Goal: Task Accomplishment & Management: Use online tool/utility

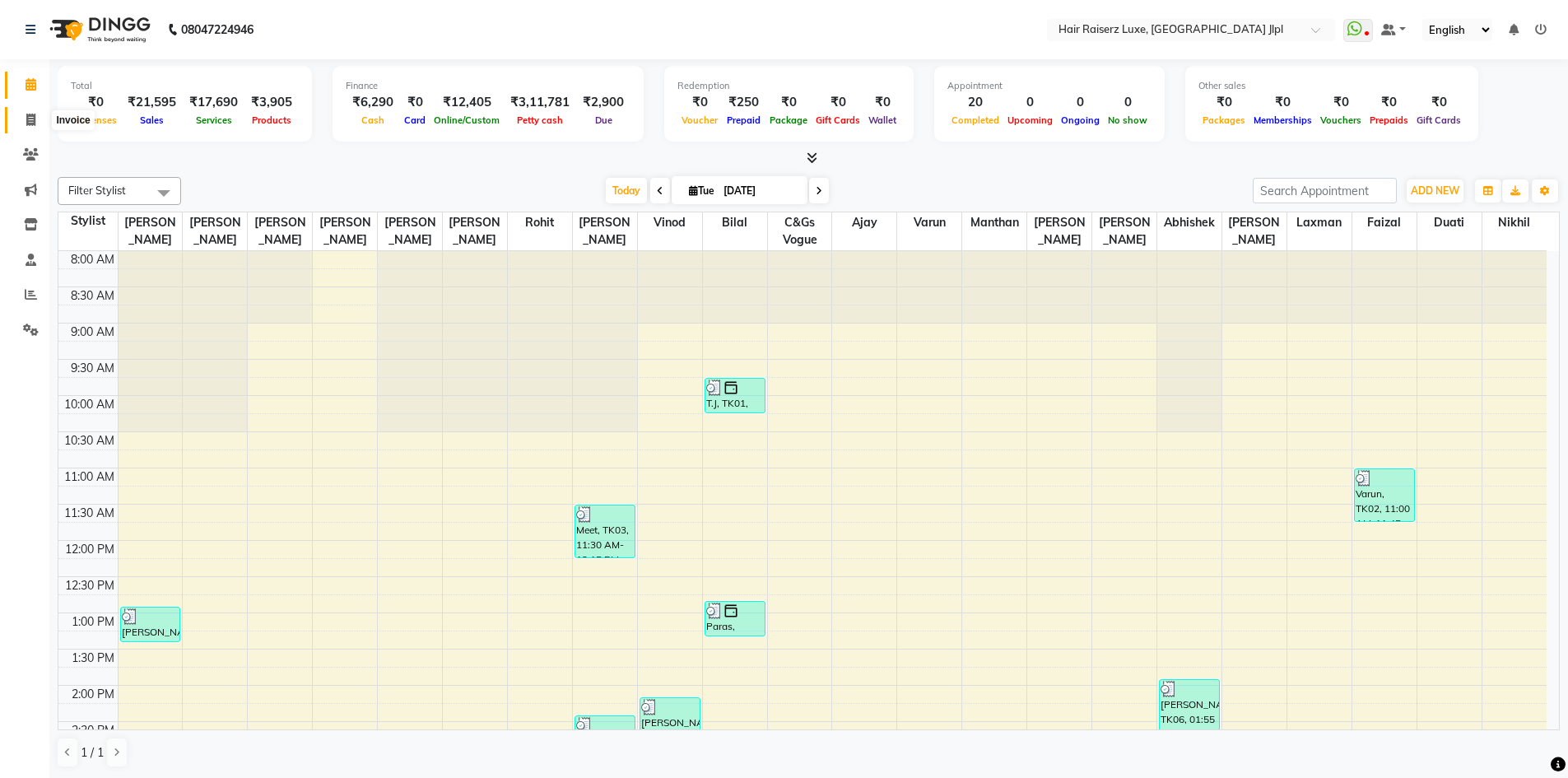
click at [28, 117] on icon at bounding box center [31, 119] width 9 height 12
select select "5409"
select select "service"
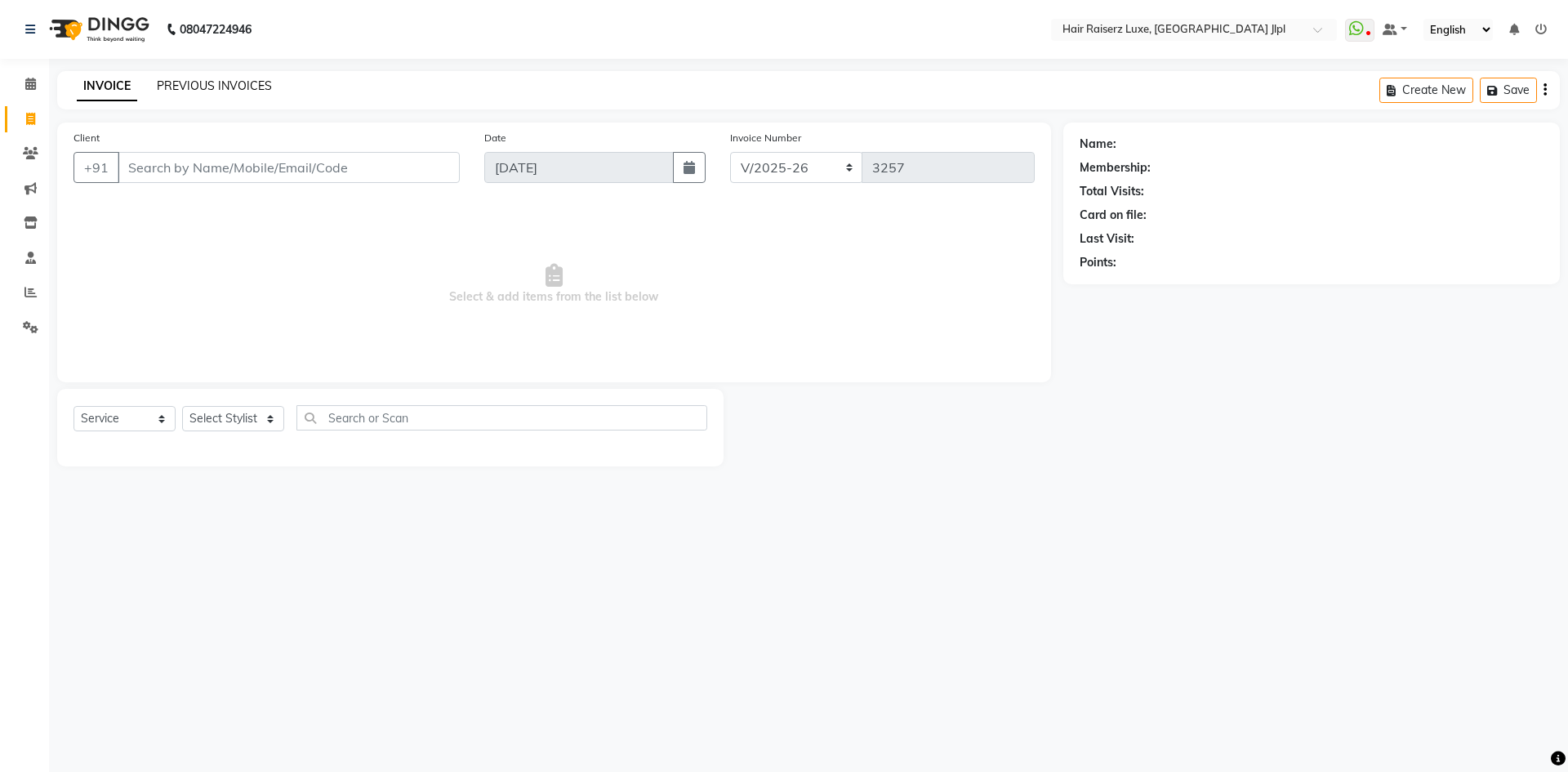
click at [207, 80] on link "PREVIOUS INVOICES" at bounding box center [214, 86] width 115 height 15
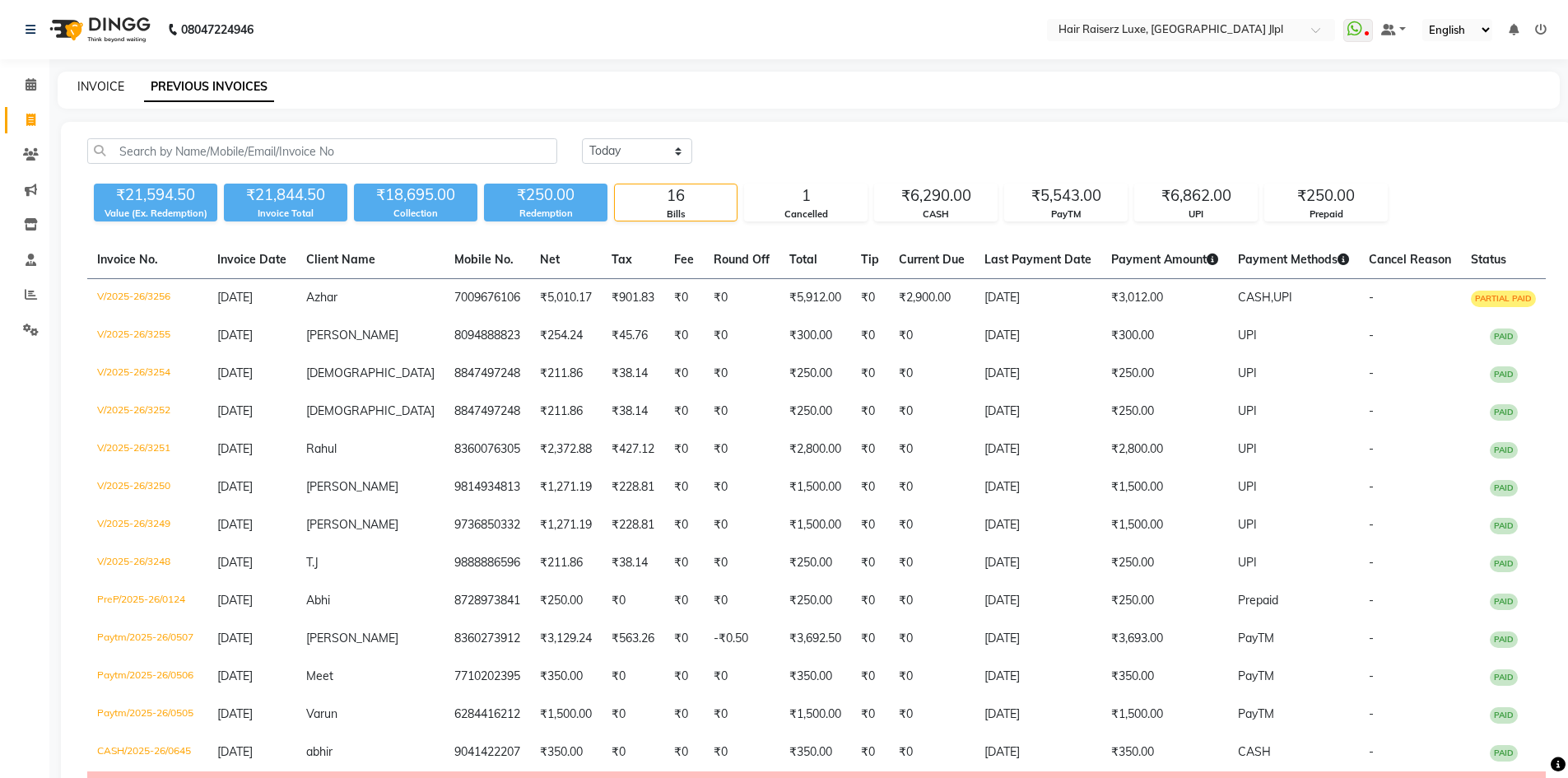
click at [116, 86] on link "INVOICE" at bounding box center [101, 86] width 47 height 15
select select "service"
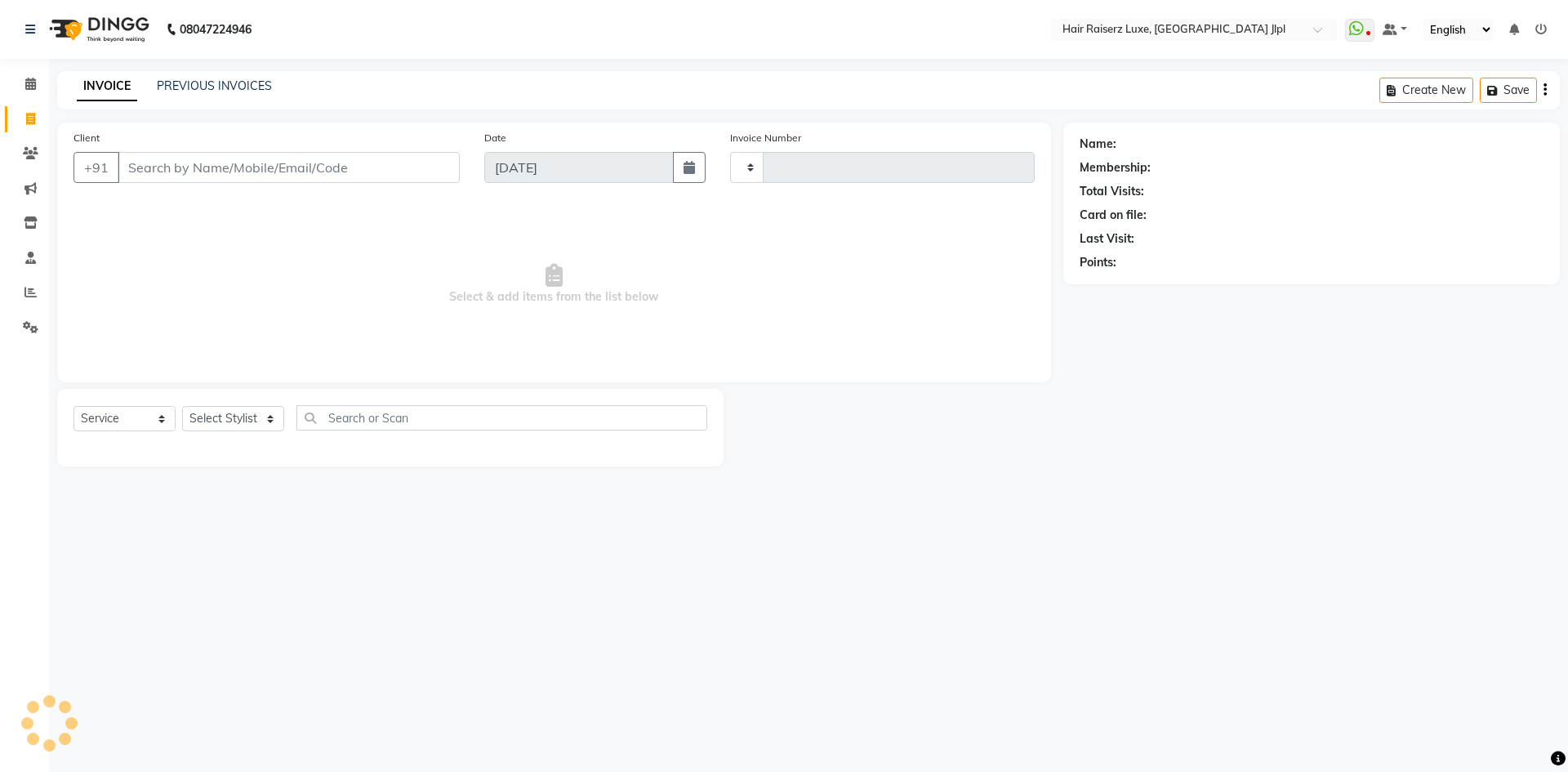
type input "3257"
select select "5409"
click at [194, 87] on link "PREVIOUS INVOICES" at bounding box center [214, 86] width 115 height 15
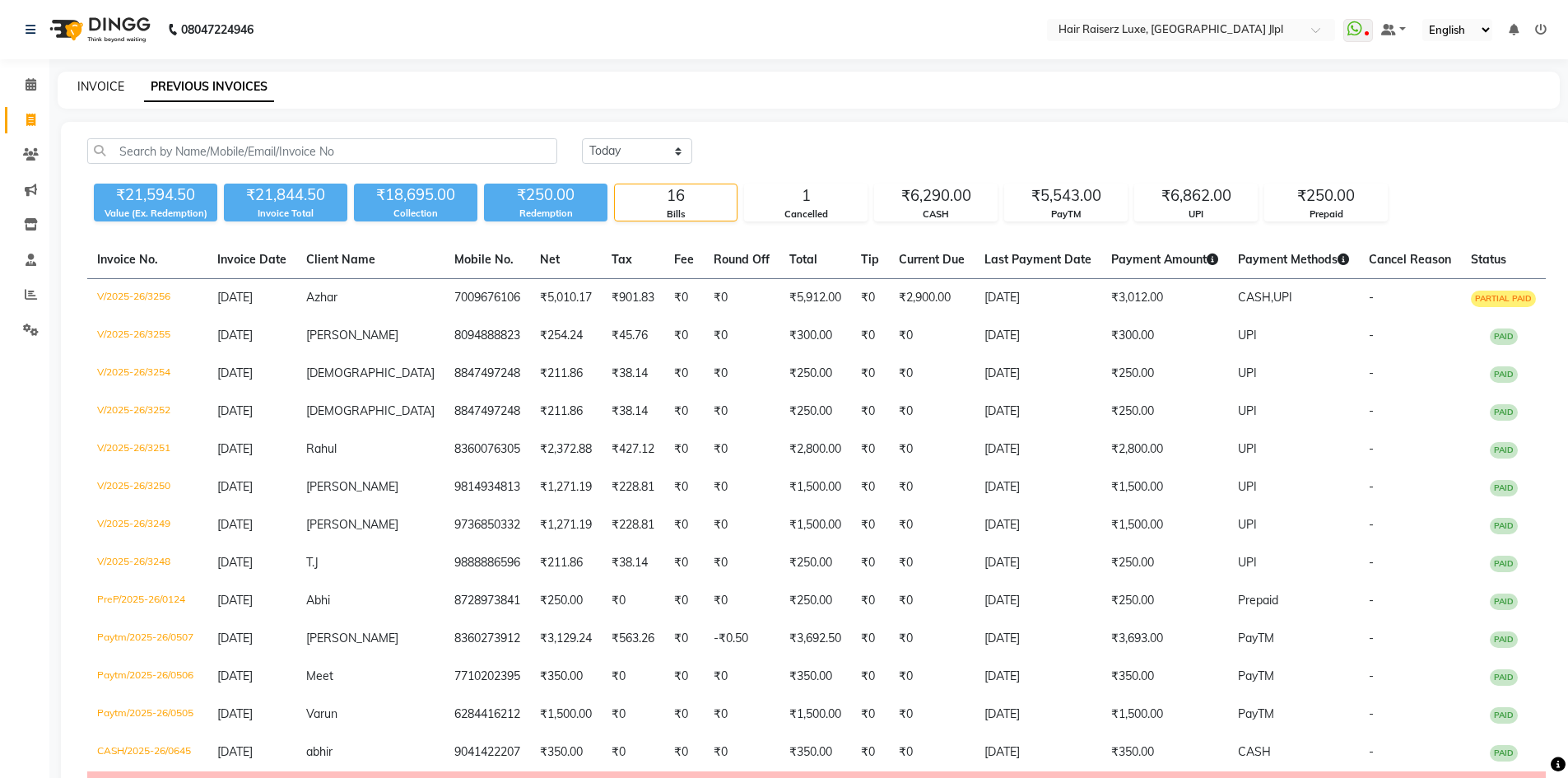
click at [112, 82] on link "INVOICE" at bounding box center [101, 86] width 47 height 15
select select "service"
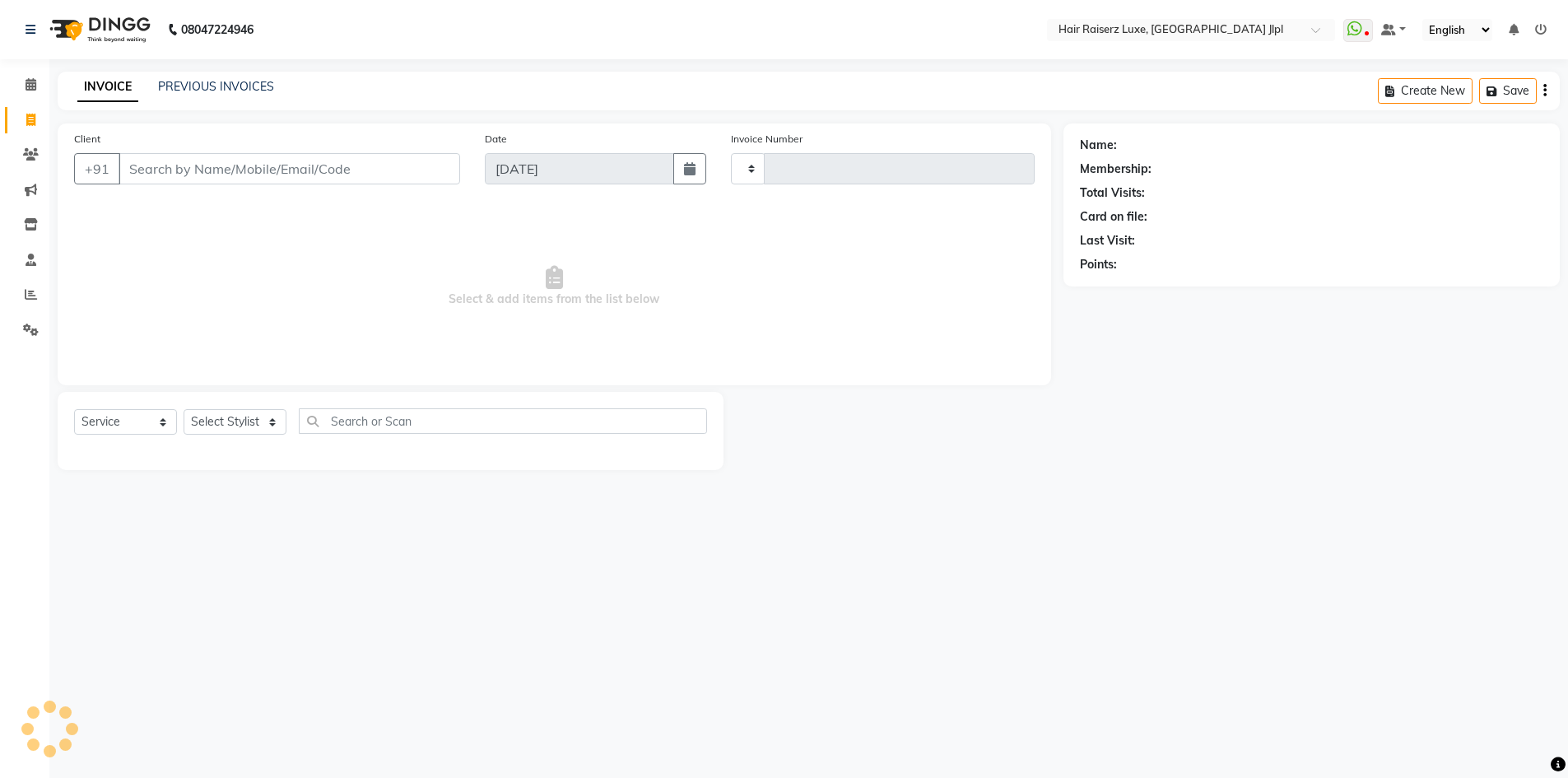
type input "3257"
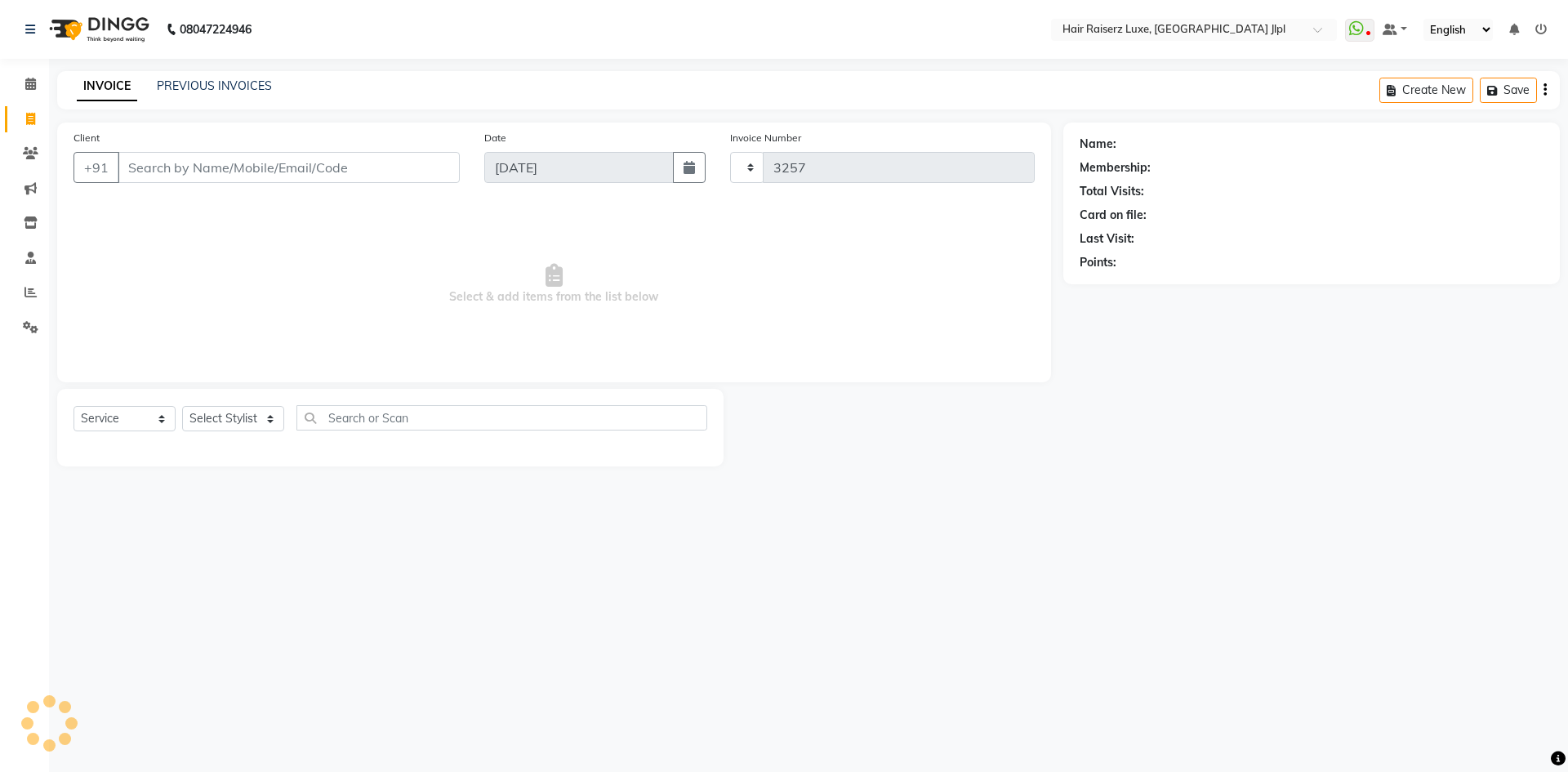
select select "5409"
click at [208, 87] on link "PREVIOUS INVOICES" at bounding box center [214, 86] width 115 height 15
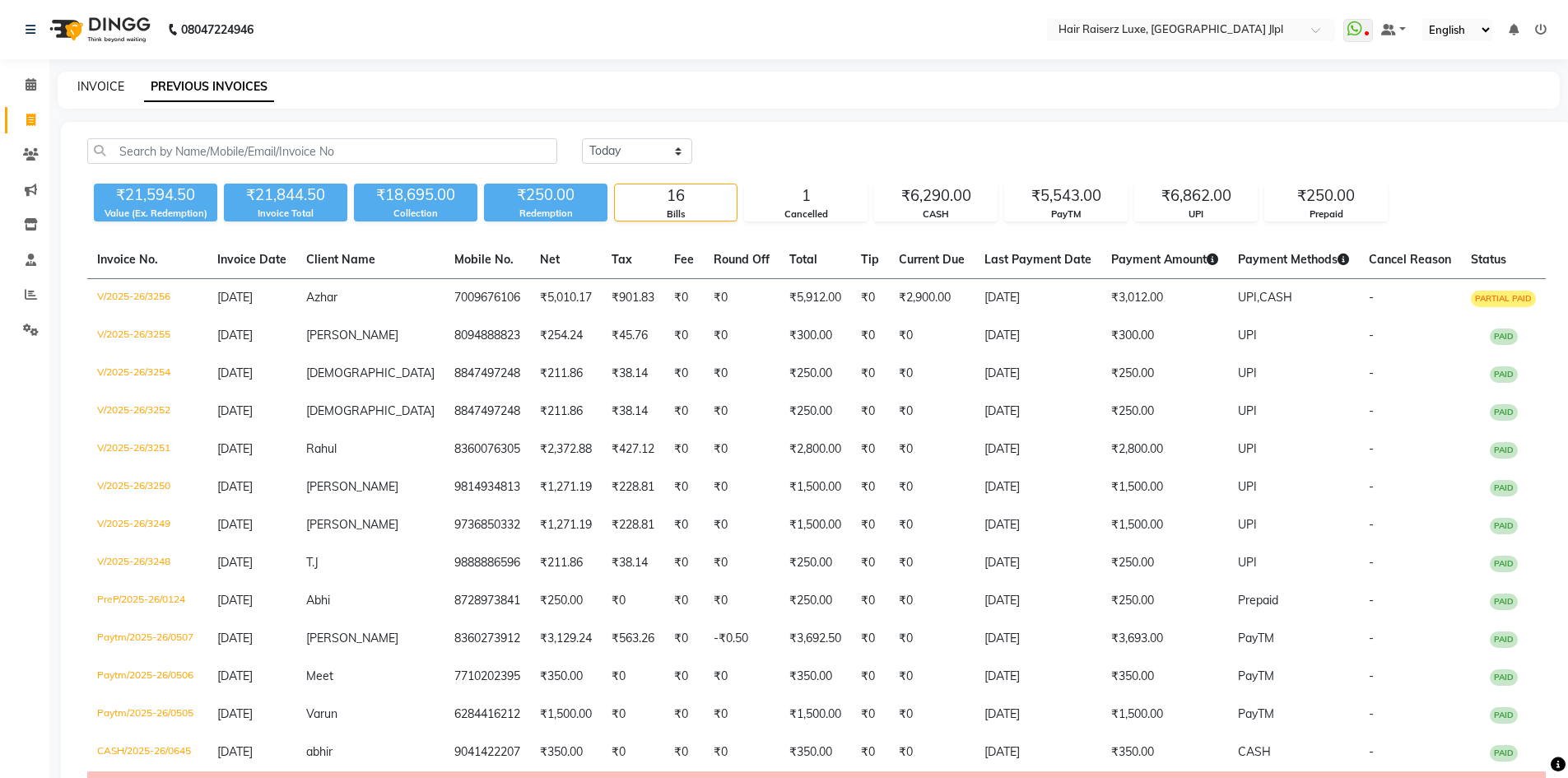
click at [92, 84] on link "INVOICE" at bounding box center [101, 86] width 47 height 15
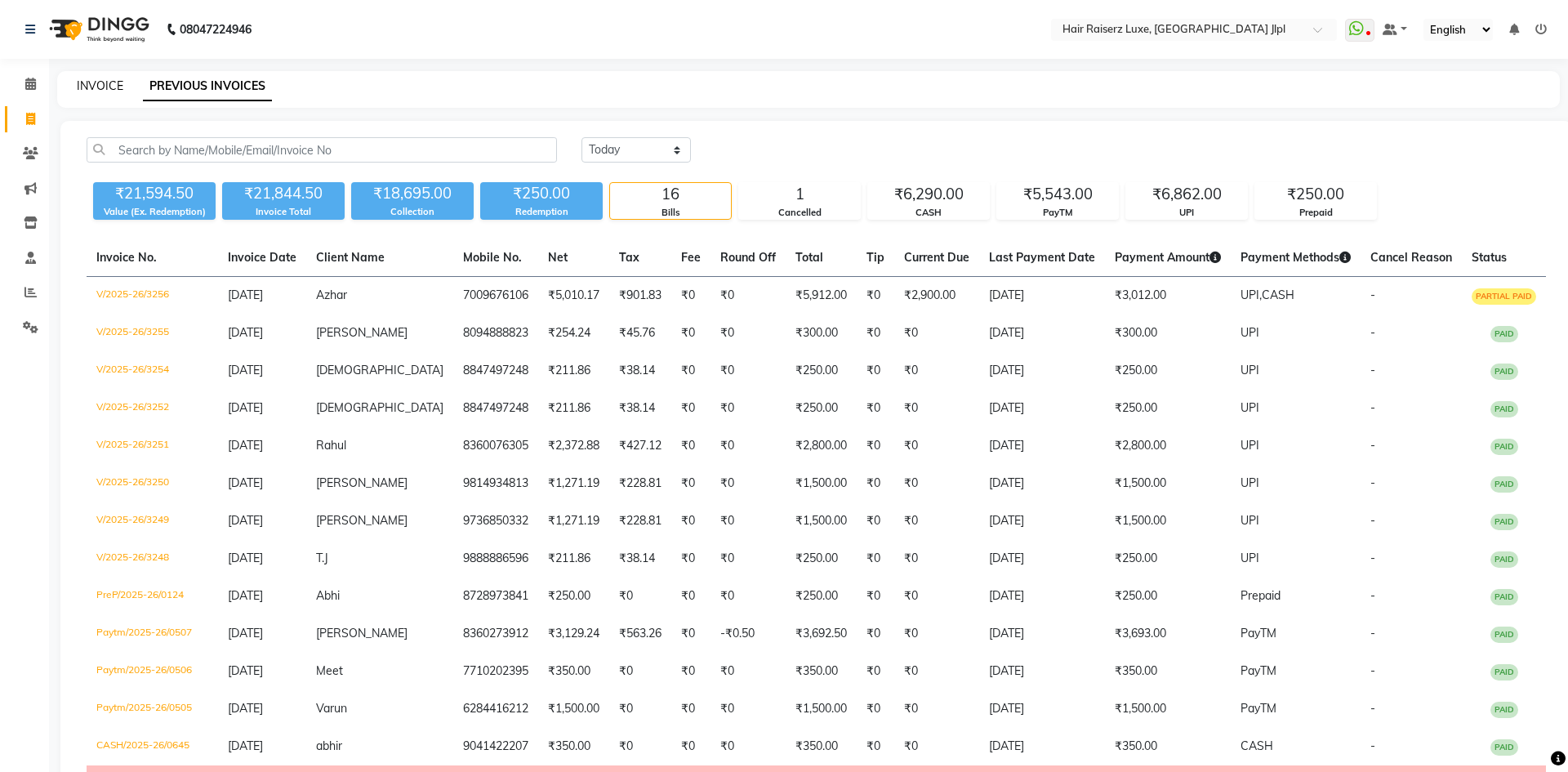
select select "5409"
select select "service"
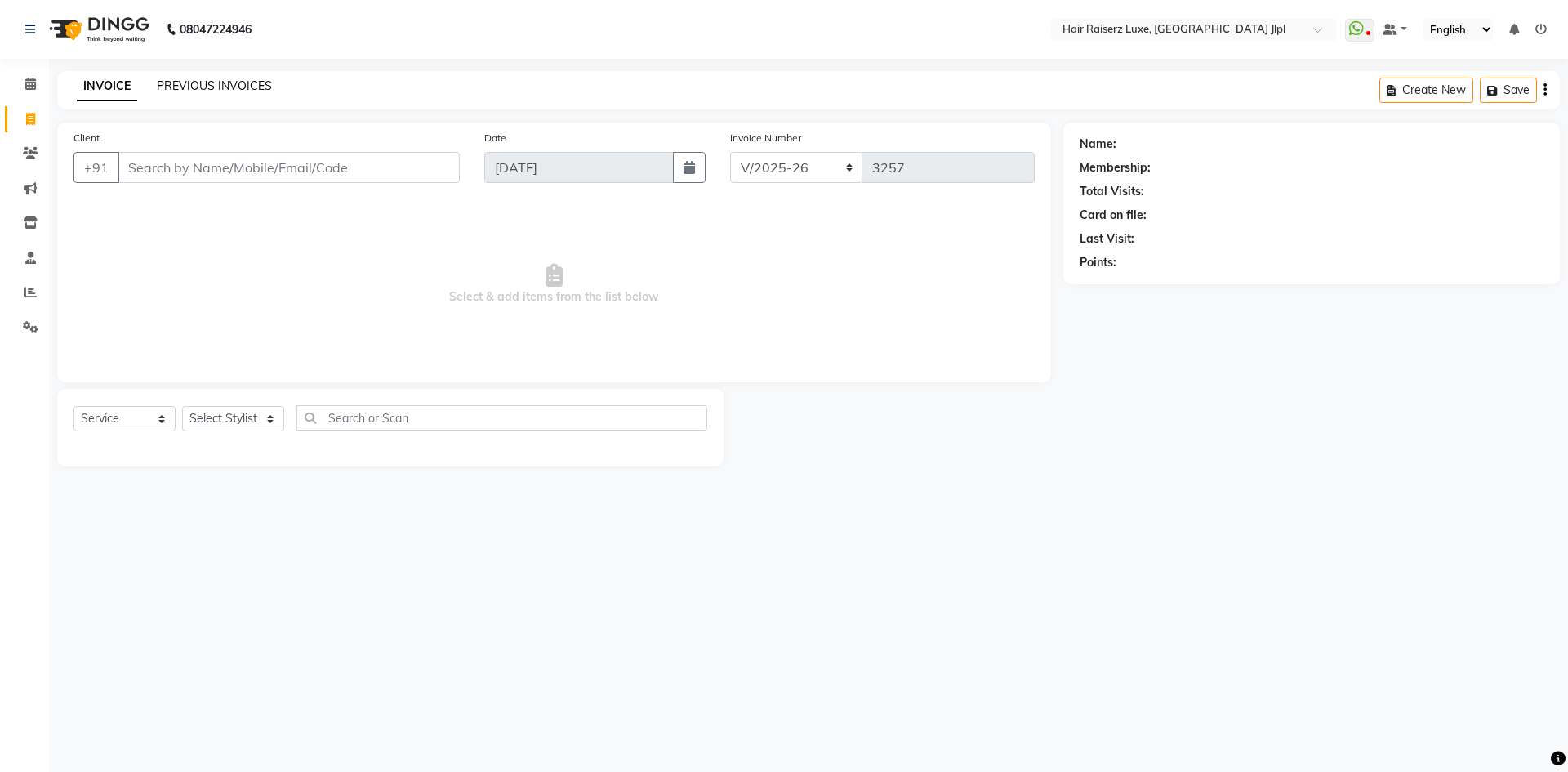
click at [205, 84] on link "PREVIOUS INVOICES" at bounding box center [214, 86] width 115 height 15
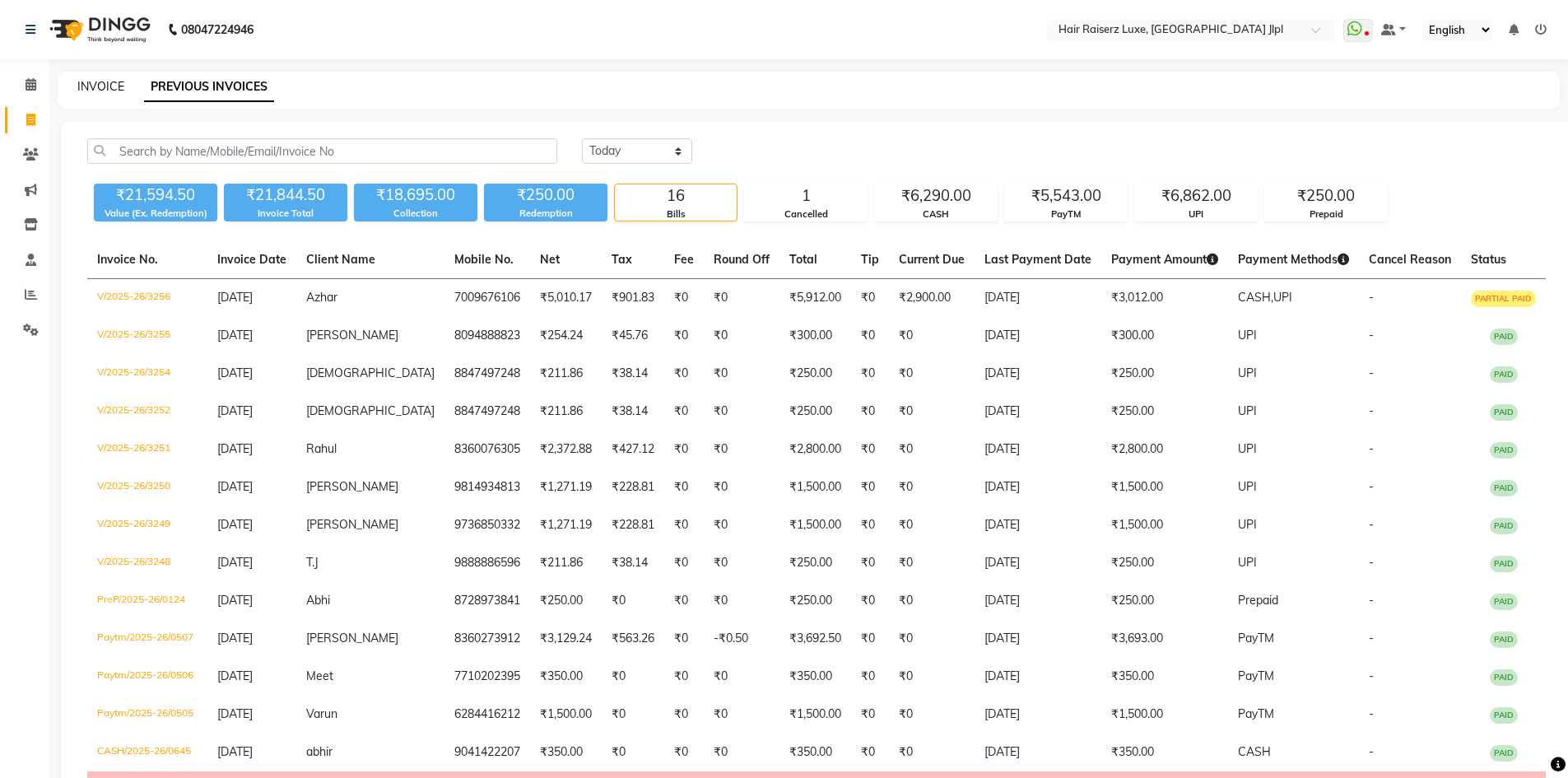
click at [96, 86] on link "INVOICE" at bounding box center [101, 86] width 47 height 15
select select "service"
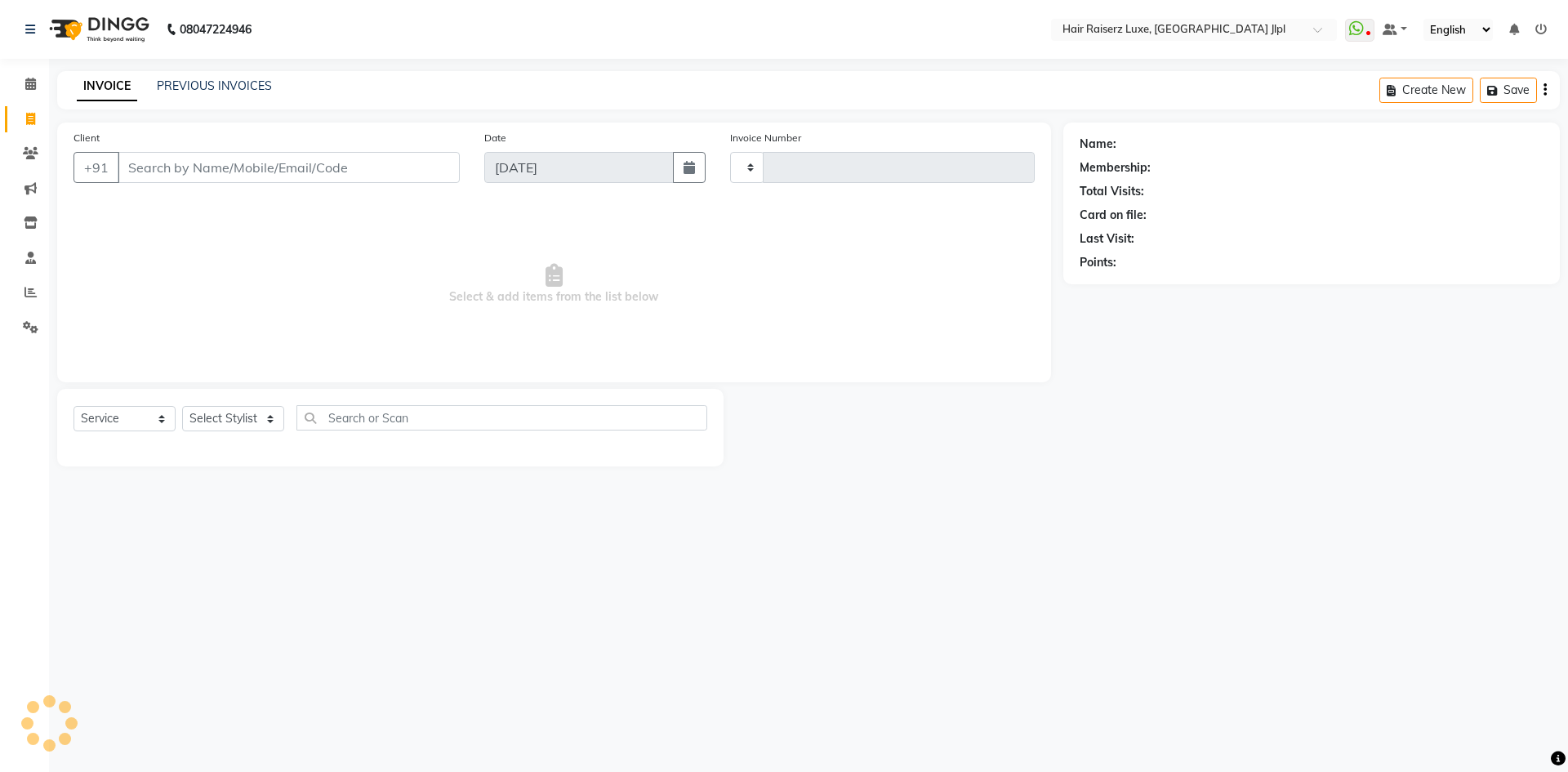
type input "3257"
select select "5409"
type input "7521836001"
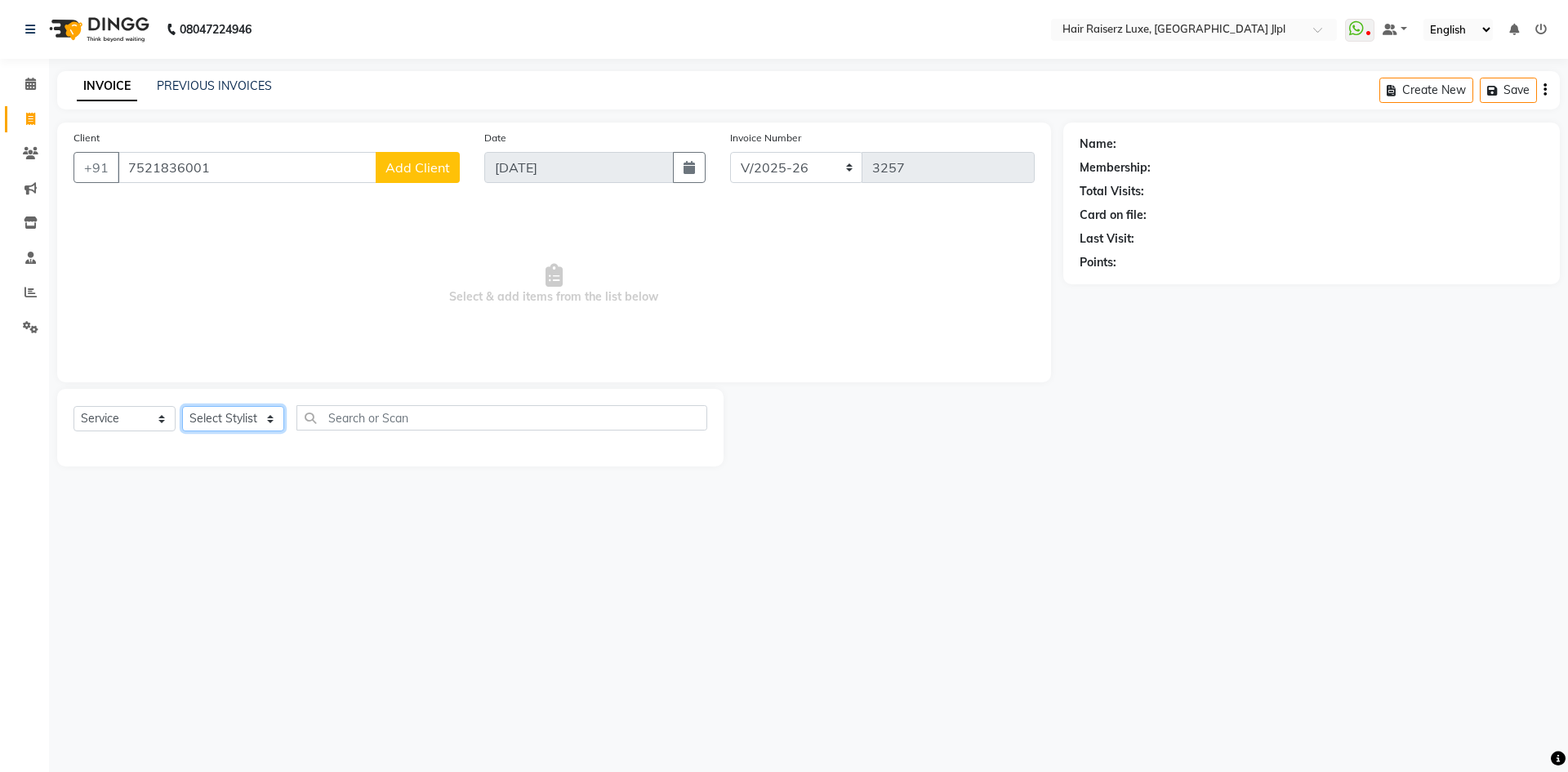
click at [202, 412] on select "Select Stylist [PERSON_NAME] [PERSON_NAME] [PERSON_NAME] C&Gs Vogue [PERSON_NAM…" at bounding box center [233, 418] width 103 height 25
click at [328, 163] on input "7521836001" at bounding box center [246, 167] width 259 height 31
click at [432, 160] on span "Add Client" at bounding box center [418, 166] width 65 height 16
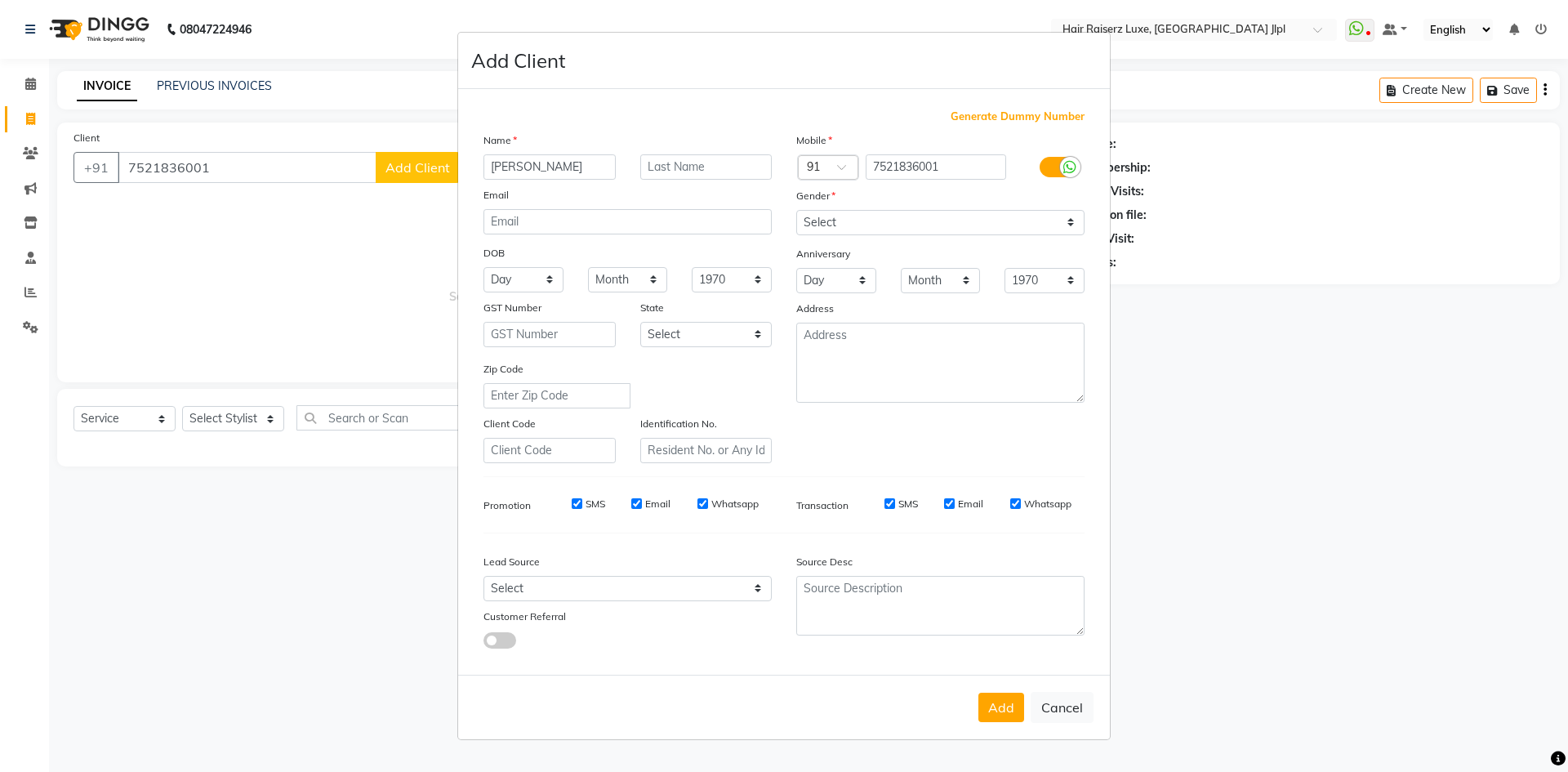
type input "[PERSON_NAME]"
click at [831, 217] on select "Select [DEMOGRAPHIC_DATA] [DEMOGRAPHIC_DATA] Other Prefer Not To Say" at bounding box center [941, 222] width 289 height 25
select select "[DEMOGRAPHIC_DATA]"
click at [797, 210] on select "Select [DEMOGRAPHIC_DATA] [DEMOGRAPHIC_DATA] Other Prefer Not To Say" at bounding box center [941, 222] width 289 height 25
click at [667, 588] on select "Select Walk-in Referral Internet Friend Word of Mouth Advertisement Facebook Ju…" at bounding box center [627, 588] width 289 height 25
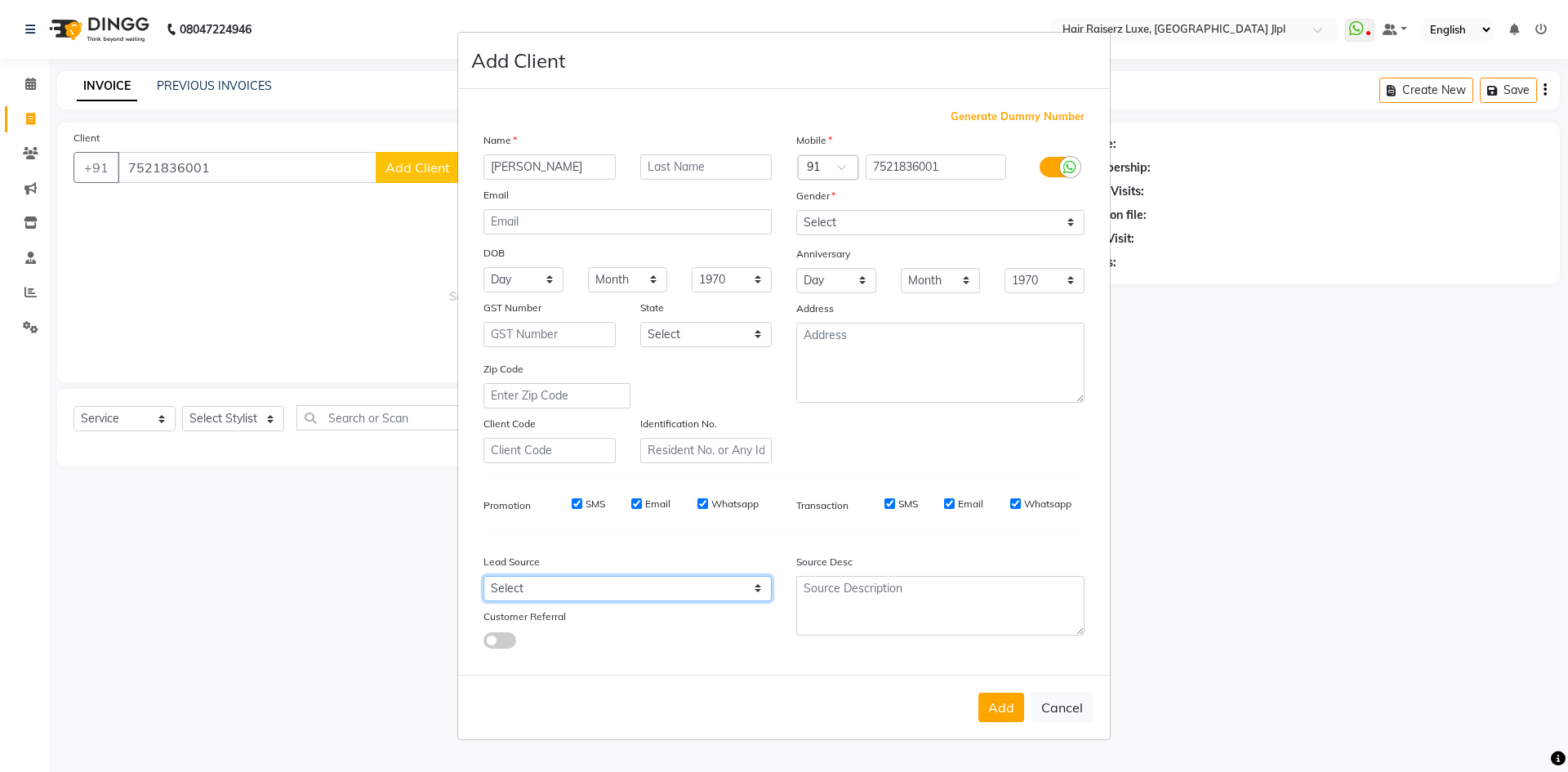
select select "35138"
click at [483, 575] on select "Select Walk-in Referral Internet Friend Word of Mouth Advertisement Facebook Ju…" at bounding box center [627, 588] width 289 height 25
click at [998, 702] on button "Add" at bounding box center [1001, 706] width 46 height 29
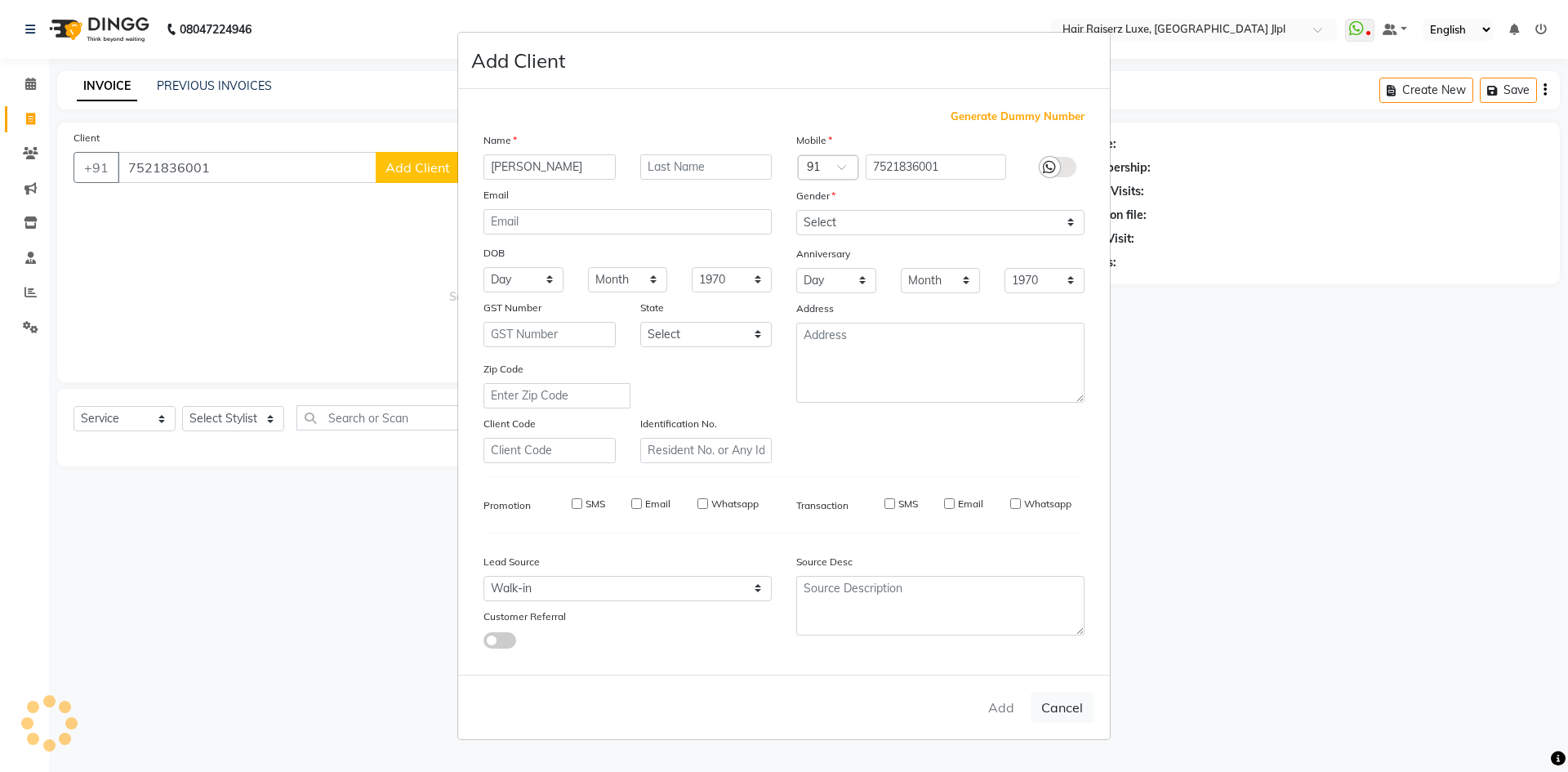
select select
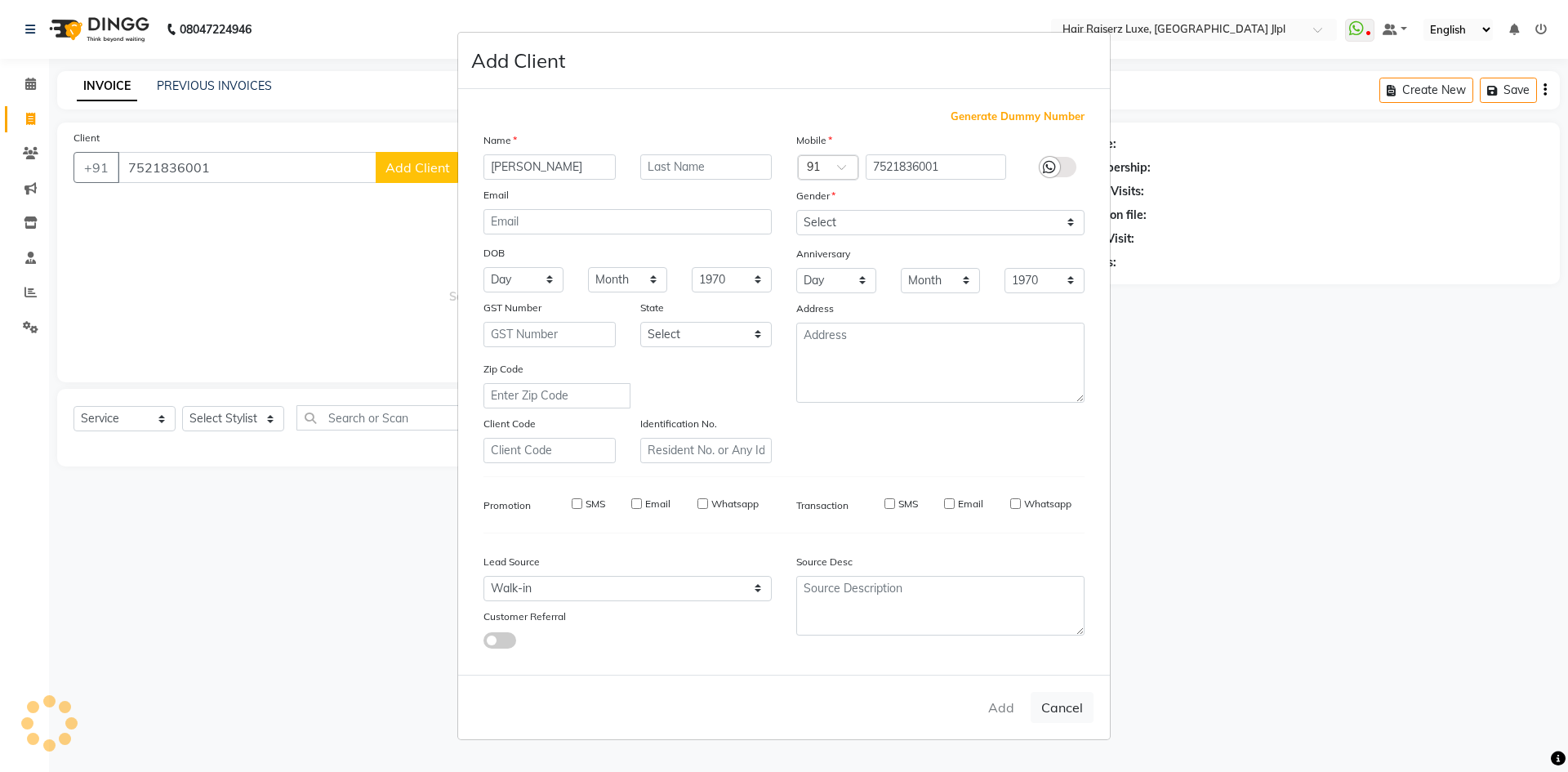
select select
checkbox input "false"
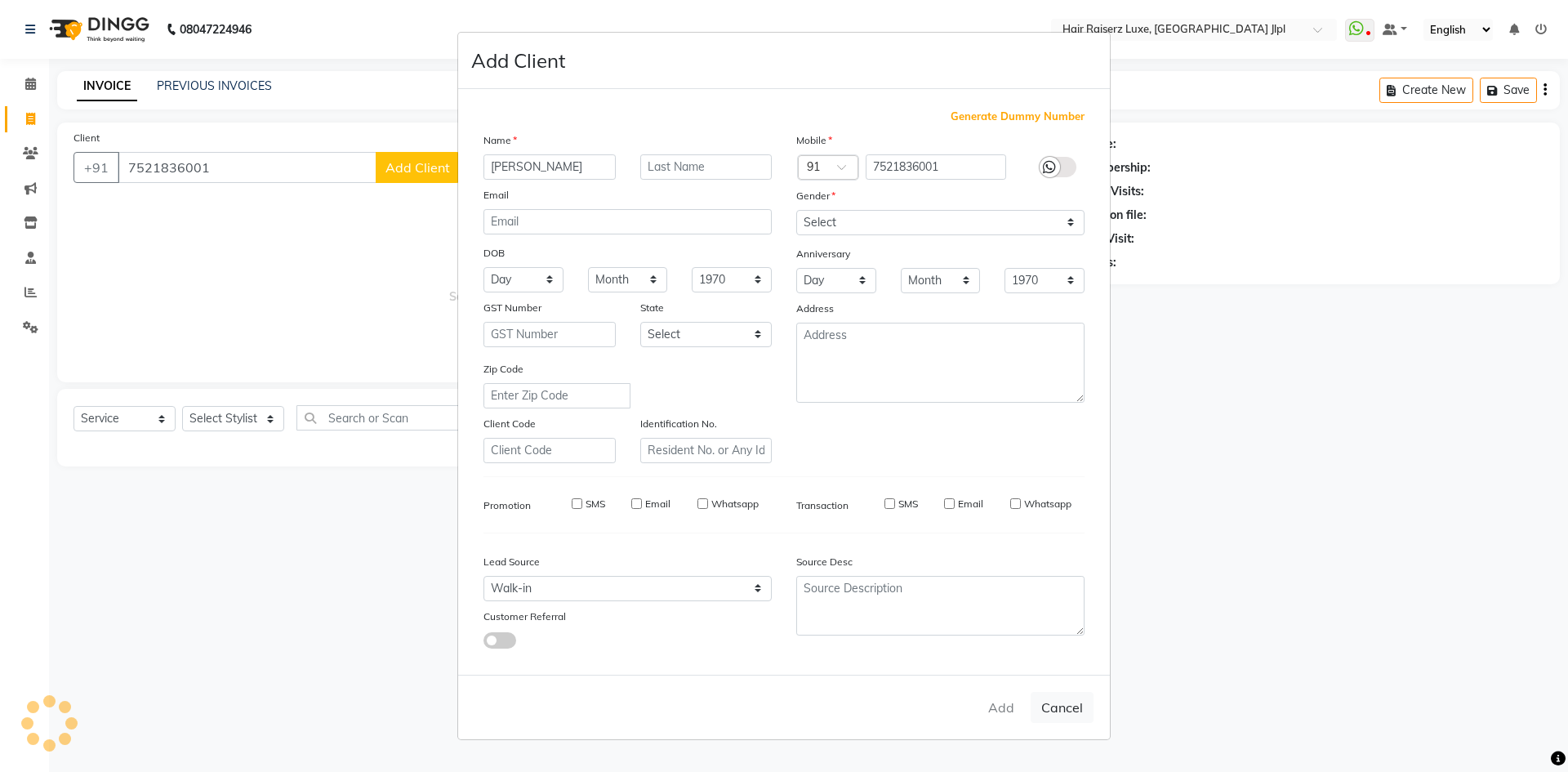
checkbox input "false"
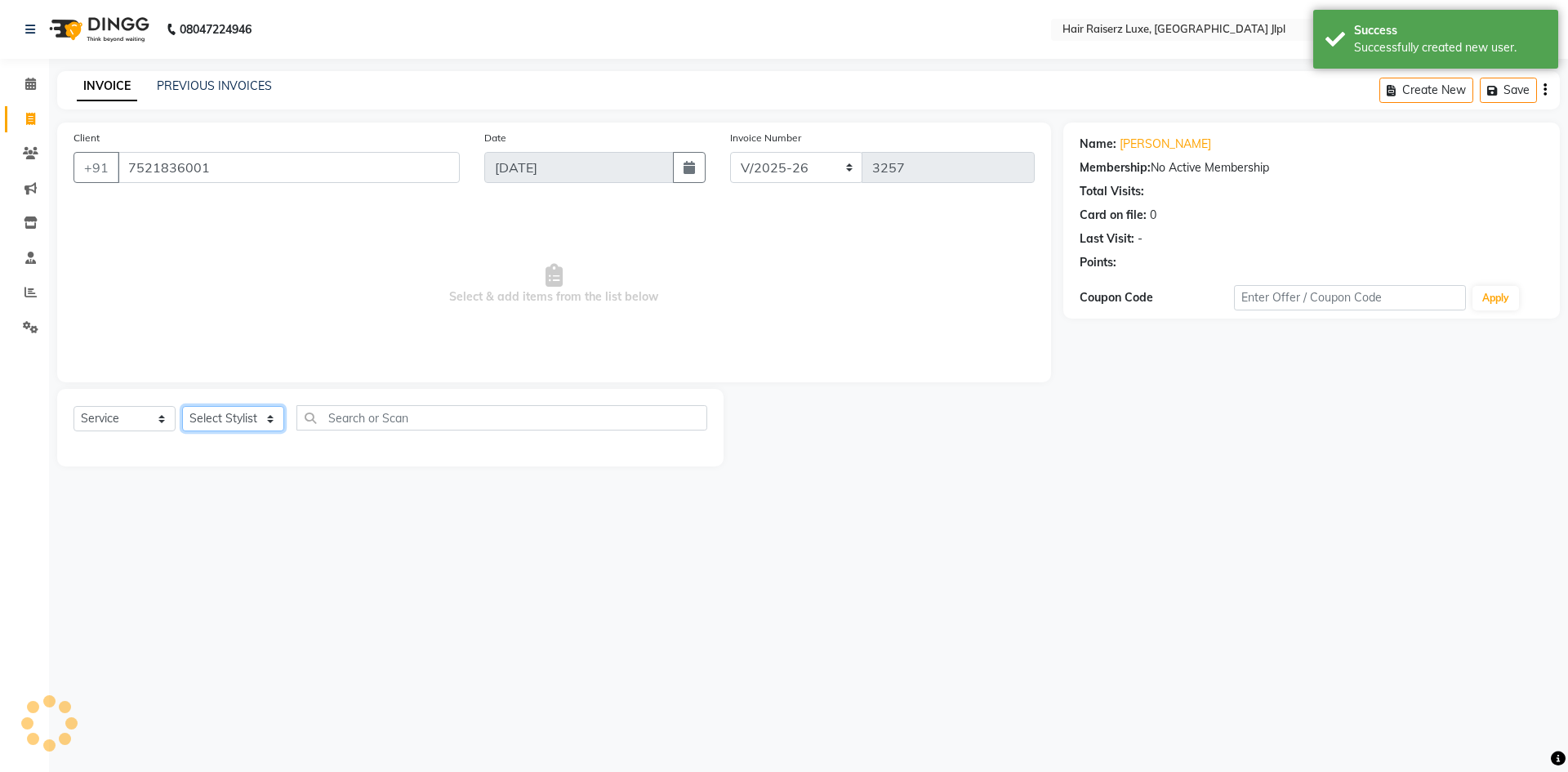
drag, startPoint x: 229, startPoint y: 425, endPoint x: 230, endPoint y: 417, distance: 8.1
click at [230, 425] on select "Select Stylist [PERSON_NAME] [PERSON_NAME] [PERSON_NAME] C&Gs Vogue [PERSON_NAM…" at bounding box center [233, 418] width 103 height 25
select select "64563"
click at [182, 406] on select "Select Stylist [PERSON_NAME] [PERSON_NAME] [PERSON_NAME] C&Gs Vogue [PERSON_NAM…" at bounding box center [233, 418] width 103 height 25
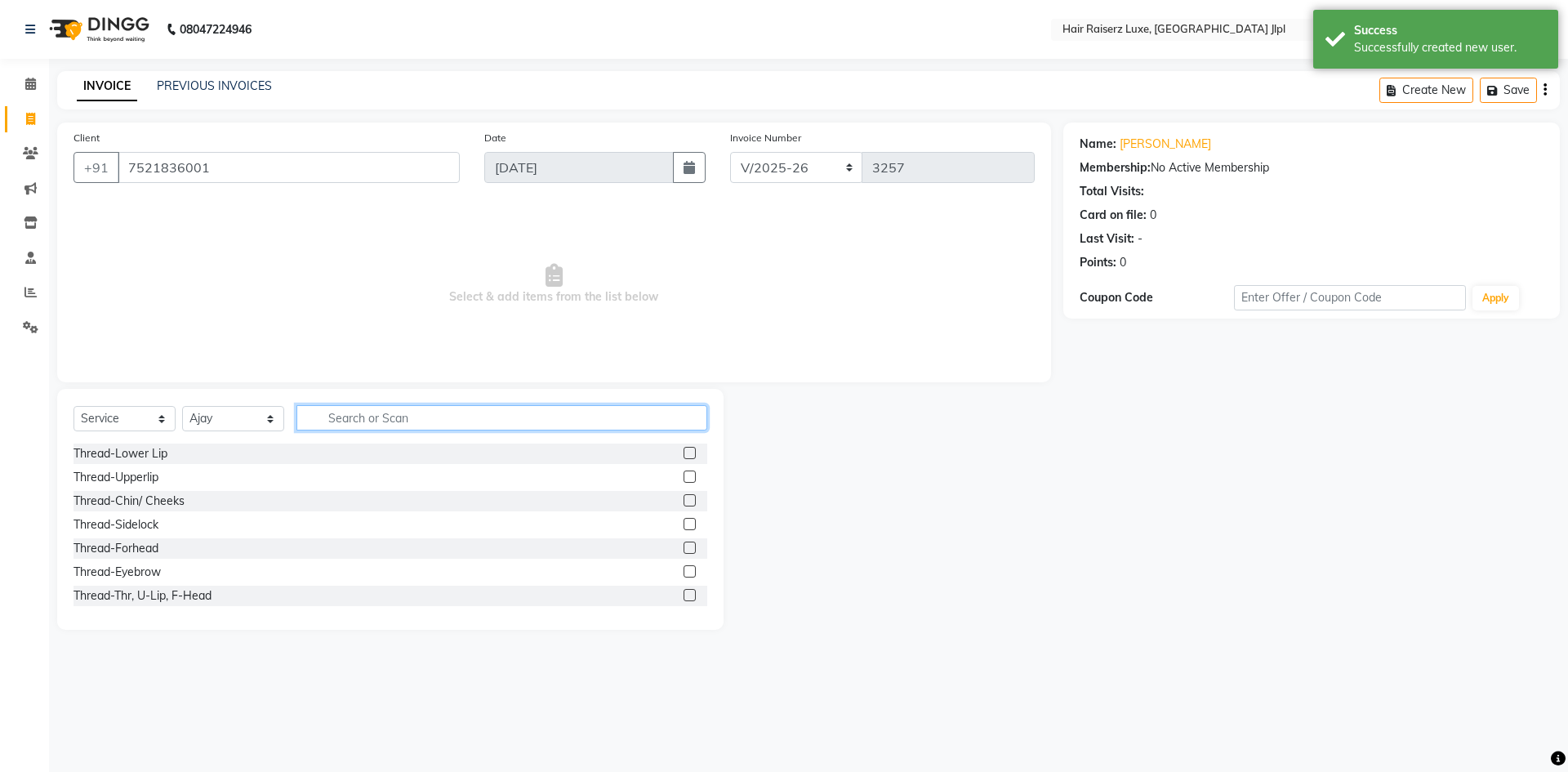
click at [359, 430] on input "text" at bounding box center [501, 418] width 411 height 25
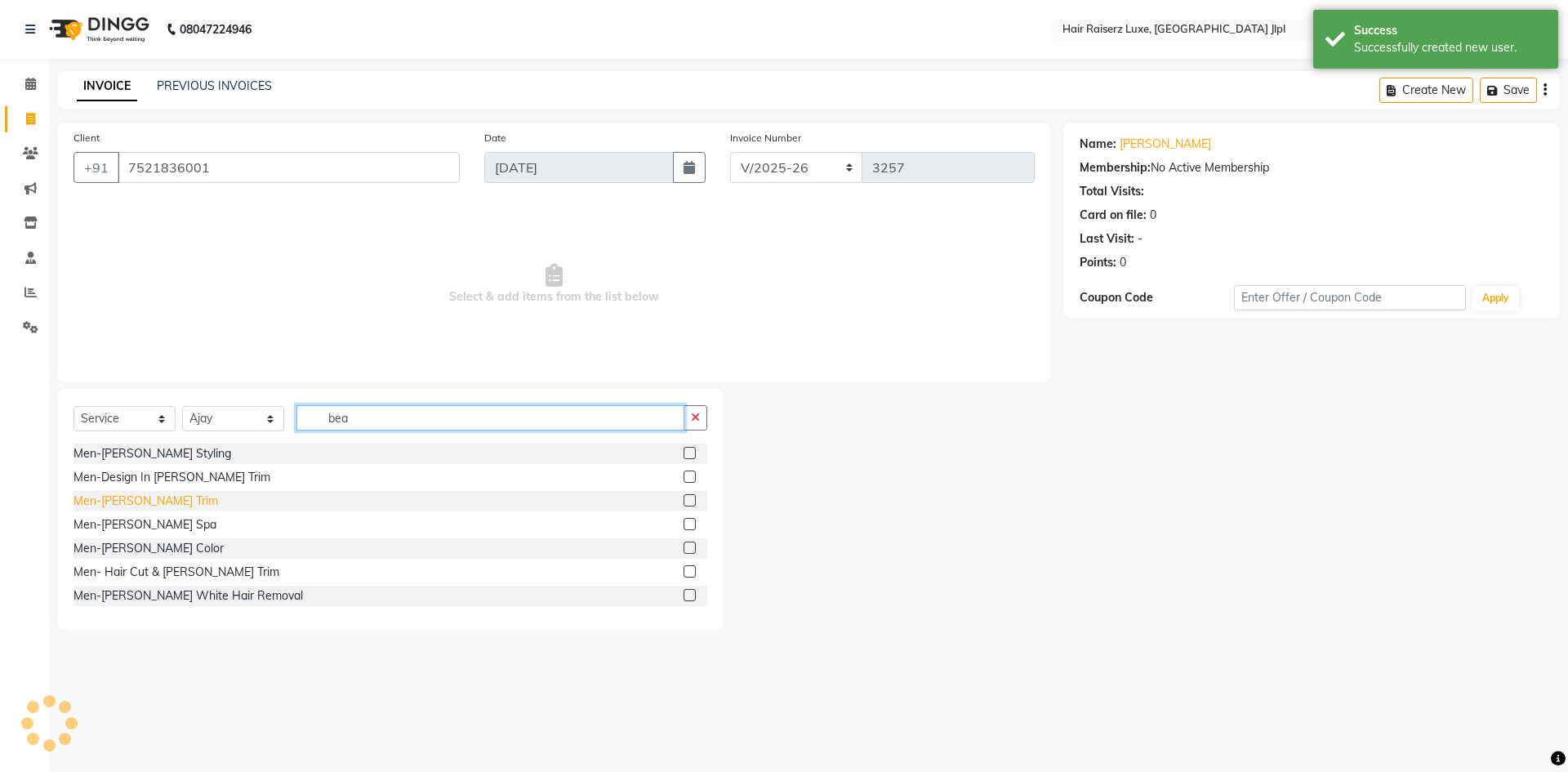
type input "bea"
click at [147, 503] on div "Men-[PERSON_NAME] Trim" at bounding box center [146, 501] width 145 height 17
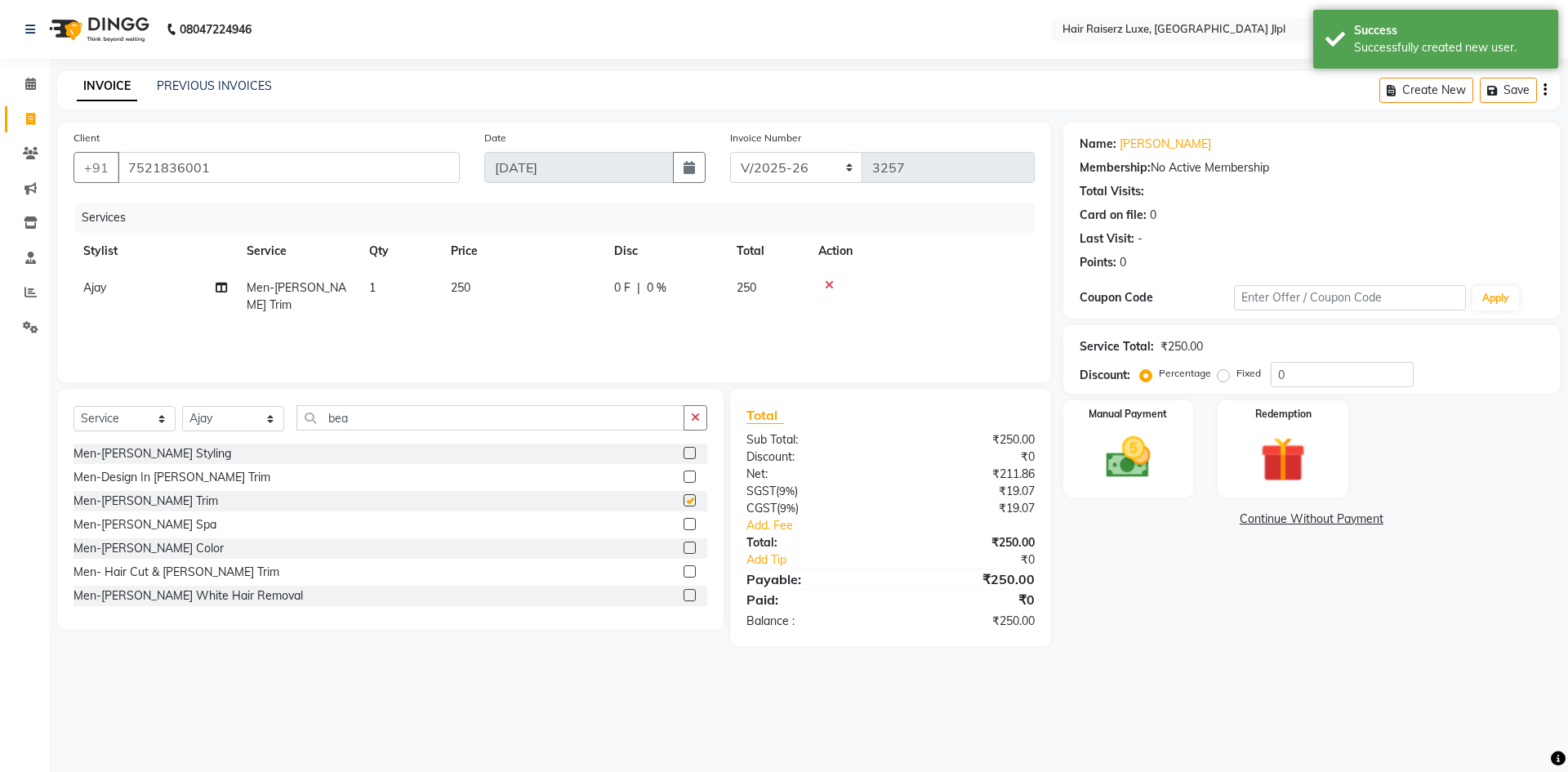
checkbox input "false"
drag, startPoint x: 340, startPoint y: 421, endPoint x: 245, endPoint y: 418, distance: 95.0
click at [248, 419] on div "Select Service Product Membership Package Voucher Prepaid Gift Card Select Styl…" at bounding box center [390, 424] width 634 height 39
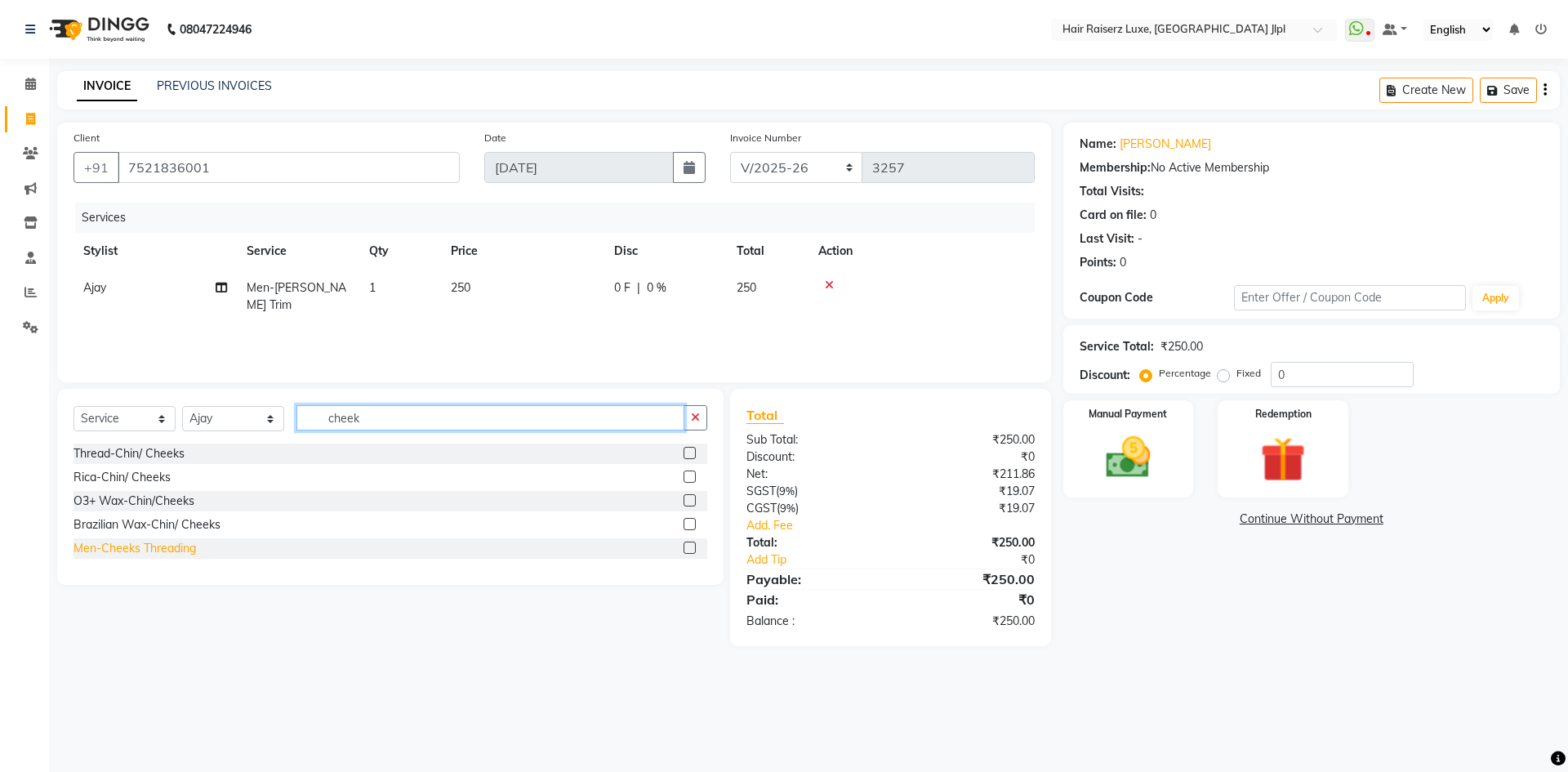
type input "cheek"
click at [152, 543] on div "Men-Cheeks Threading" at bounding box center [135, 548] width 122 height 17
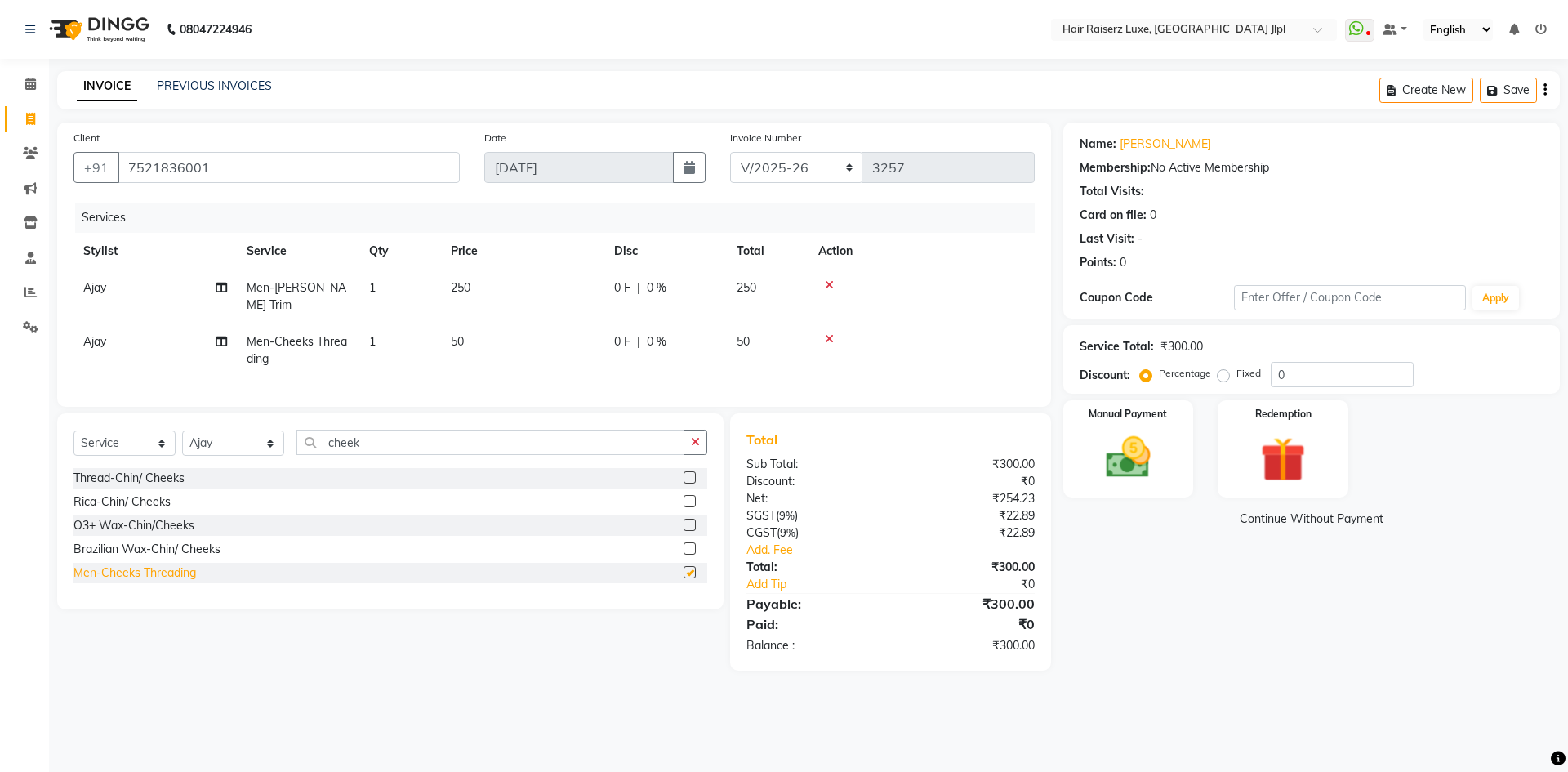
checkbox input "false"
click at [802, 171] on select "FF/2025-26 PreP/2025-26 BANK/2025-26 Paytm/2025-26 CASH/2025-26 V/2025-26" at bounding box center [797, 167] width 134 height 31
select select "8497"
click at [730, 152] on select "FF/2025-26 PreP/2025-26 BANK/2025-26 Paytm/2025-26 CASH/2025-26 V/2025-26" at bounding box center [797, 167] width 134 height 31
type input "0646"
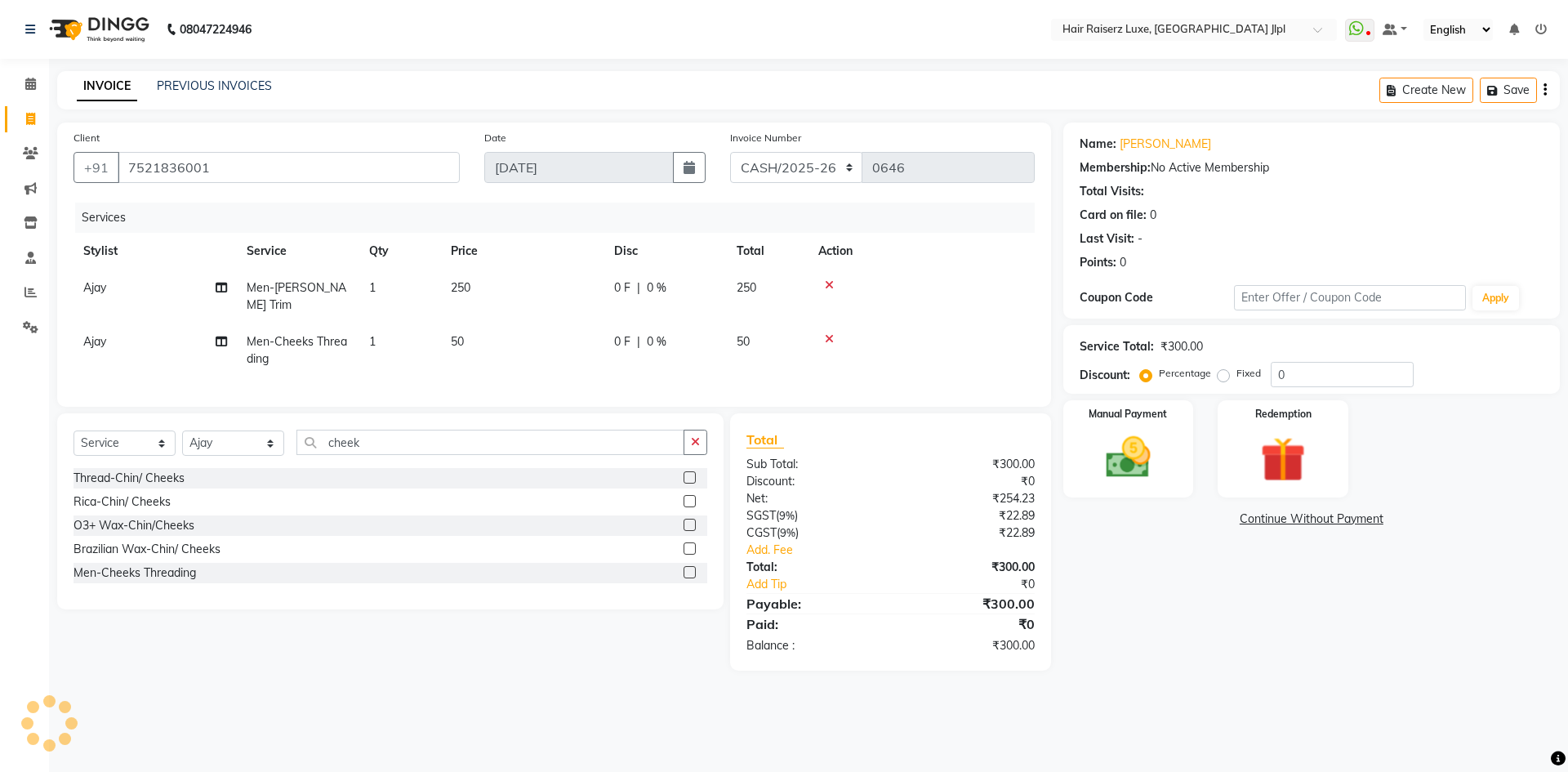
click at [1544, 90] on icon "button" at bounding box center [1544, 90] width 3 height 1
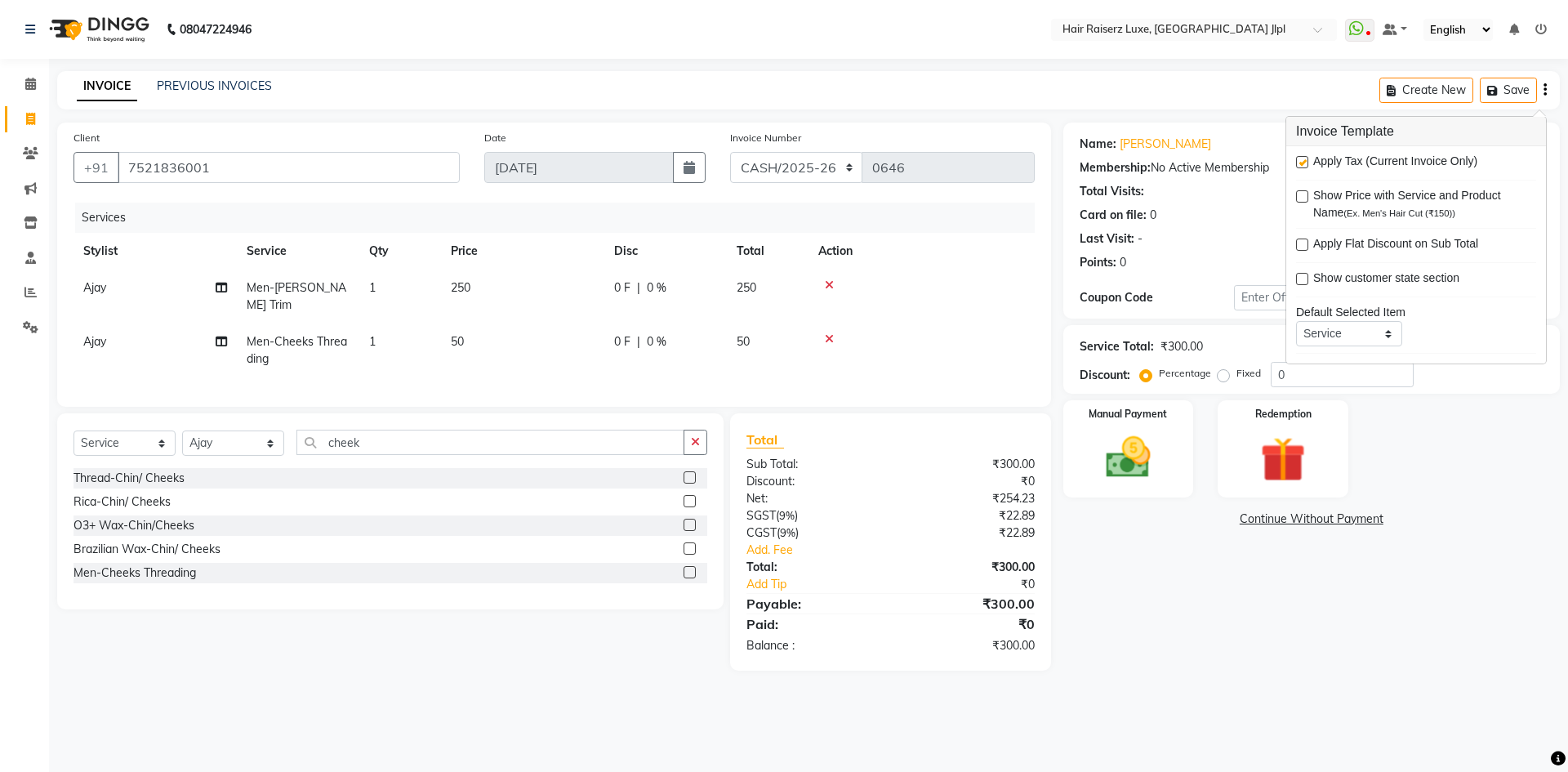
click at [1307, 161] on label at bounding box center [1302, 162] width 12 height 12
click at [1307, 161] on input "checkbox" at bounding box center [1301, 163] width 10 height 10
checkbox input "false"
click at [1133, 465] on img at bounding box center [1128, 457] width 76 height 54
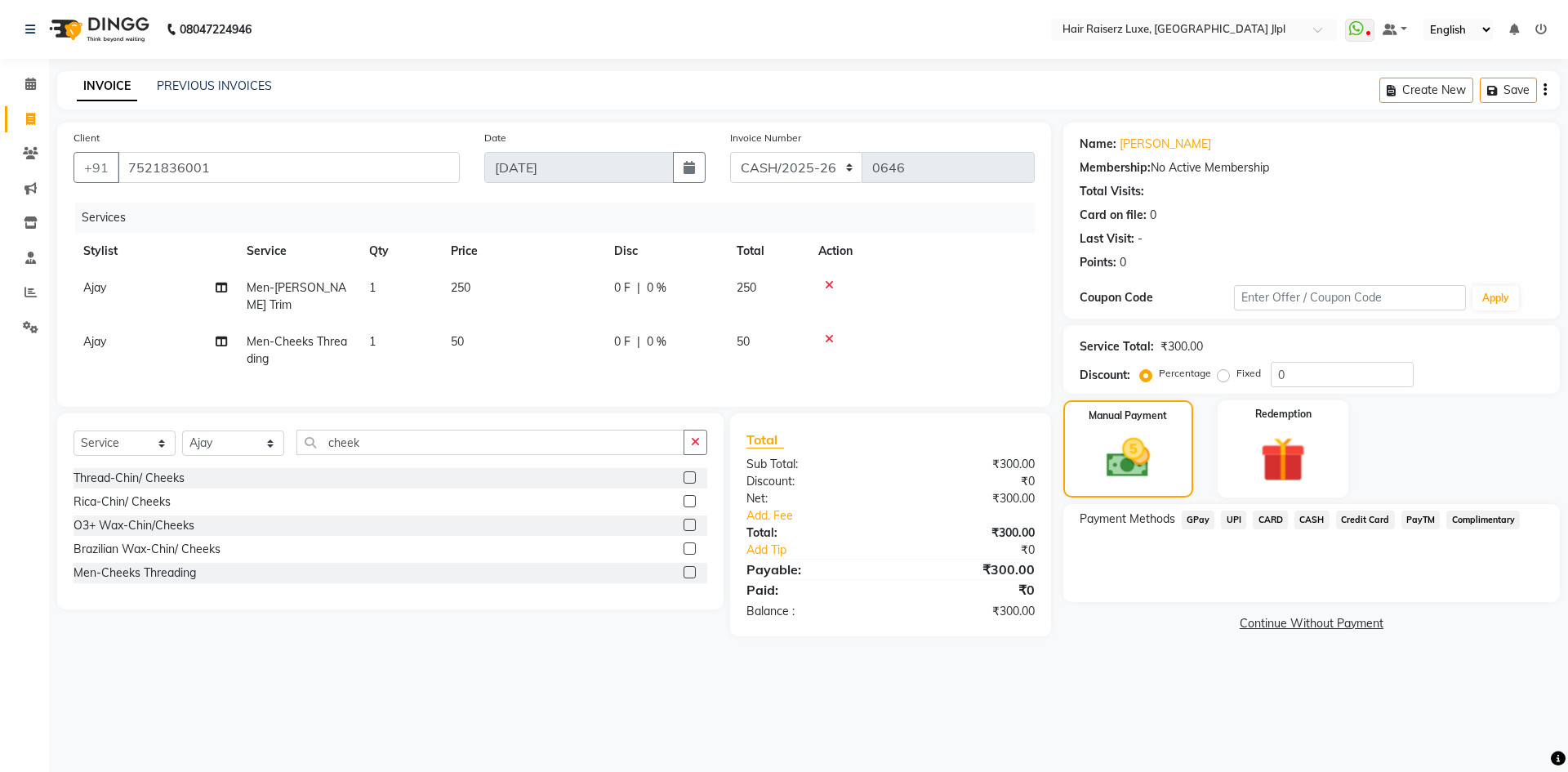
drag, startPoint x: 1317, startPoint y: 525, endPoint x: 1315, endPoint y: 534, distance: 9.2
click at [1318, 525] on span "CASH" at bounding box center [1312, 520] width 35 height 19
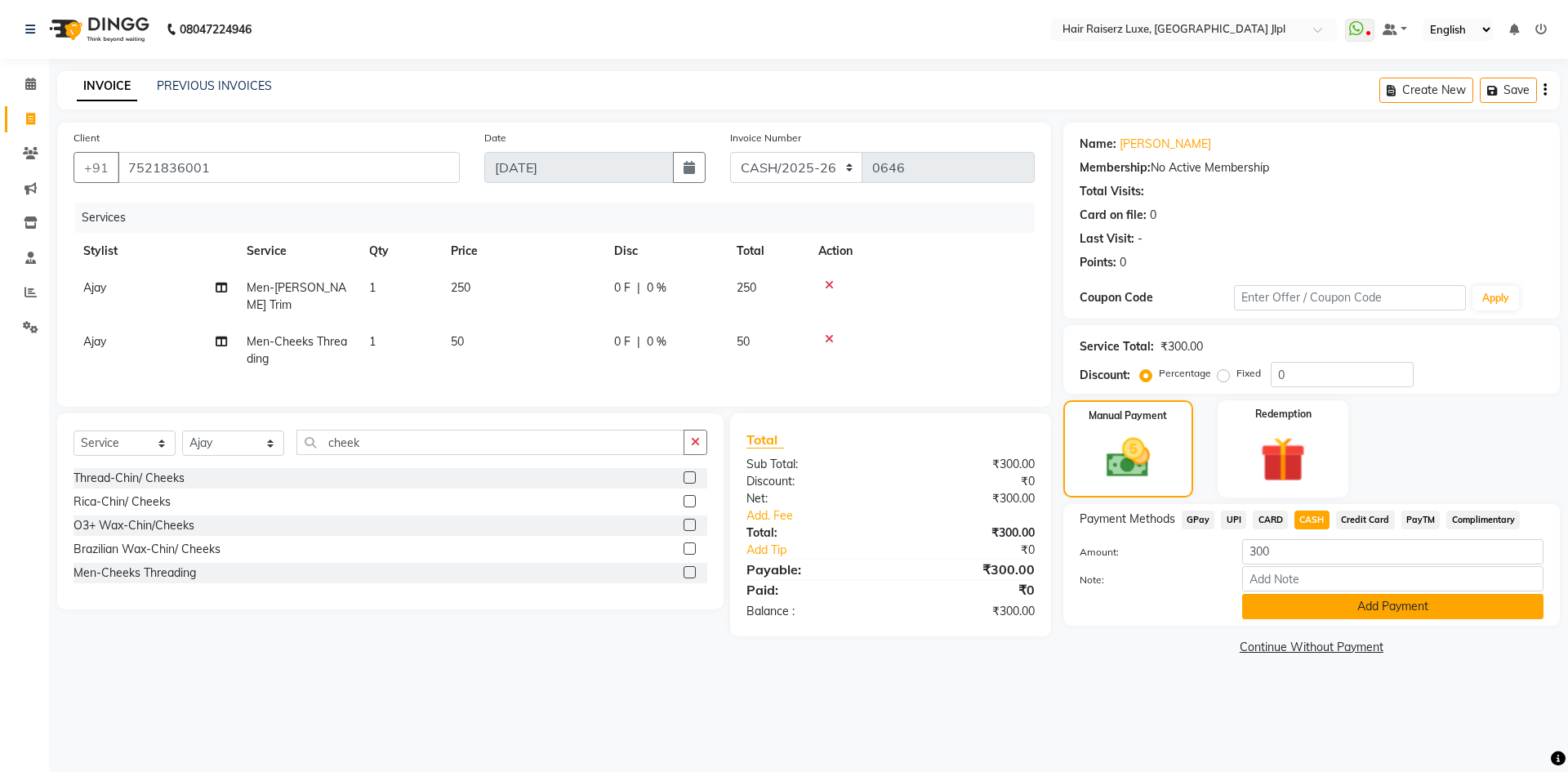
click at [1293, 610] on button "Add Payment" at bounding box center [1393, 606] width 301 height 25
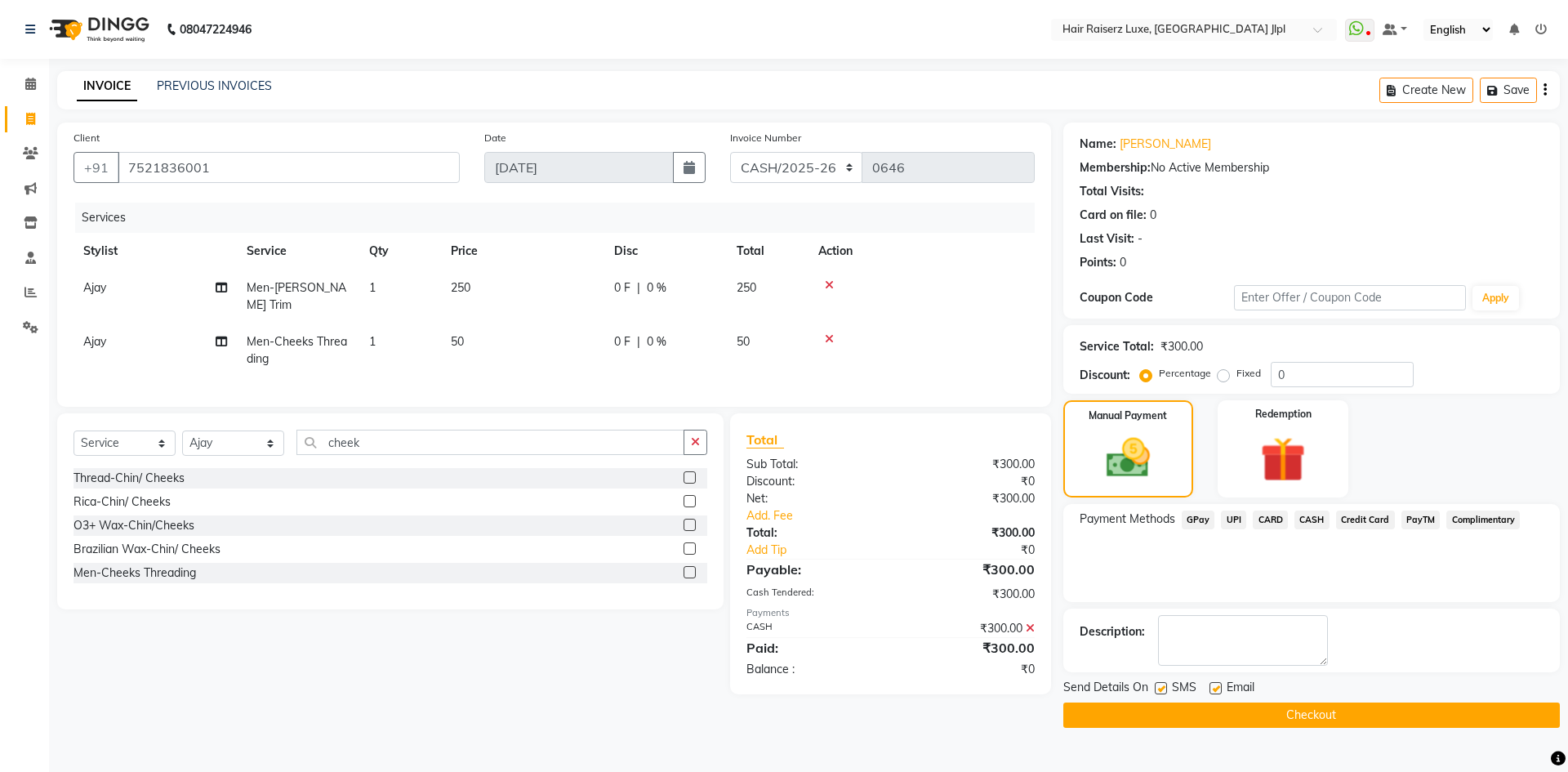
click at [1213, 687] on label at bounding box center [1215, 687] width 12 height 12
click at [1213, 687] on input "checkbox" at bounding box center [1214, 688] width 10 height 10
checkbox input "false"
click at [1224, 717] on button "Checkout" at bounding box center [1312, 715] width 497 height 25
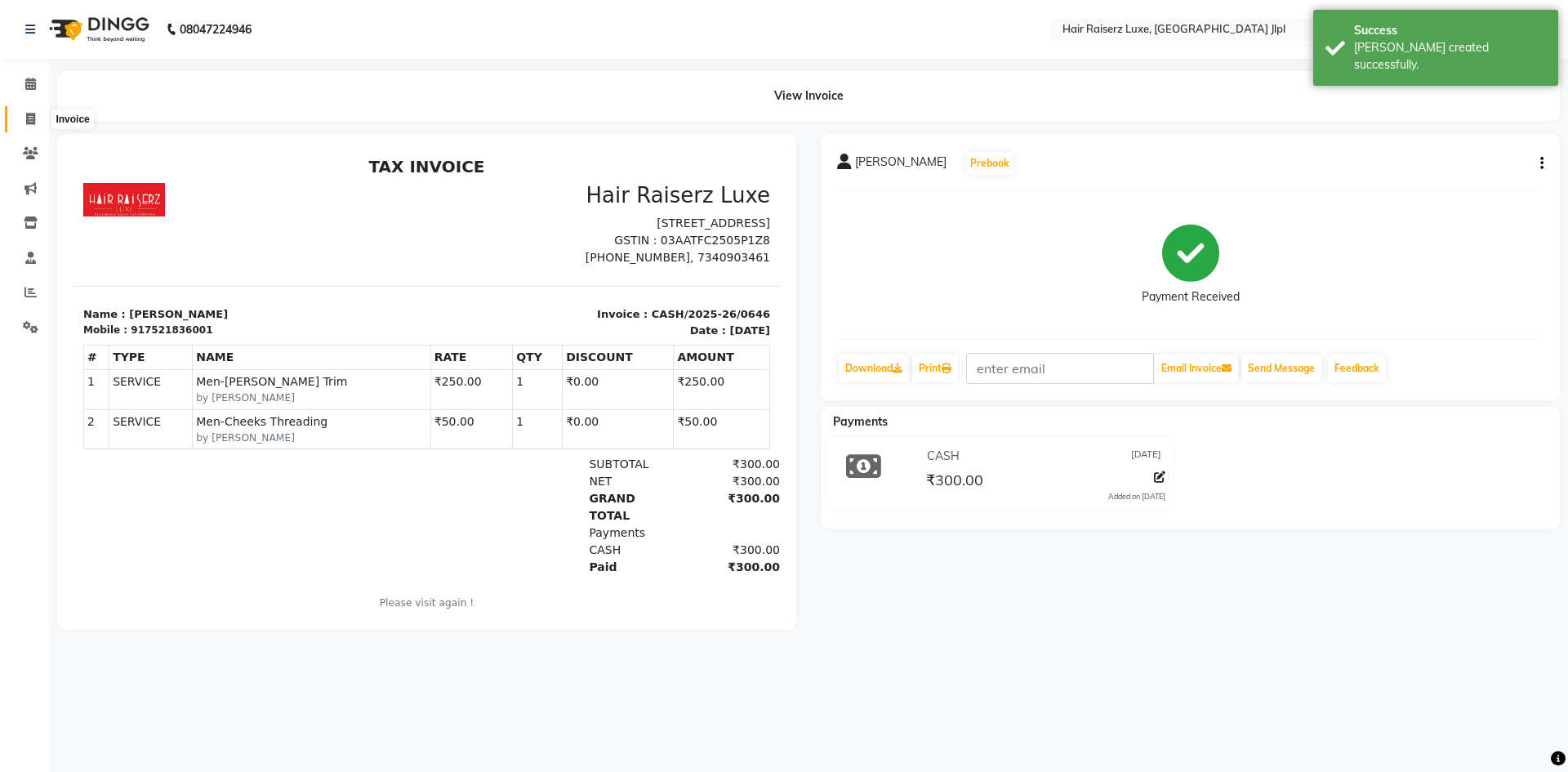
click at [38, 123] on span at bounding box center [30, 119] width 28 height 19
select select "service"
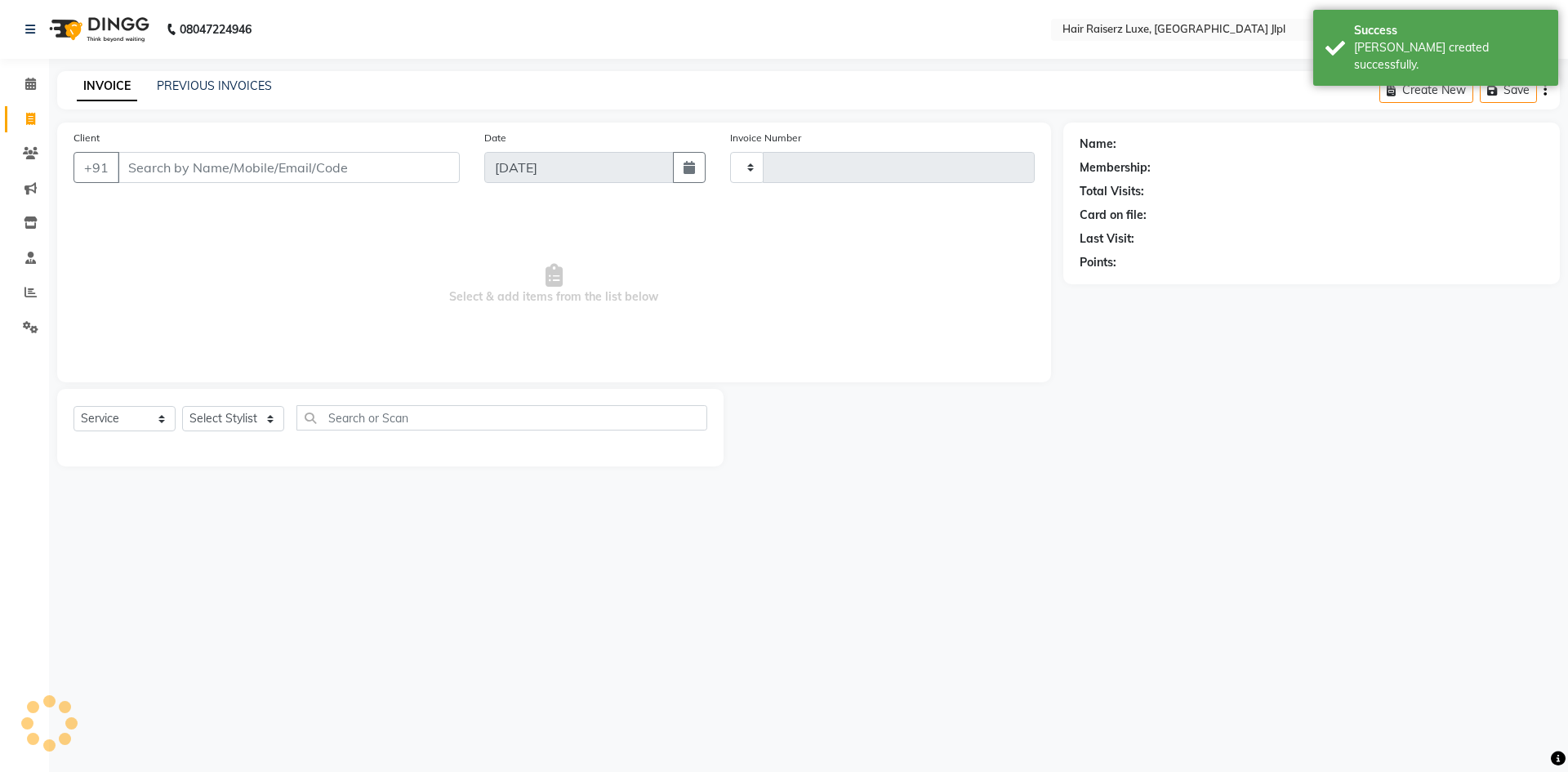
type input "3257"
select select "5409"
click at [183, 87] on link "PREVIOUS INVOICES" at bounding box center [214, 86] width 115 height 15
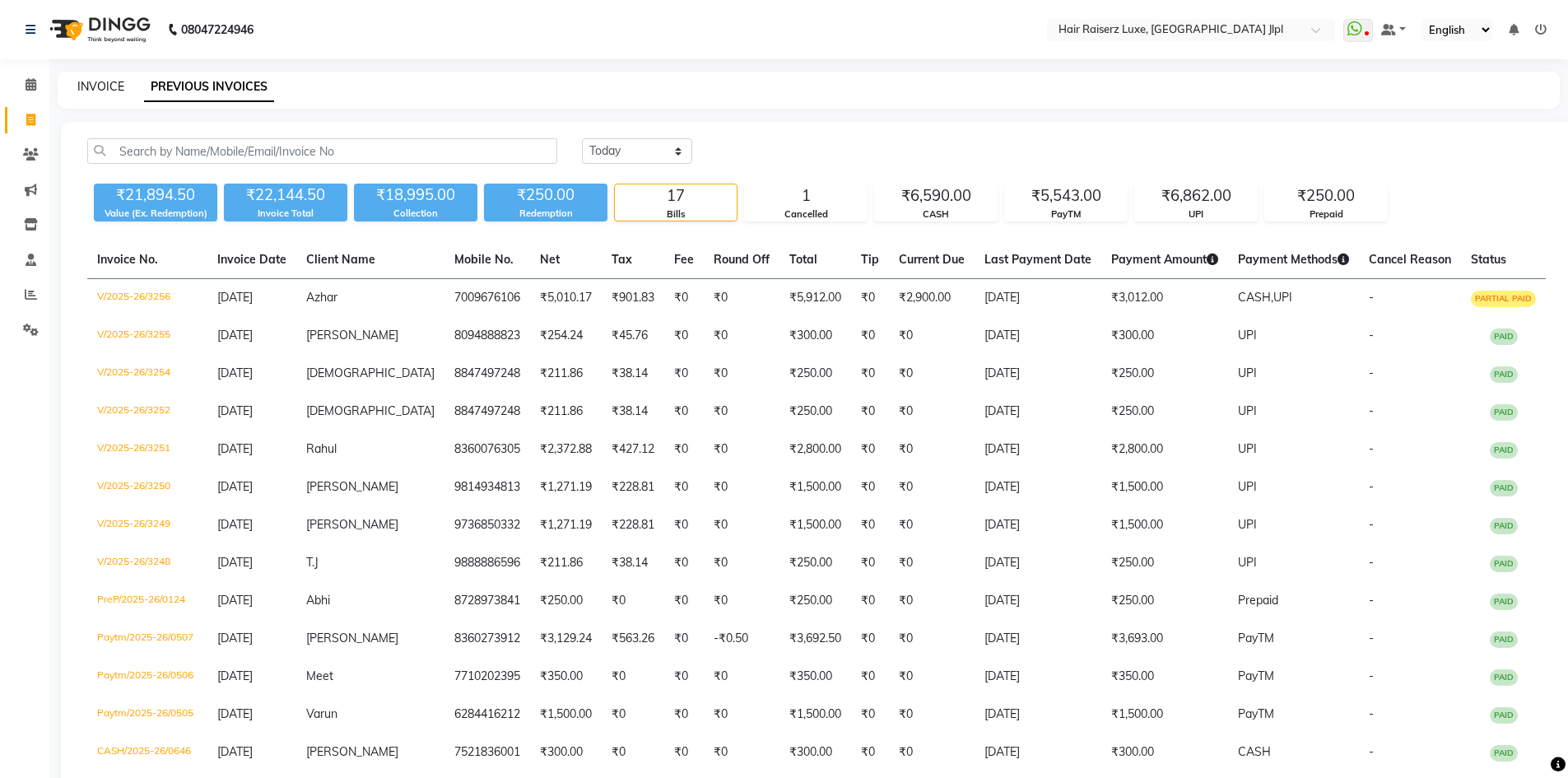
click at [82, 83] on link "INVOICE" at bounding box center [101, 86] width 47 height 15
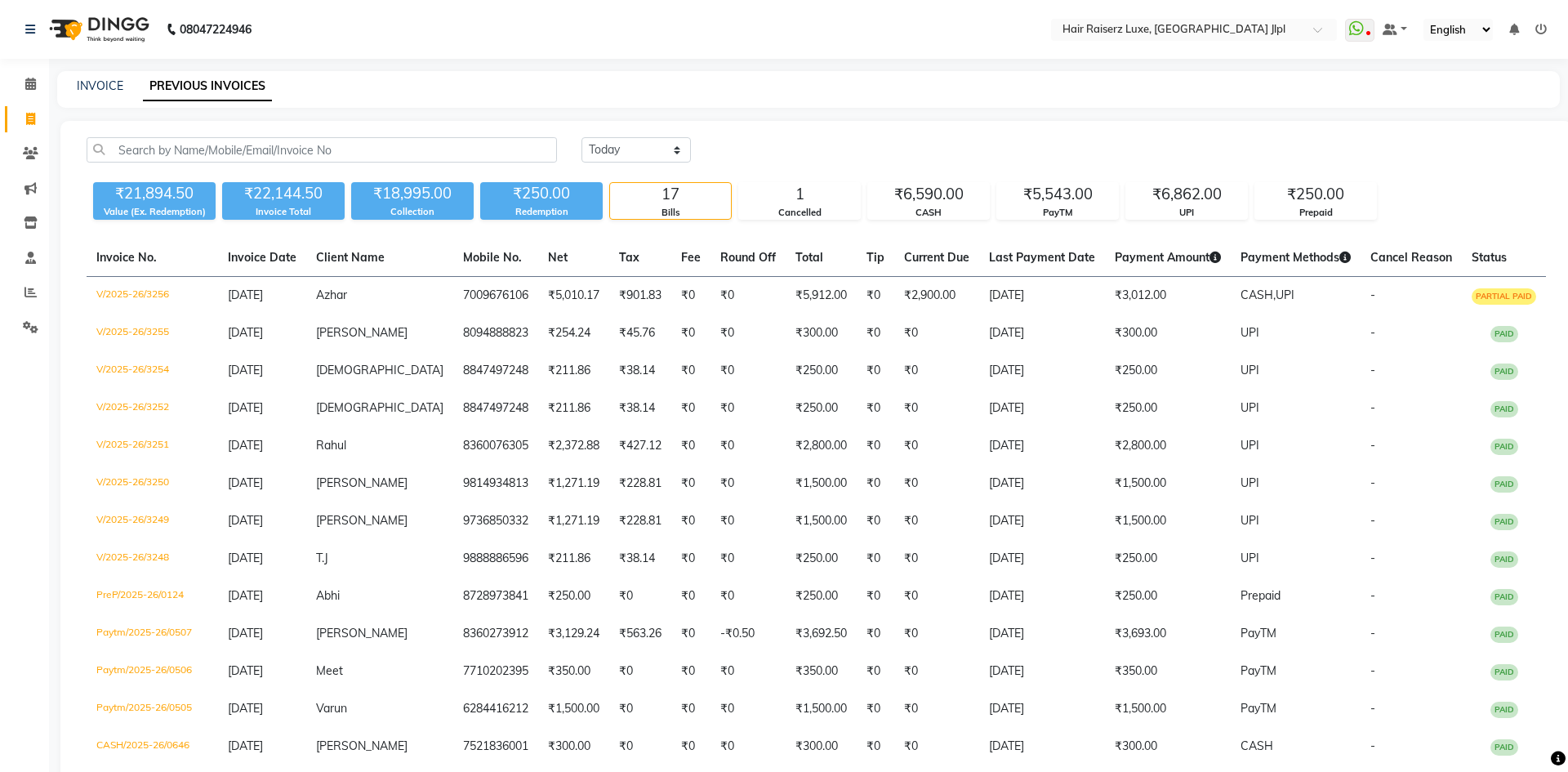
select select "5409"
select select "service"
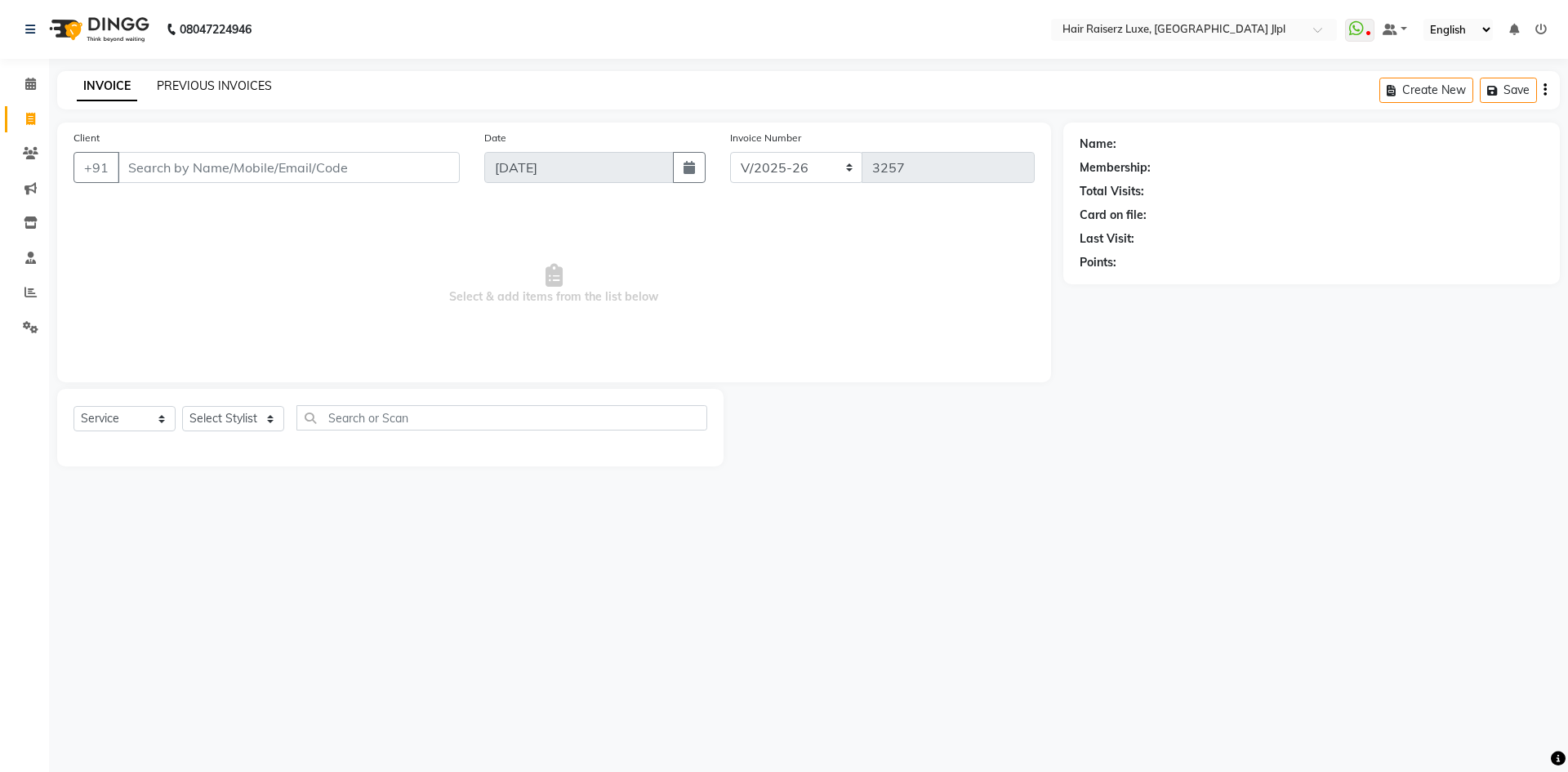
click at [162, 81] on link "PREVIOUS INVOICES" at bounding box center [214, 86] width 115 height 15
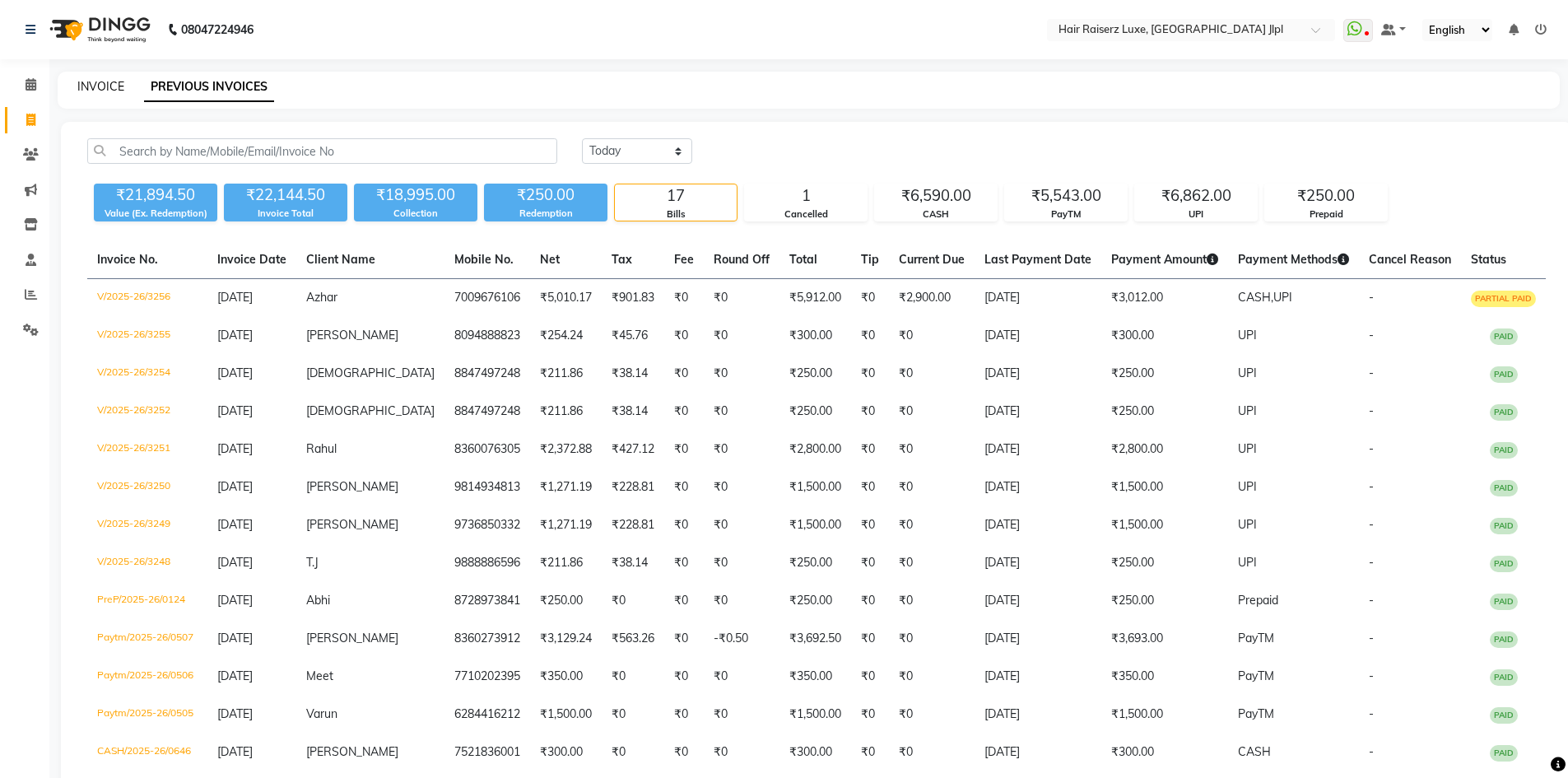
click at [118, 81] on link "INVOICE" at bounding box center [101, 86] width 47 height 15
select select "service"
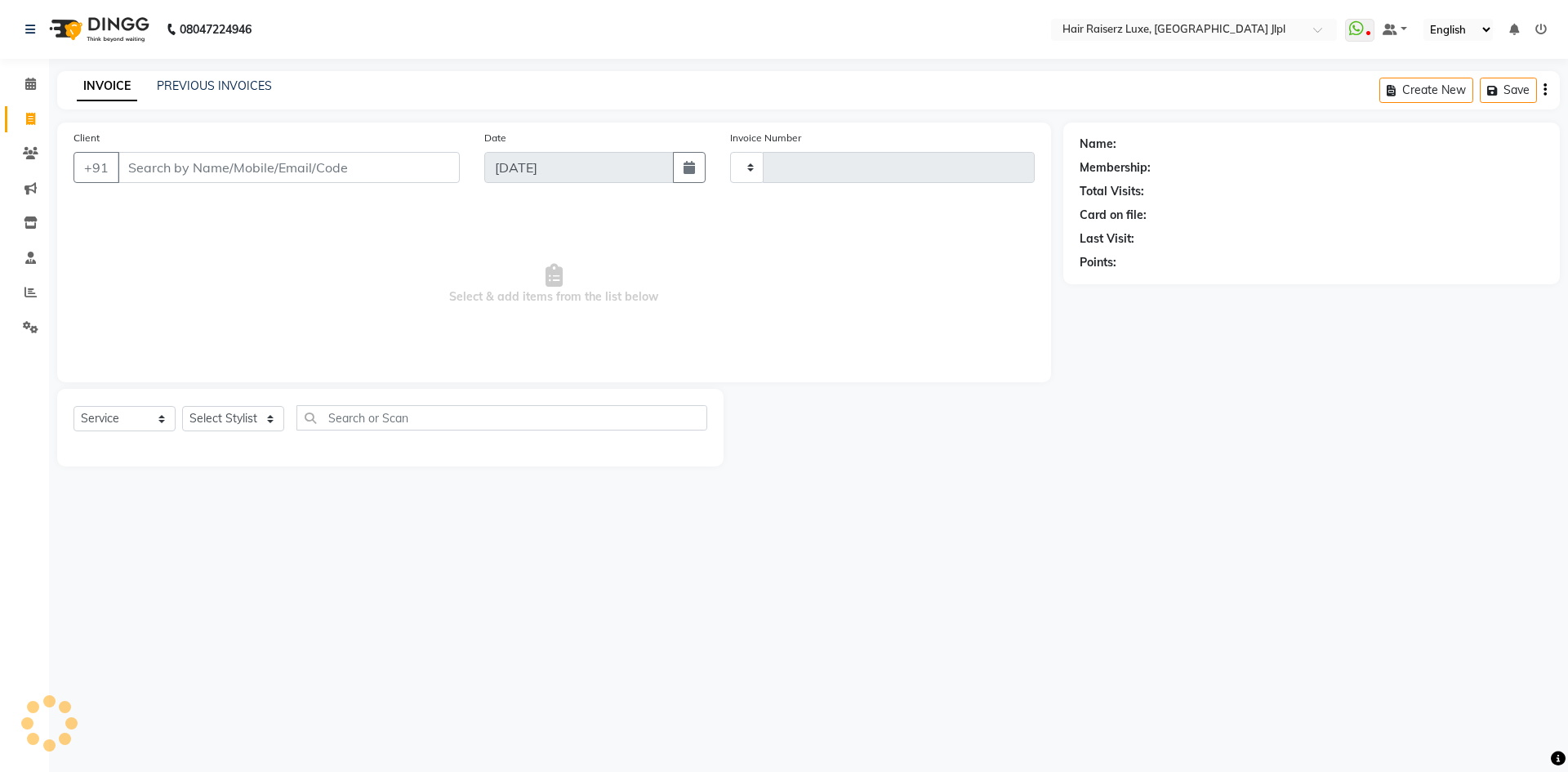
type input "3257"
select select "5409"
click at [208, 171] on input "Client" at bounding box center [289, 167] width 342 height 31
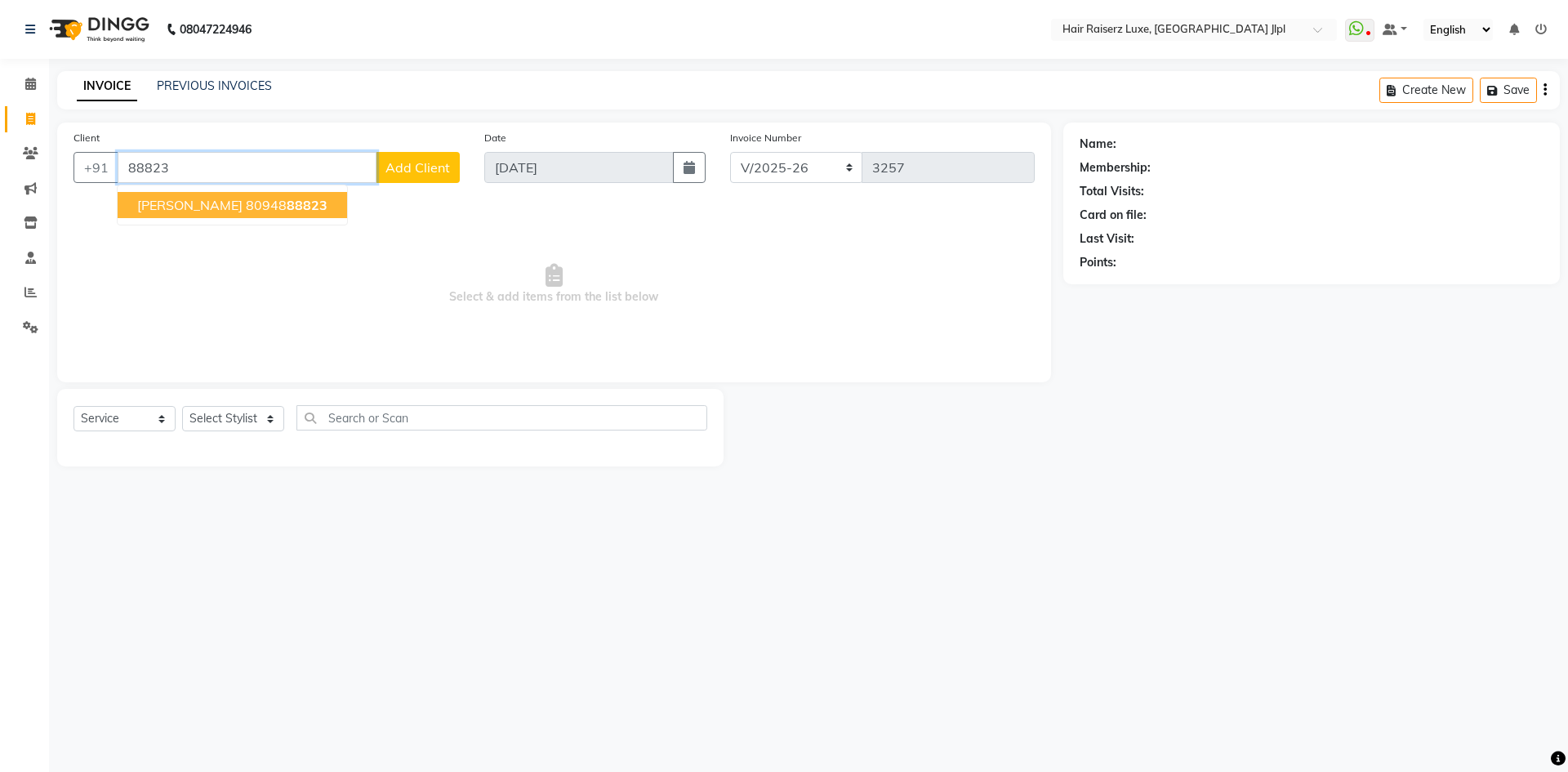
type input "88823"
click at [245, 426] on select "Select Stylist [PERSON_NAME] [PERSON_NAME] [PERSON_NAME] C&Gs Vogue [PERSON_NAM…" at bounding box center [233, 418] width 103 height 25
select select "36165"
click at [182, 406] on select "Select Stylist [PERSON_NAME] [PERSON_NAME] [PERSON_NAME] C&Gs Vogue [PERSON_NAM…" at bounding box center [233, 418] width 103 height 25
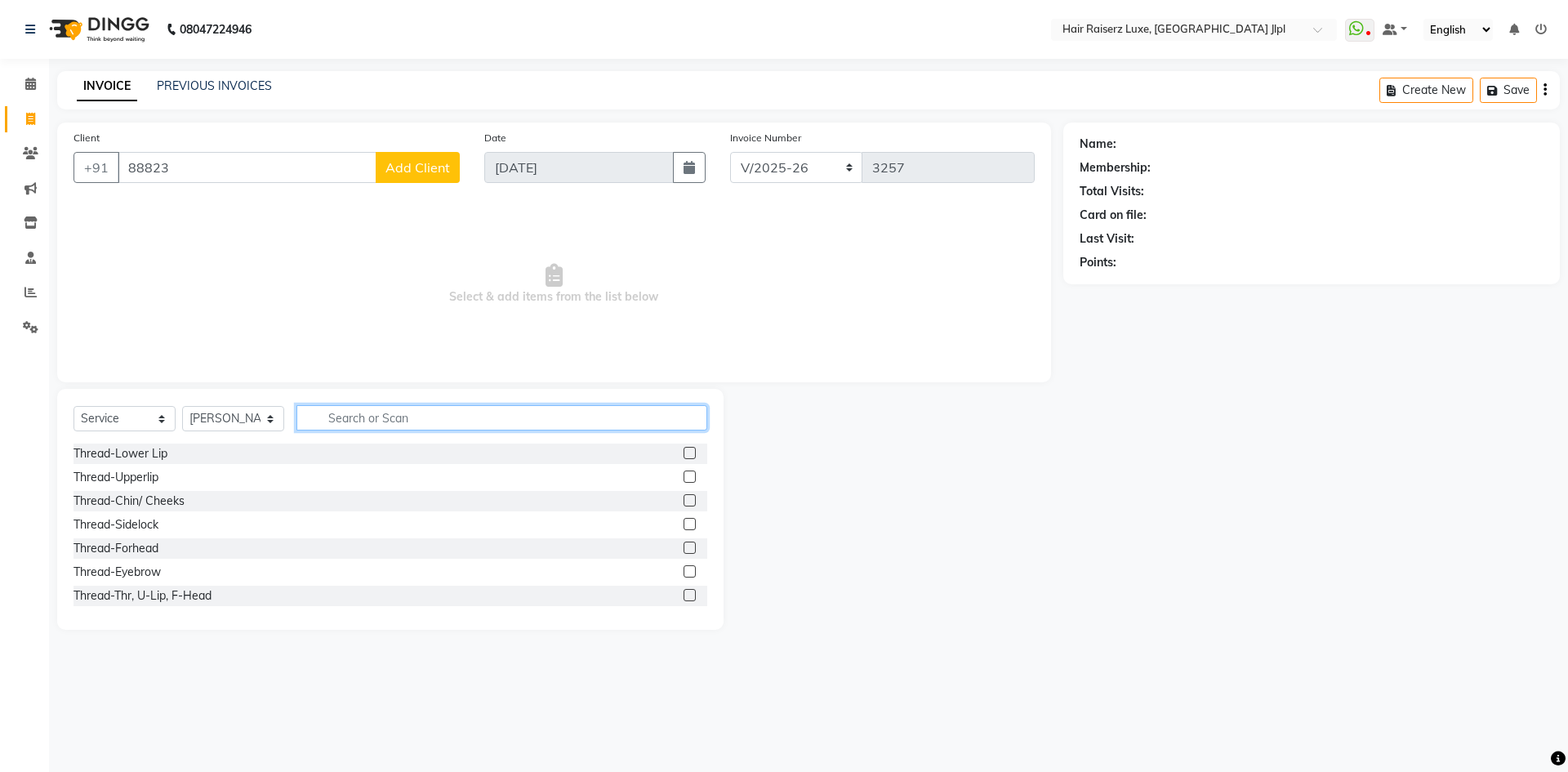
click at [343, 429] on input "text" at bounding box center [501, 418] width 411 height 25
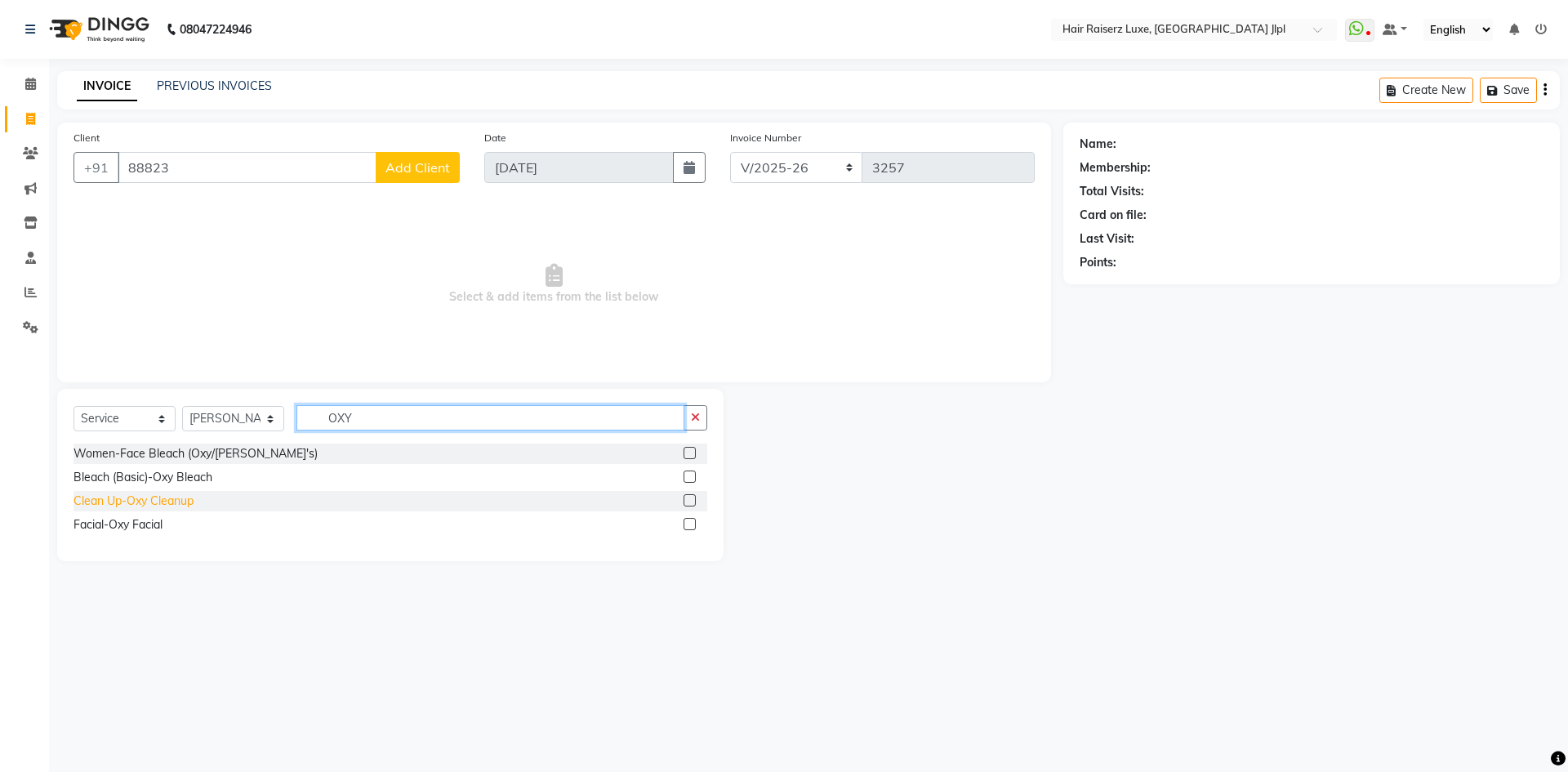
type input "OXY"
click at [121, 502] on div "Clean Up-Oxy Cleanup" at bounding box center [134, 501] width 120 height 17
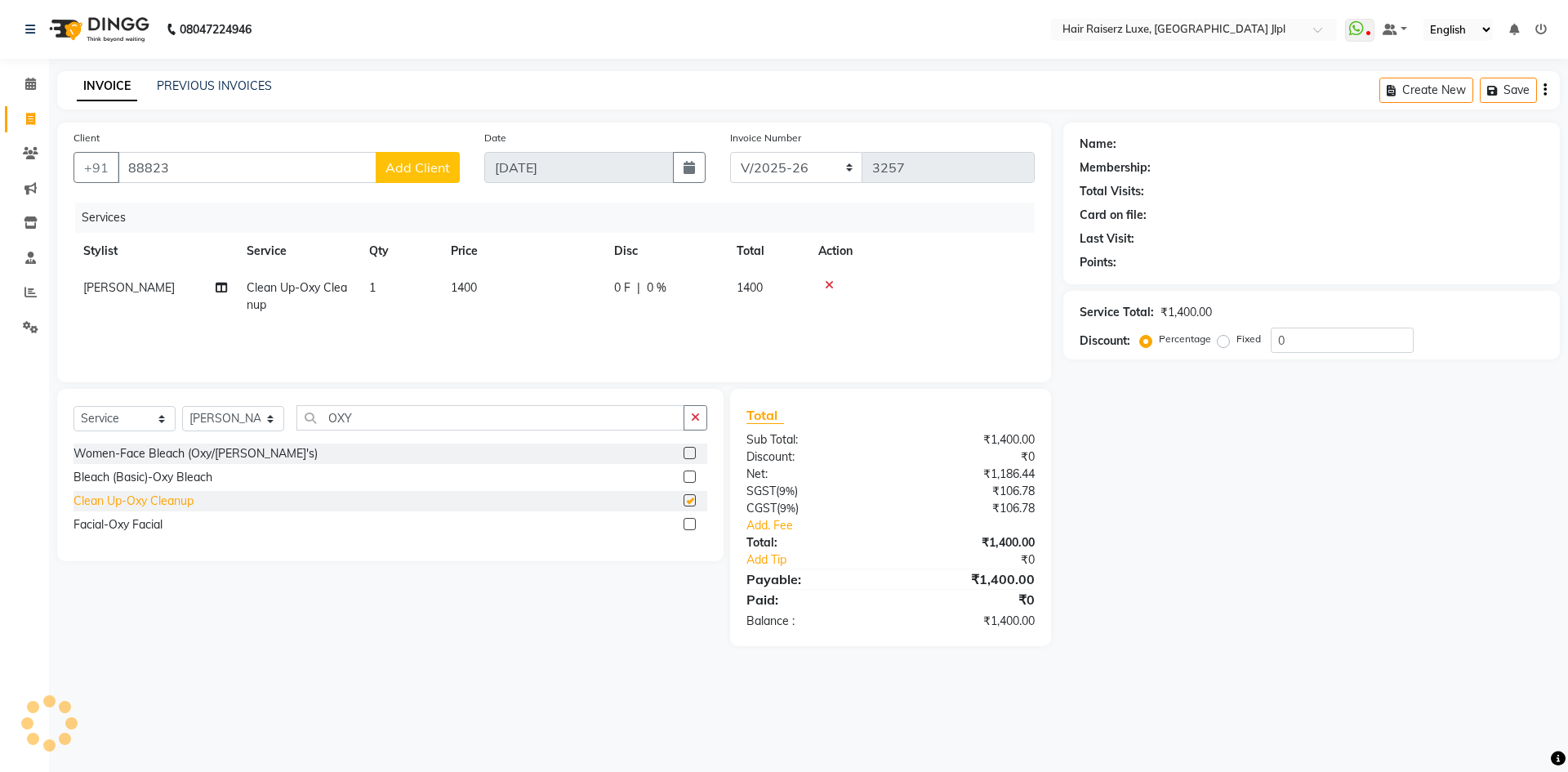
checkbox input "false"
click at [467, 289] on span "1400" at bounding box center [464, 288] width 26 height 15
select select "36165"
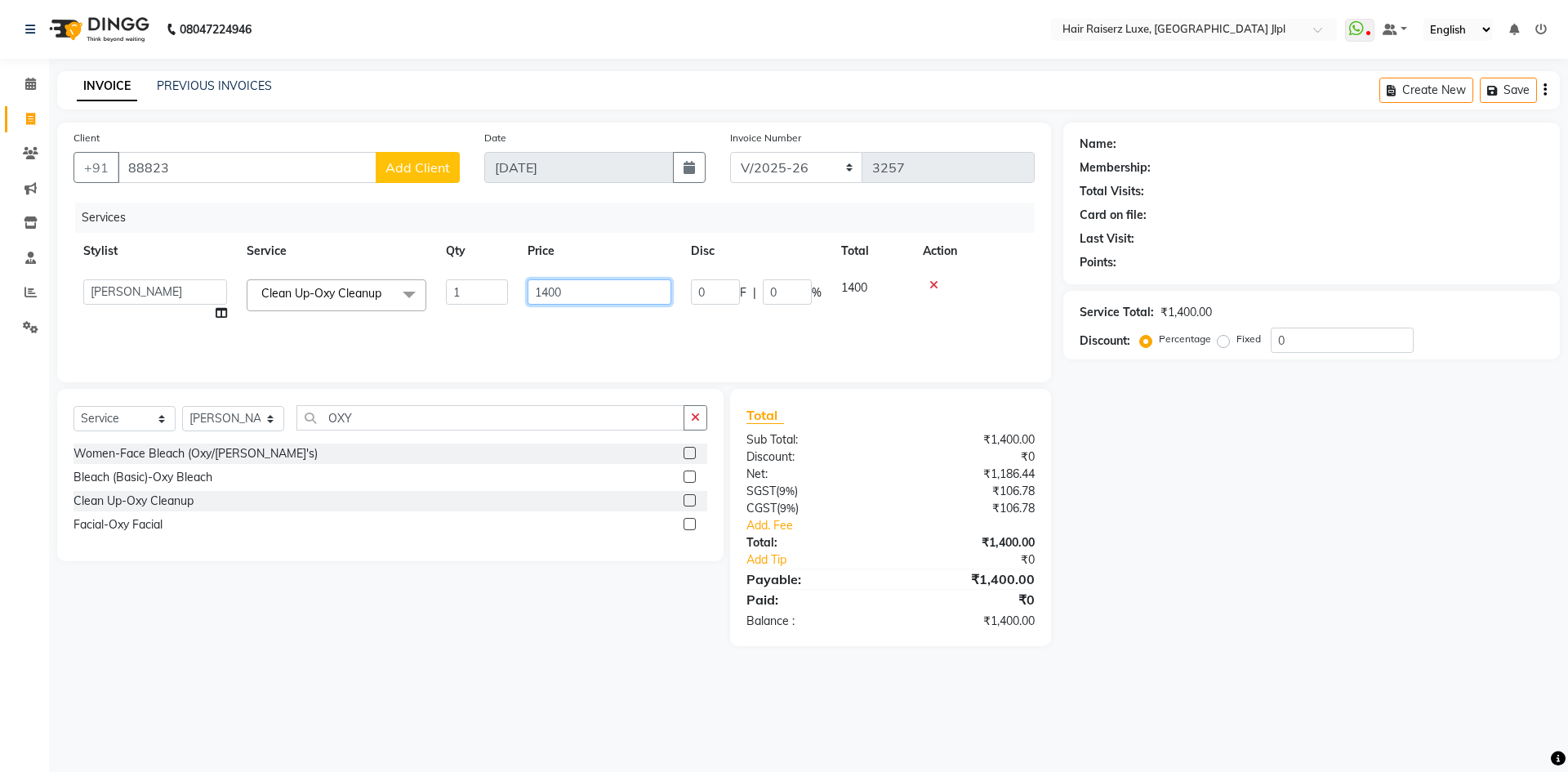
click at [547, 291] on input "1400" at bounding box center [599, 291] width 144 height 25
type input "1500"
click at [183, 418] on select "Select Stylist [PERSON_NAME] [PERSON_NAME] [PERSON_NAME] C&Gs Vogue [PERSON_NAM…" at bounding box center [233, 418] width 103 height 25
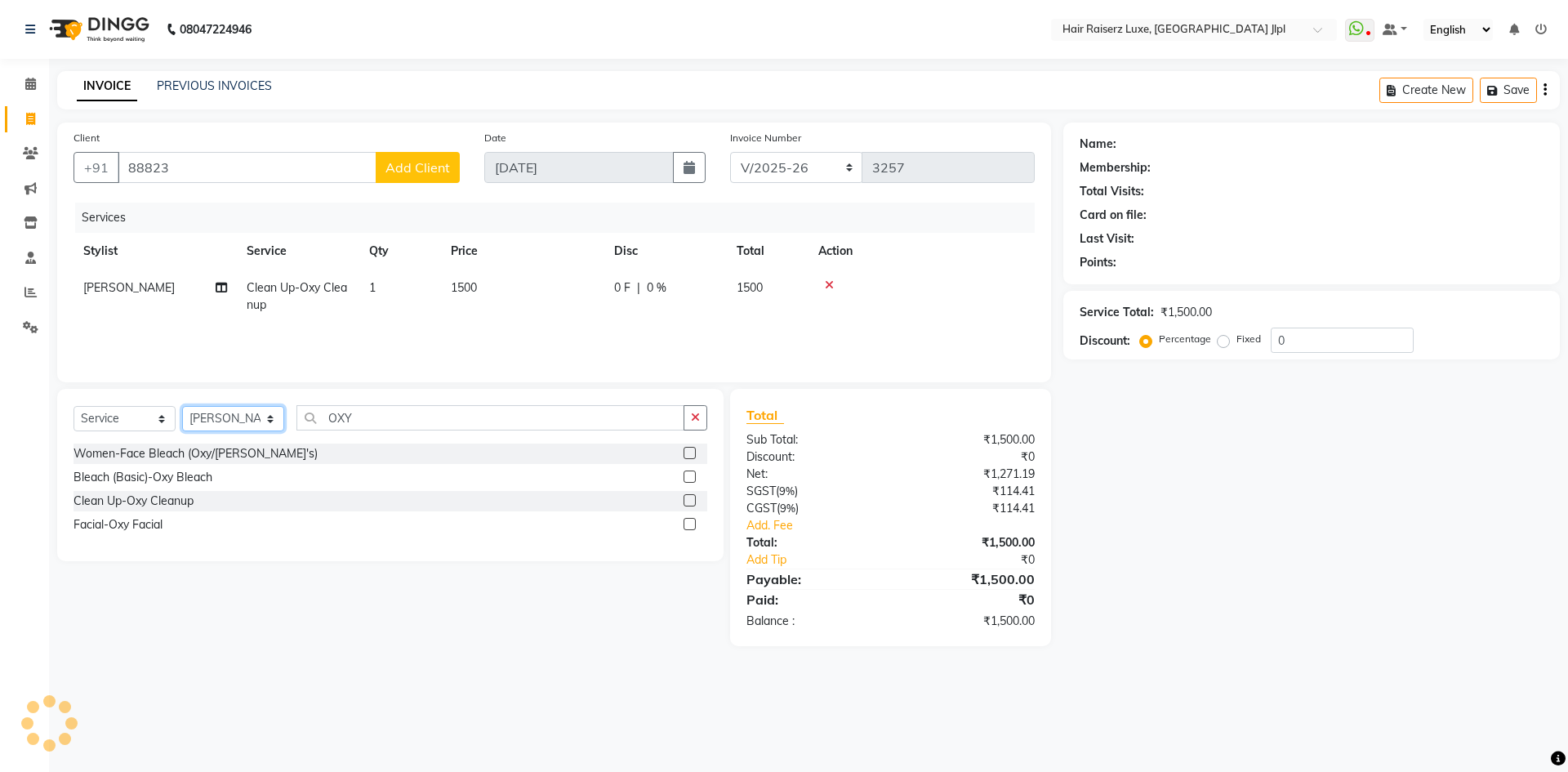
select select "47928"
click at [182, 406] on select "Select Stylist [PERSON_NAME] [PERSON_NAME] [PERSON_NAME] C&Gs Vogue [PERSON_NAM…" at bounding box center [233, 418] width 103 height 25
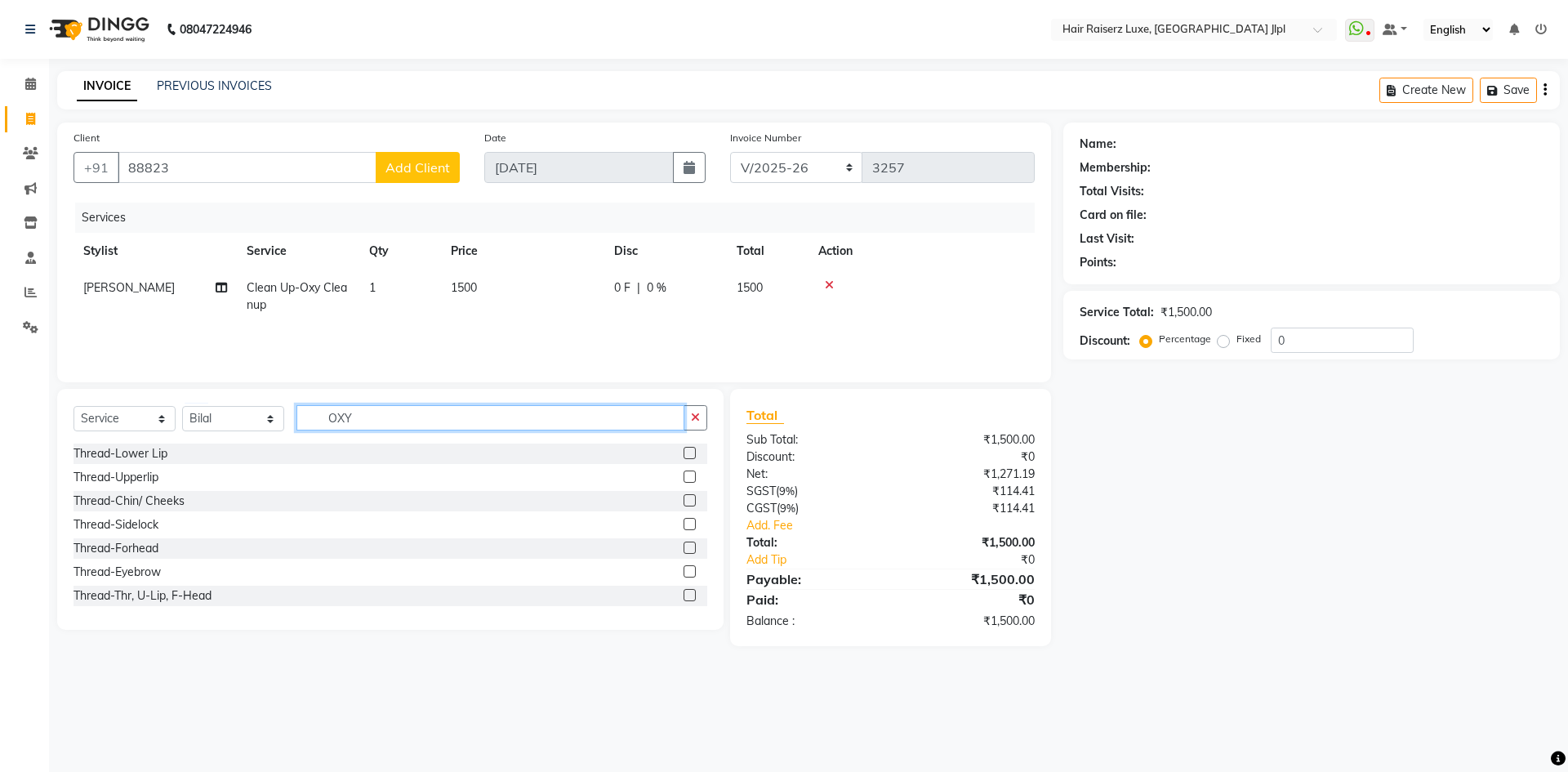
drag, startPoint x: 308, startPoint y: 424, endPoint x: 217, endPoint y: 419, distance: 91.1
click at [219, 419] on div "Select Service Product Membership Package Voucher Prepaid Gift Card Select Styl…" at bounding box center [390, 424] width 634 height 39
type input "BEA"
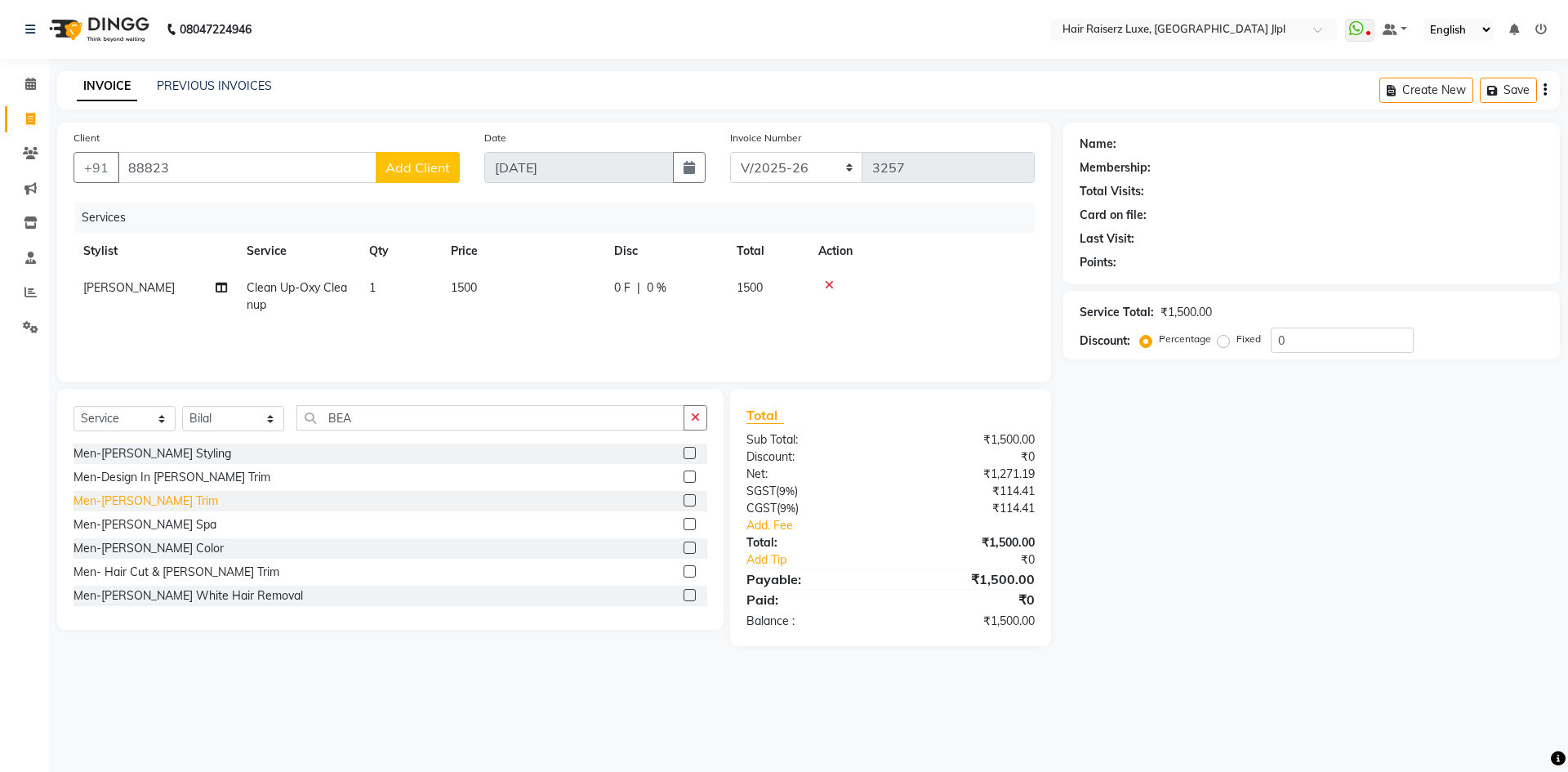
click at [149, 502] on div "Men-[PERSON_NAME] Trim" at bounding box center [146, 501] width 145 height 17
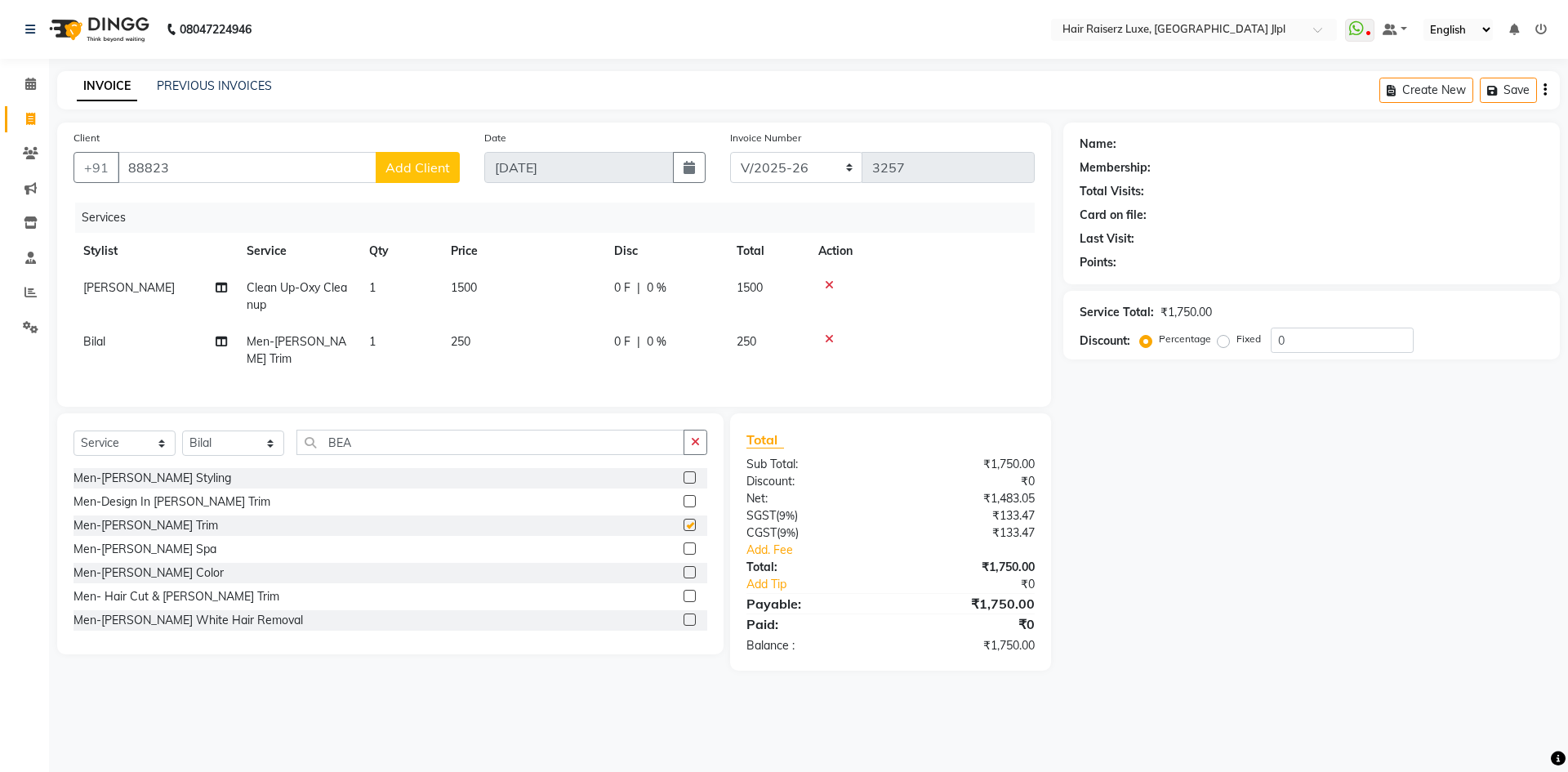
checkbox input "false"
click at [1154, 575] on div "Name: Membership: Total Visits: Card on file: Last Visit: Points: Service Total…" at bounding box center [1318, 396] width 509 height 548
click at [767, 542] on link "Add. Fee" at bounding box center [891, 550] width 313 height 17
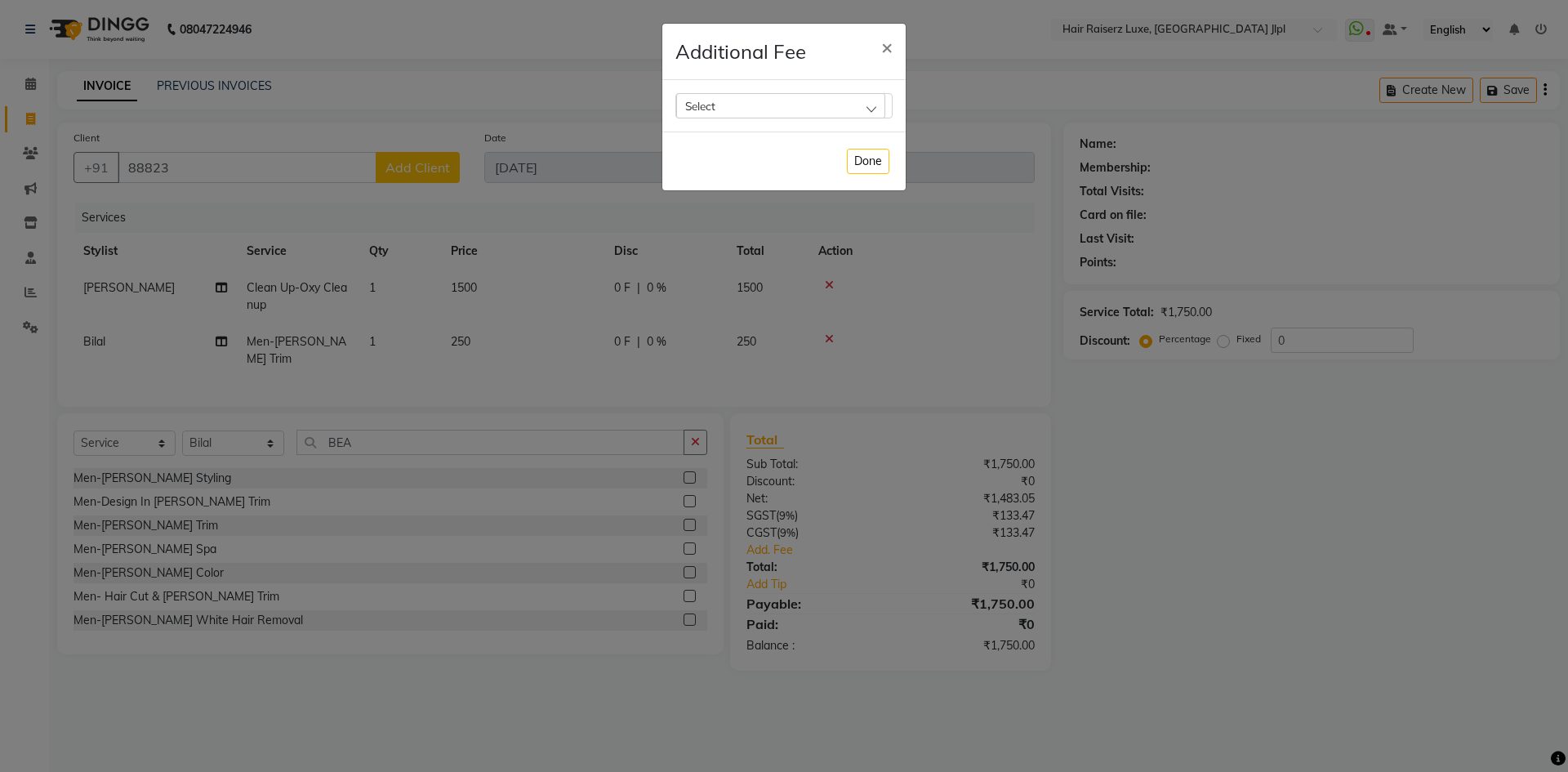
click at [779, 114] on div "Select" at bounding box center [781, 105] width 209 height 24
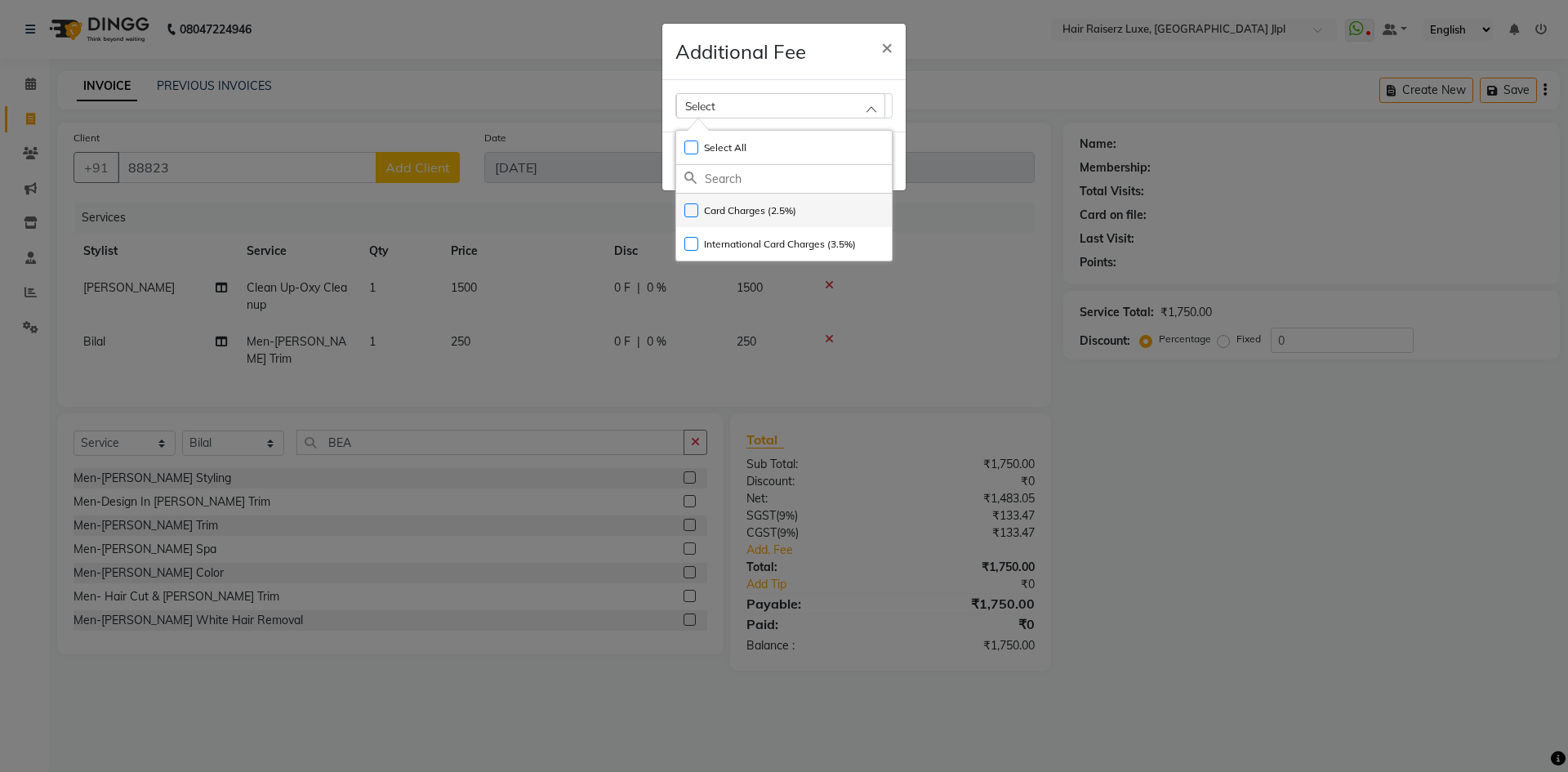
click at [695, 209] on label "Card Charges (2.5%)" at bounding box center [740, 211] width 112 height 15
checkbox input "true"
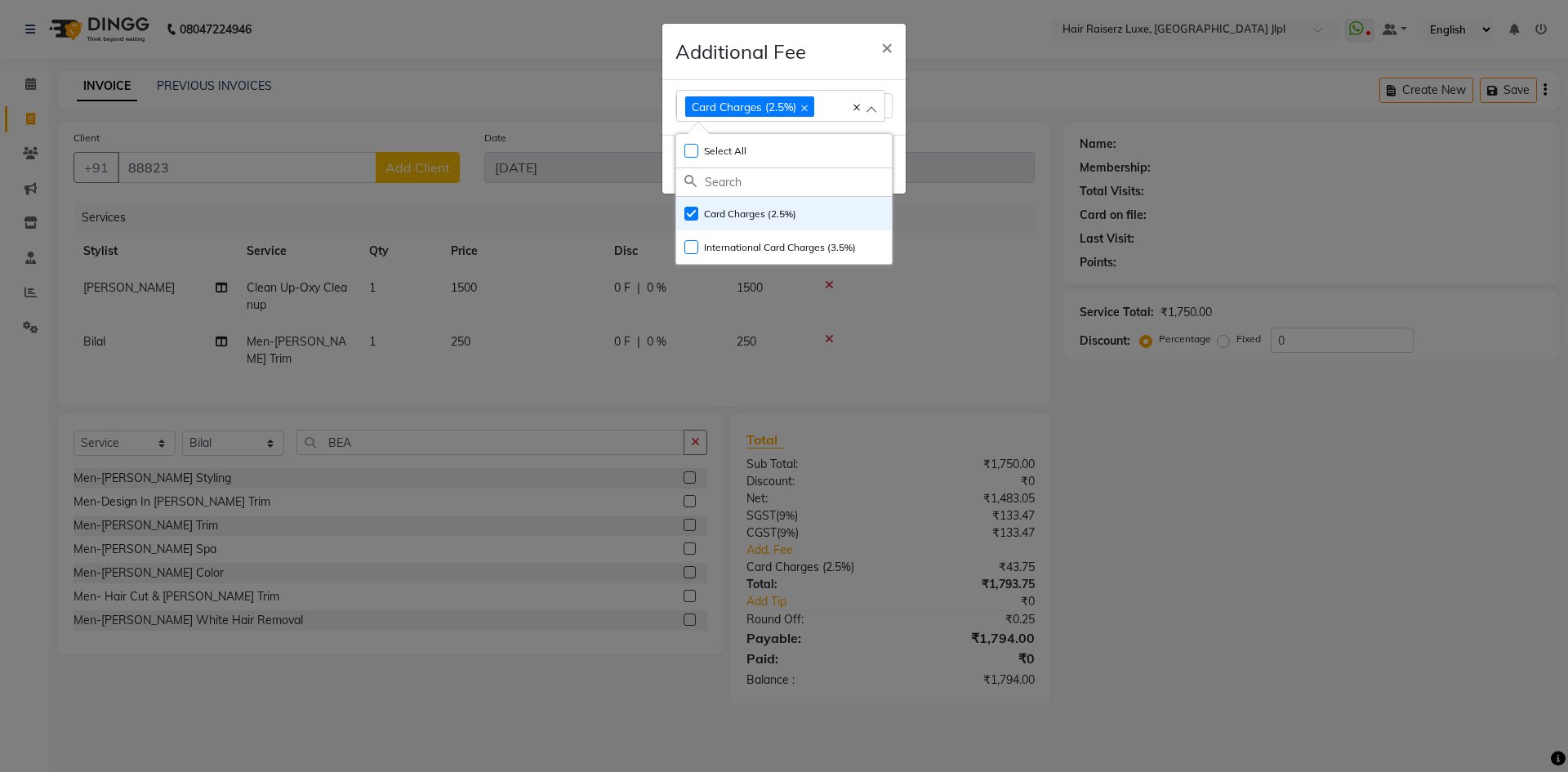
click at [1236, 529] on ngb-modal-window "Additional Fee × Card Charges (2.5%) Select All UnSelect All Card Charges (2.5%…" at bounding box center [784, 386] width 1568 height 772
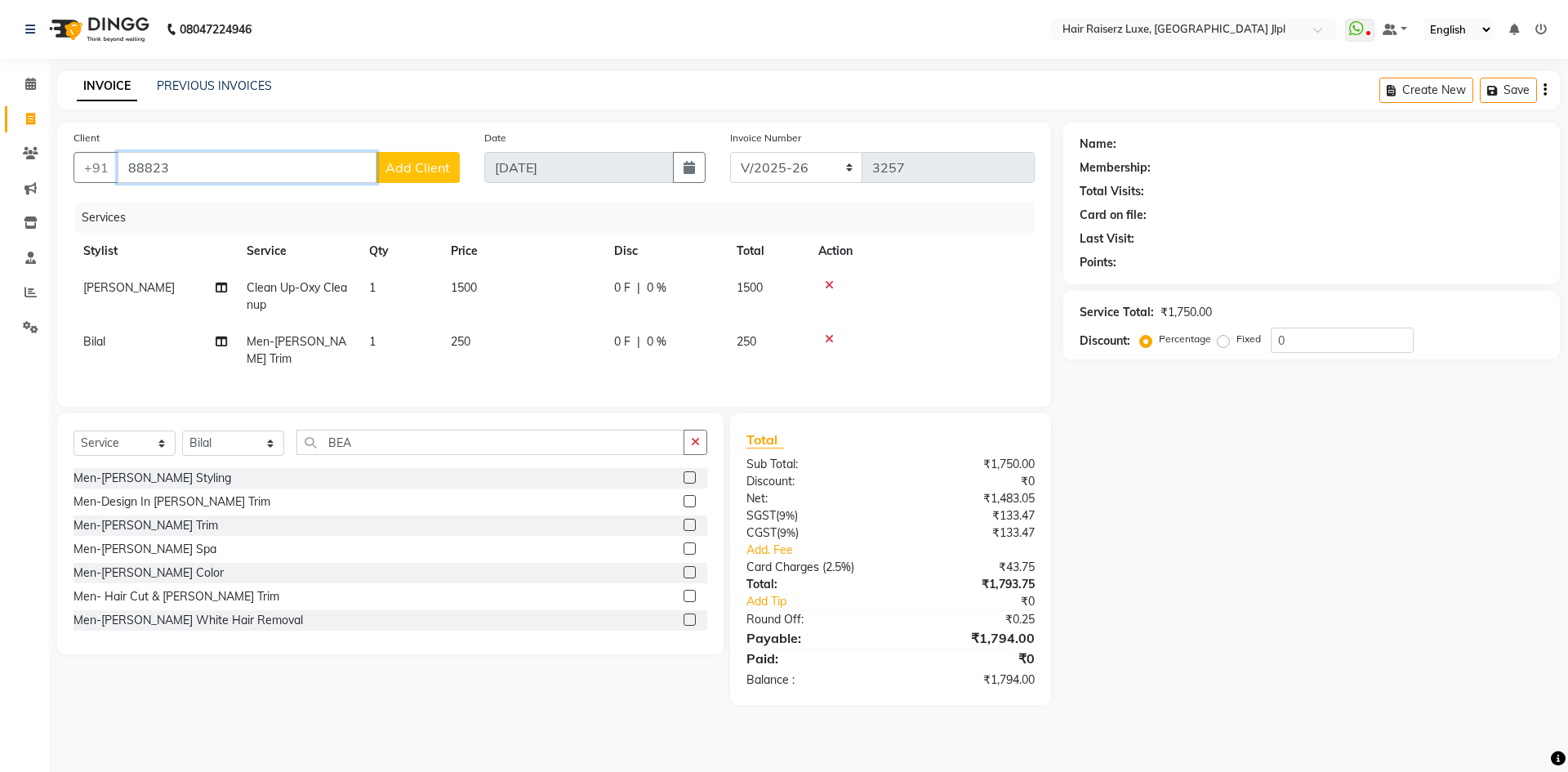
click at [240, 179] on input "88823" at bounding box center [246, 167] width 259 height 31
click at [236, 213] on ngb-highlight "988855 1901" at bounding box center [219, 204] width 85 height 16
type input "9888551901"
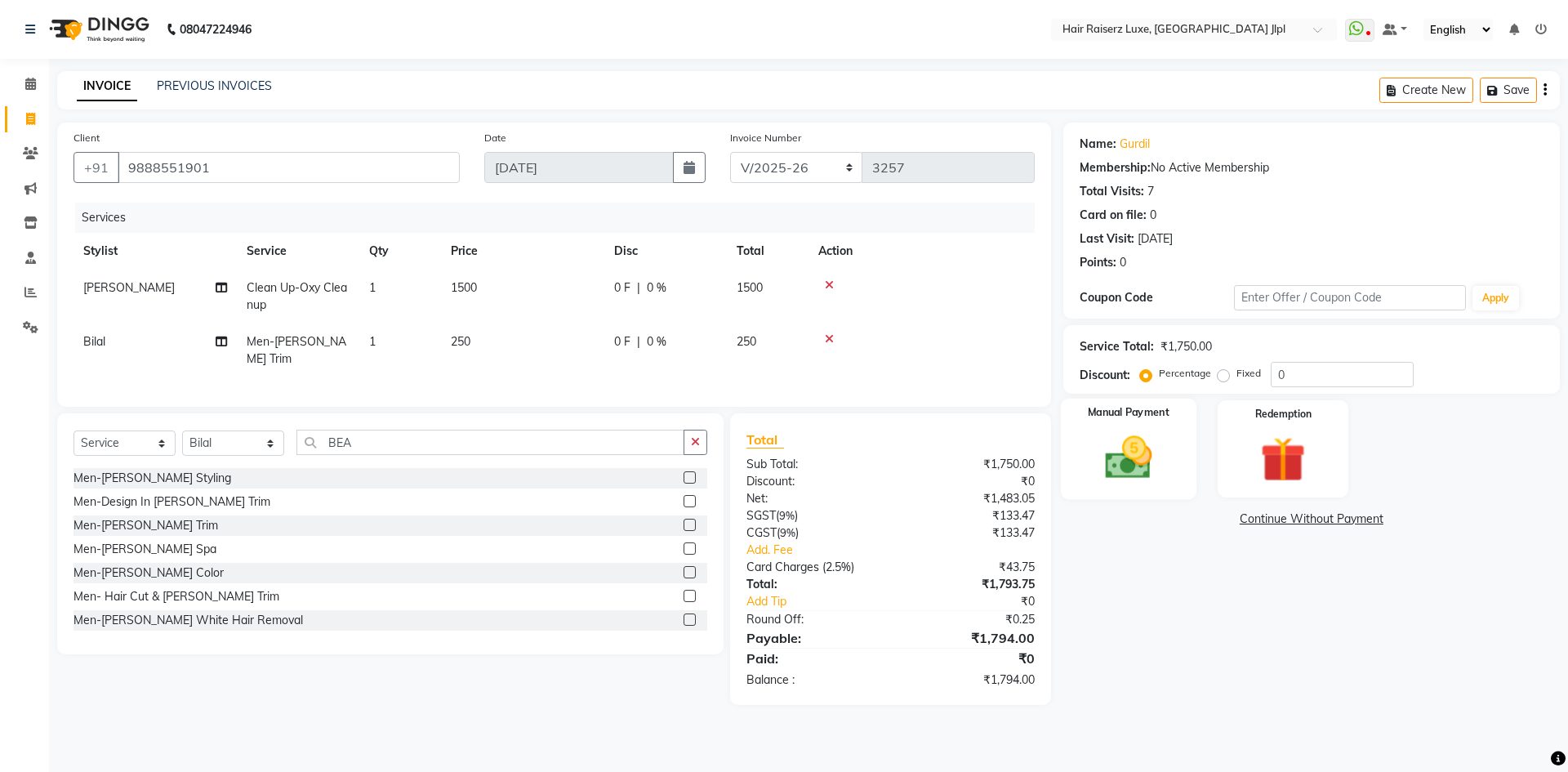
click at [1140, 472] on img at bounding box center [1128, 457] width 76 height 54
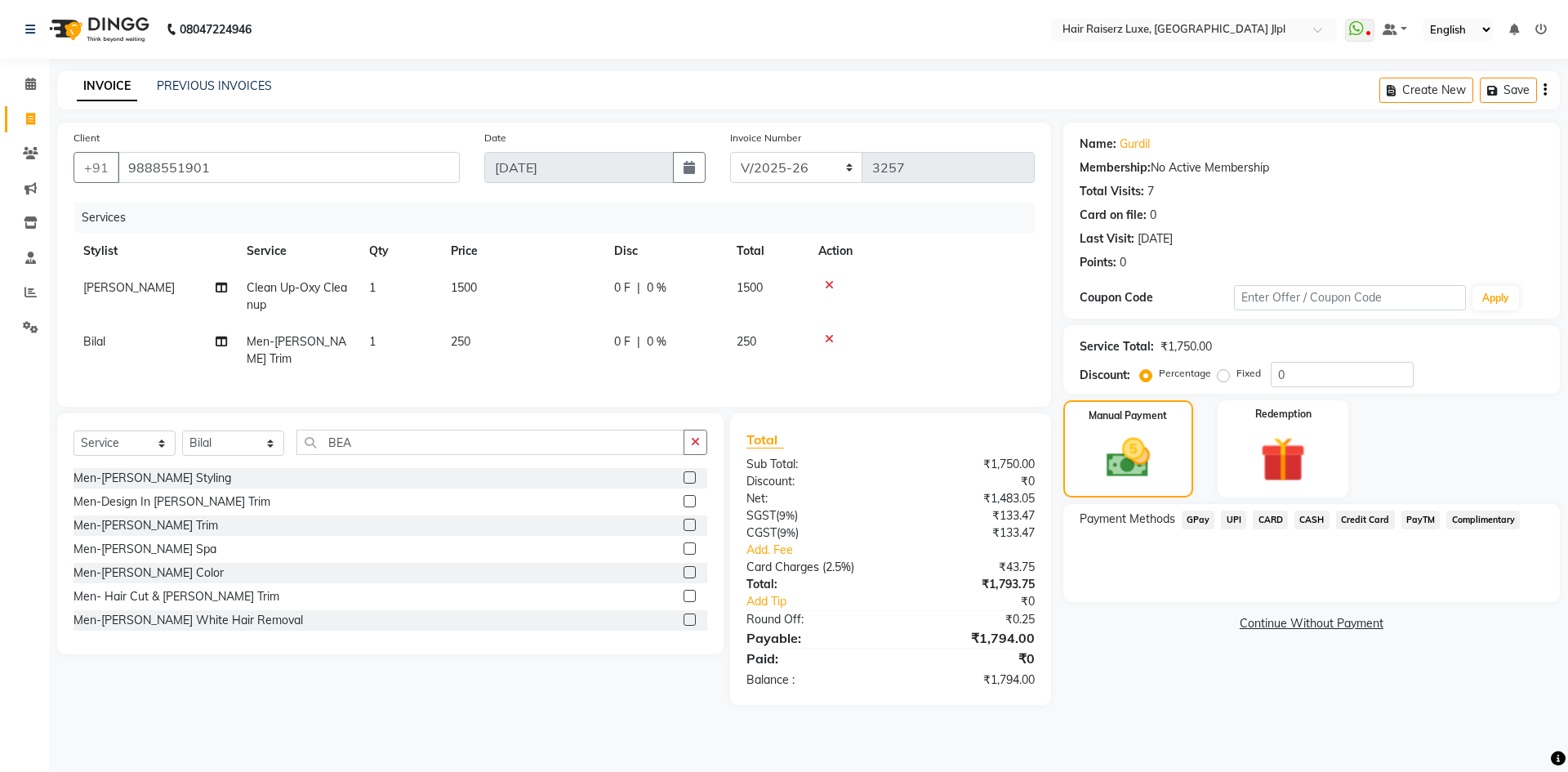
click at [1269, 521] on span "CARD" at bounding box center [1270, 520] width 35 height 19
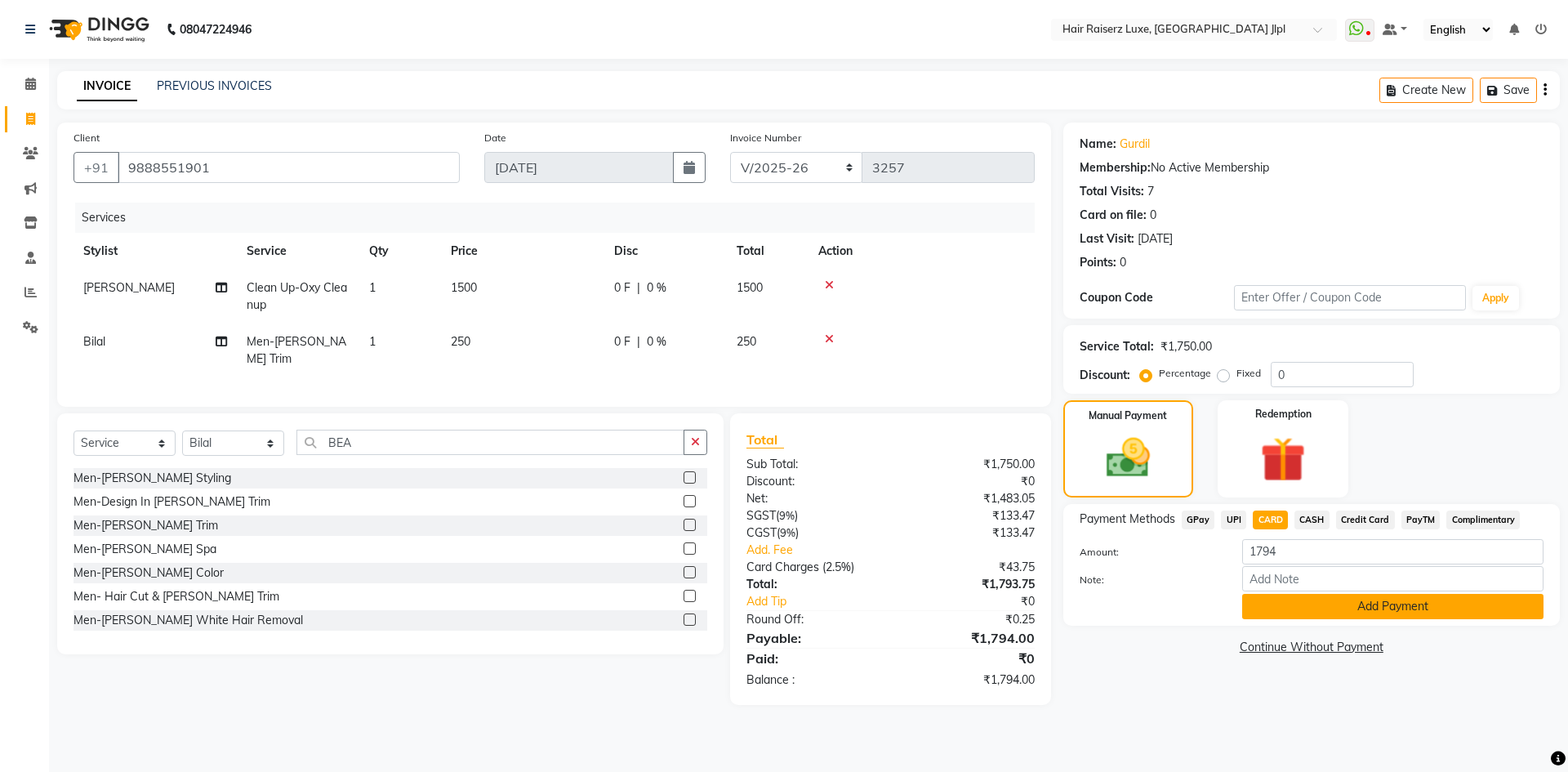
click at [1293, 614] on button "Add Payment" at bounding box center [1393, 606] width 301 height 25
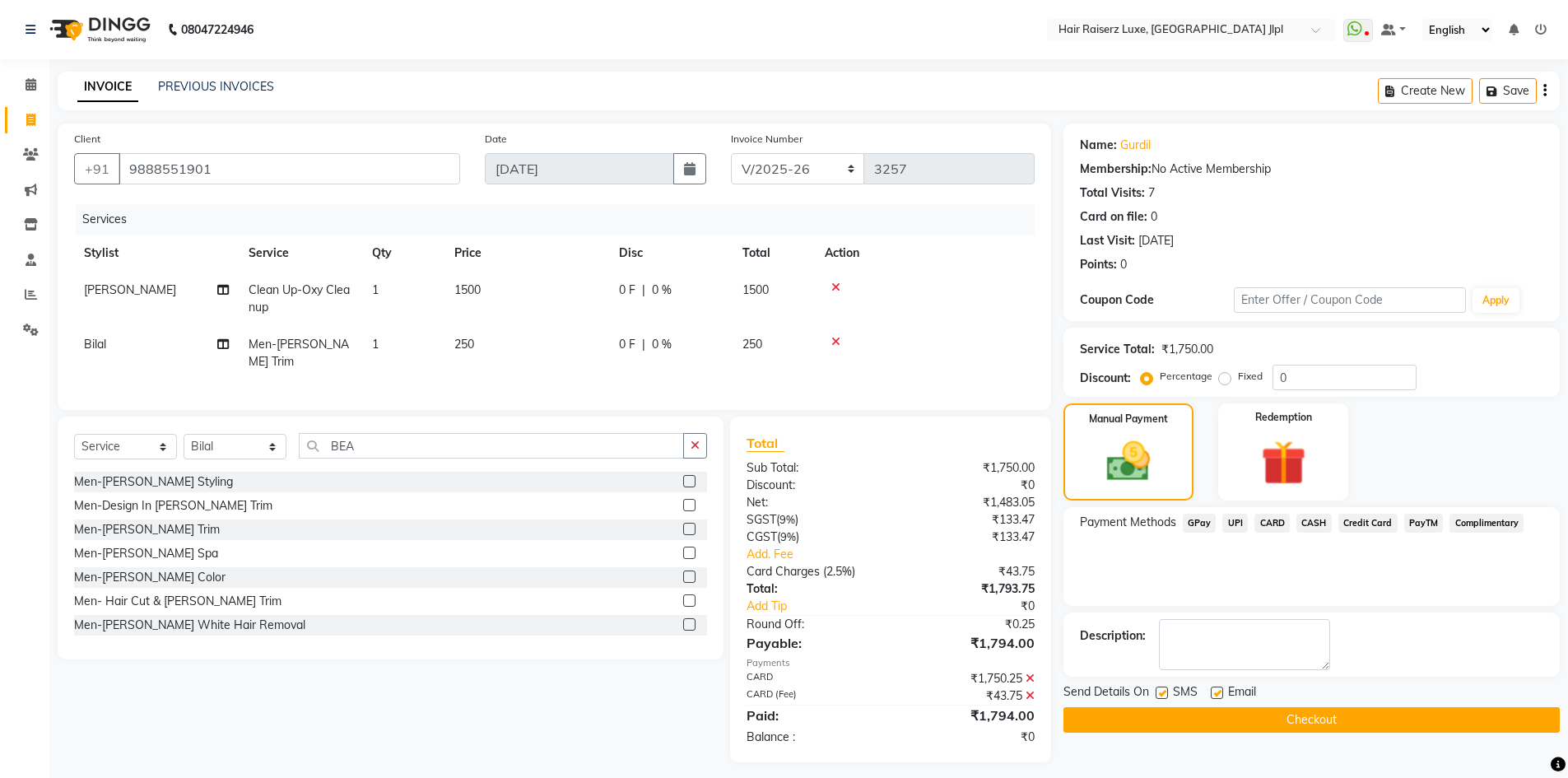
click at [1223, 689] on label at bounding box center [1217, 692] width 12 height 12
click at [1222, 689] on input "checkbox" at bounding box center [1216, 693] width 10 height 10
checkbox input "false"
click at [1225, 713] on button "Checkout" at bounding box center [1312, 719] width 497 height 26
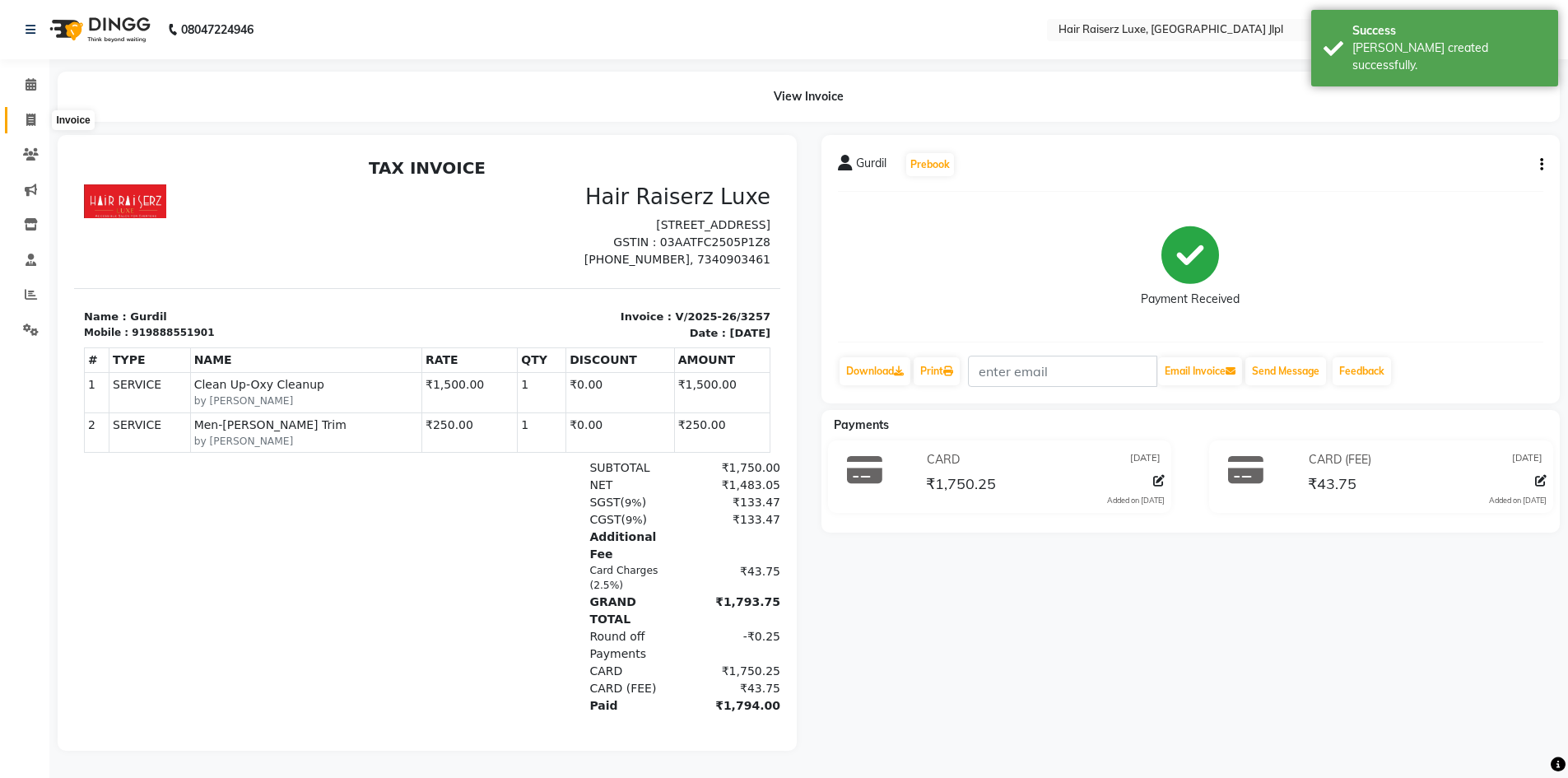
click at [31, 119] on icon at bounding box center [31, 119] width 9 height 12
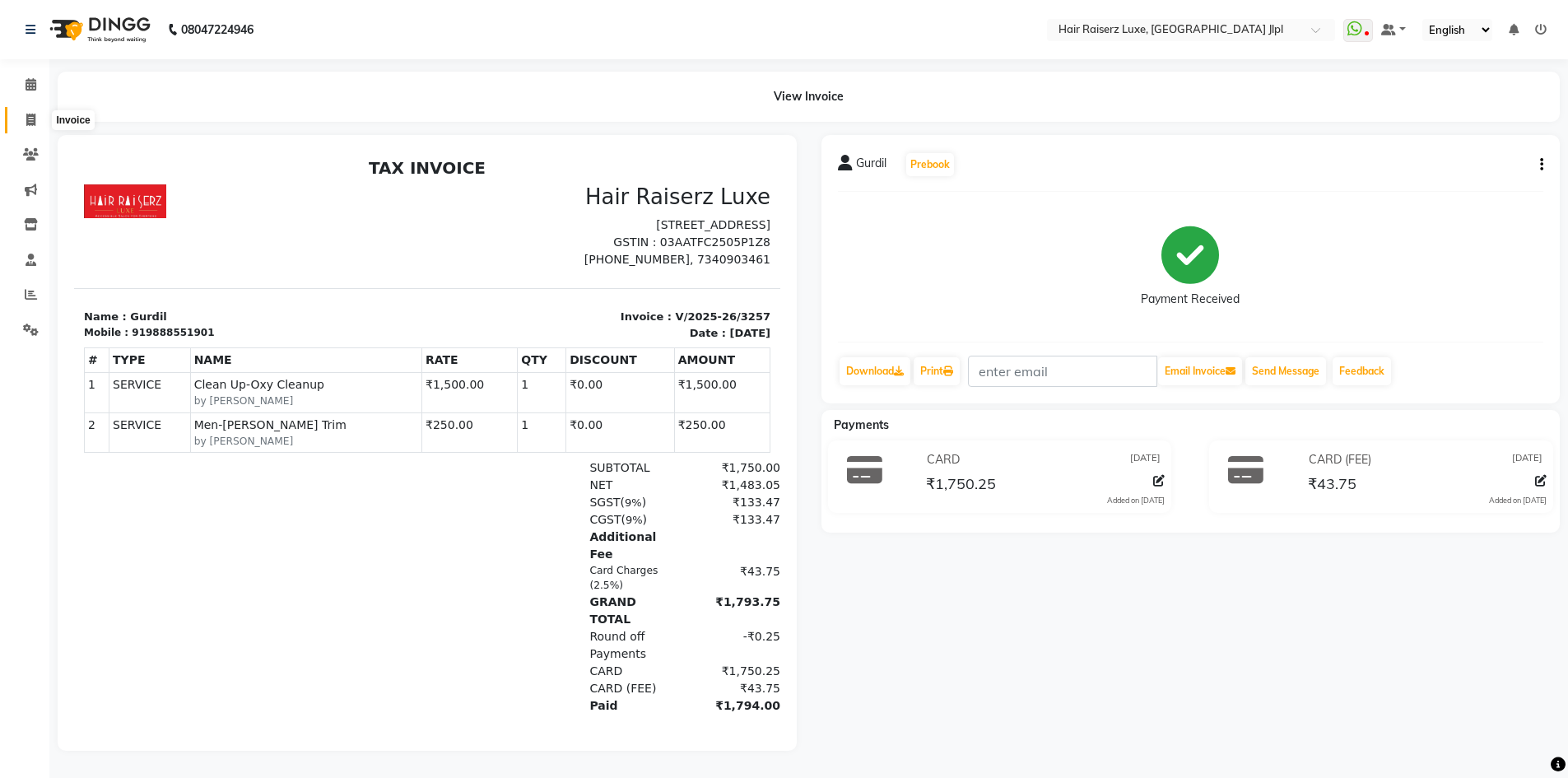
select select "service"
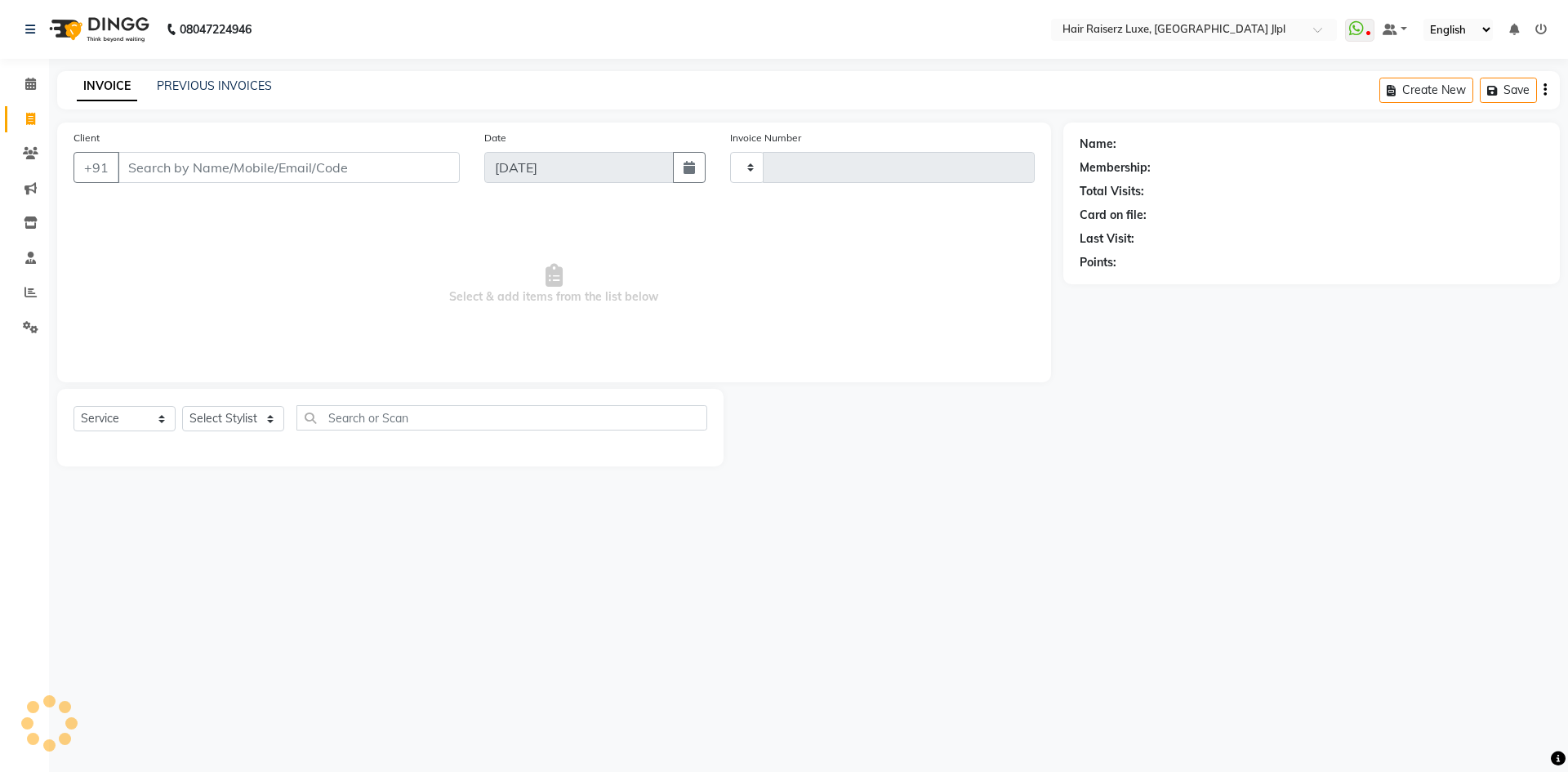
type input "3258"
select select "5409"
click at [207, 86] on link "PREVIOUS INVOICES" at bounding box center [214, 86] width 115 height 15
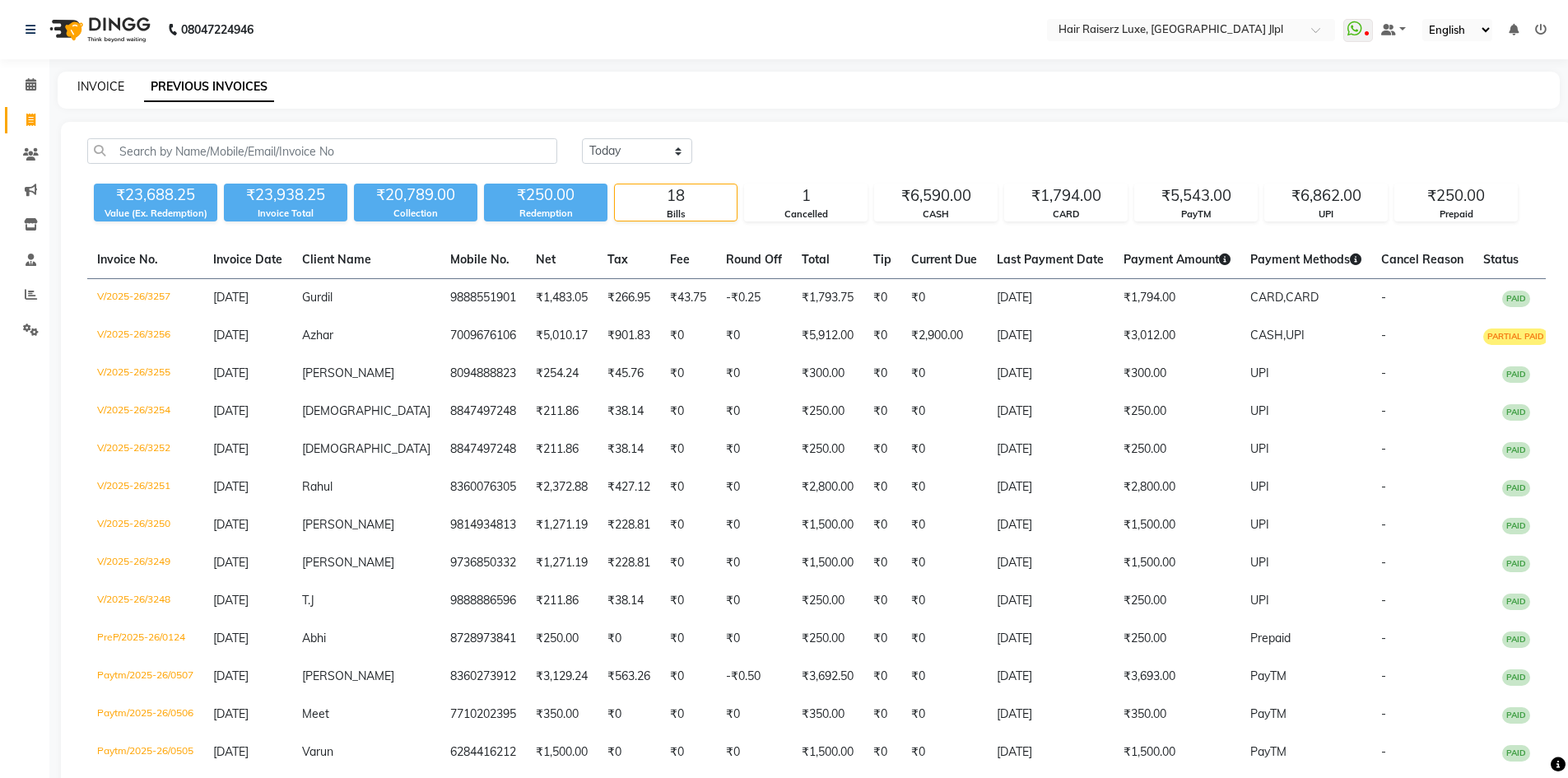
click at [103, 85] on link "INVOICE" at bounding box center [101, 86] width 47 height 15
select select "service"
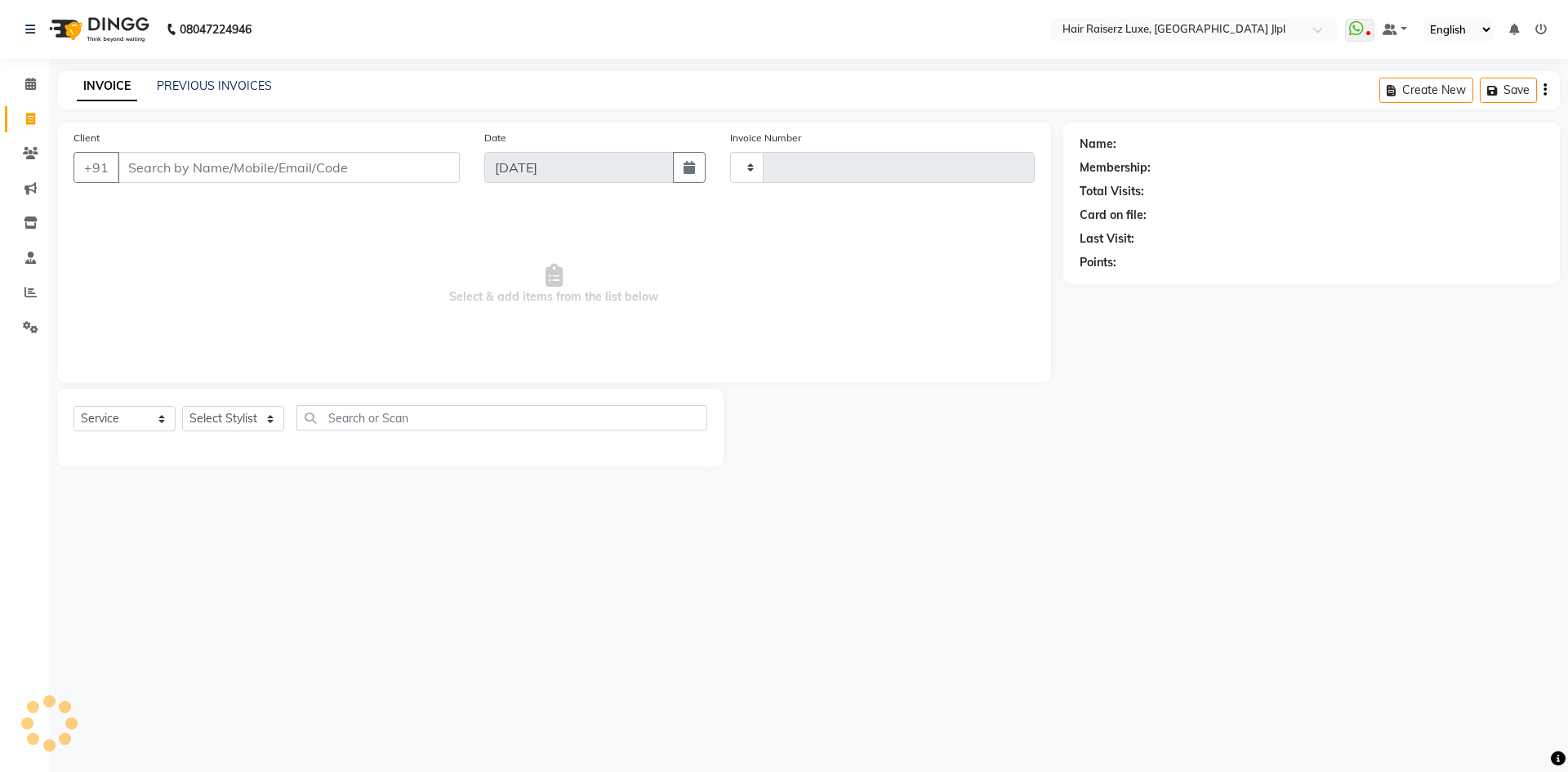
type input "3258"
select select "5409"
click at [147, 165] on input "Client" at bounding box center [289, 167] width 342 height 31
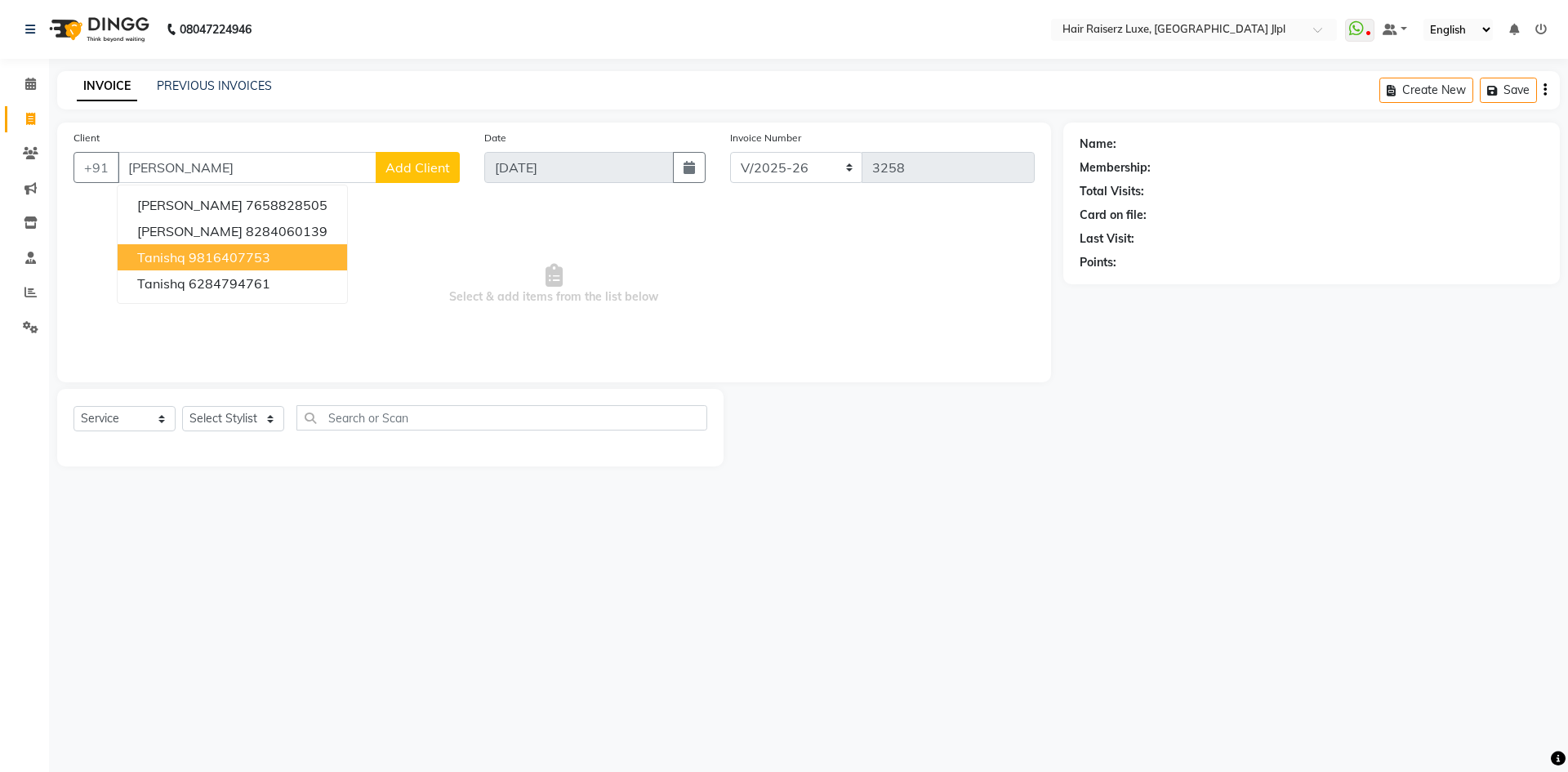
click at [214, 258] on ngb-highlight "9816407753" at bounding box center [230, 257] width 82 height 16
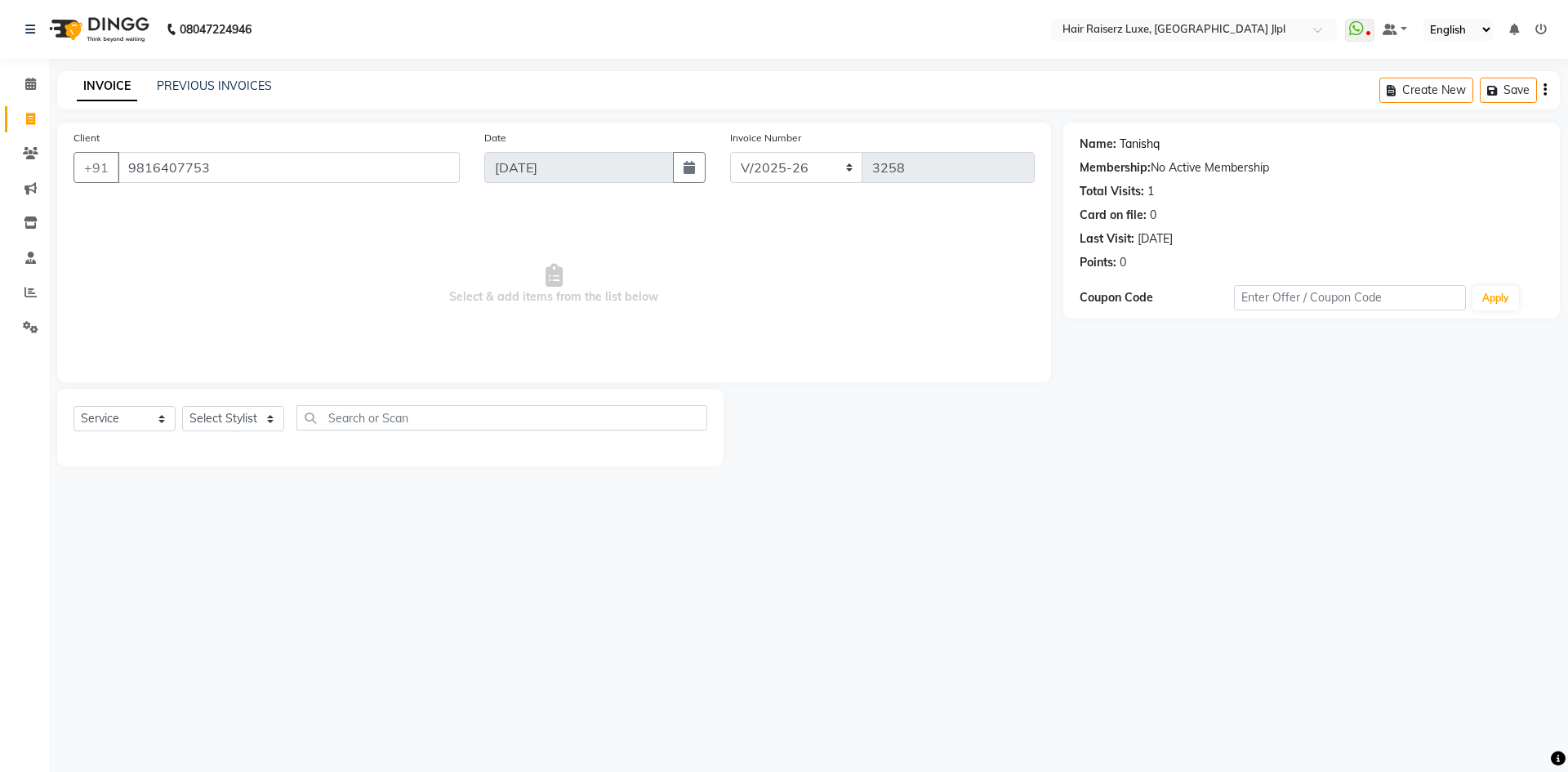
click at [1145, 138] on link "Tanishq" at bounding box center [1140, 144] width 40 height 17
click at [166, 179] on input "9816407753" at bounding box center [289, 167] width 342 height 31
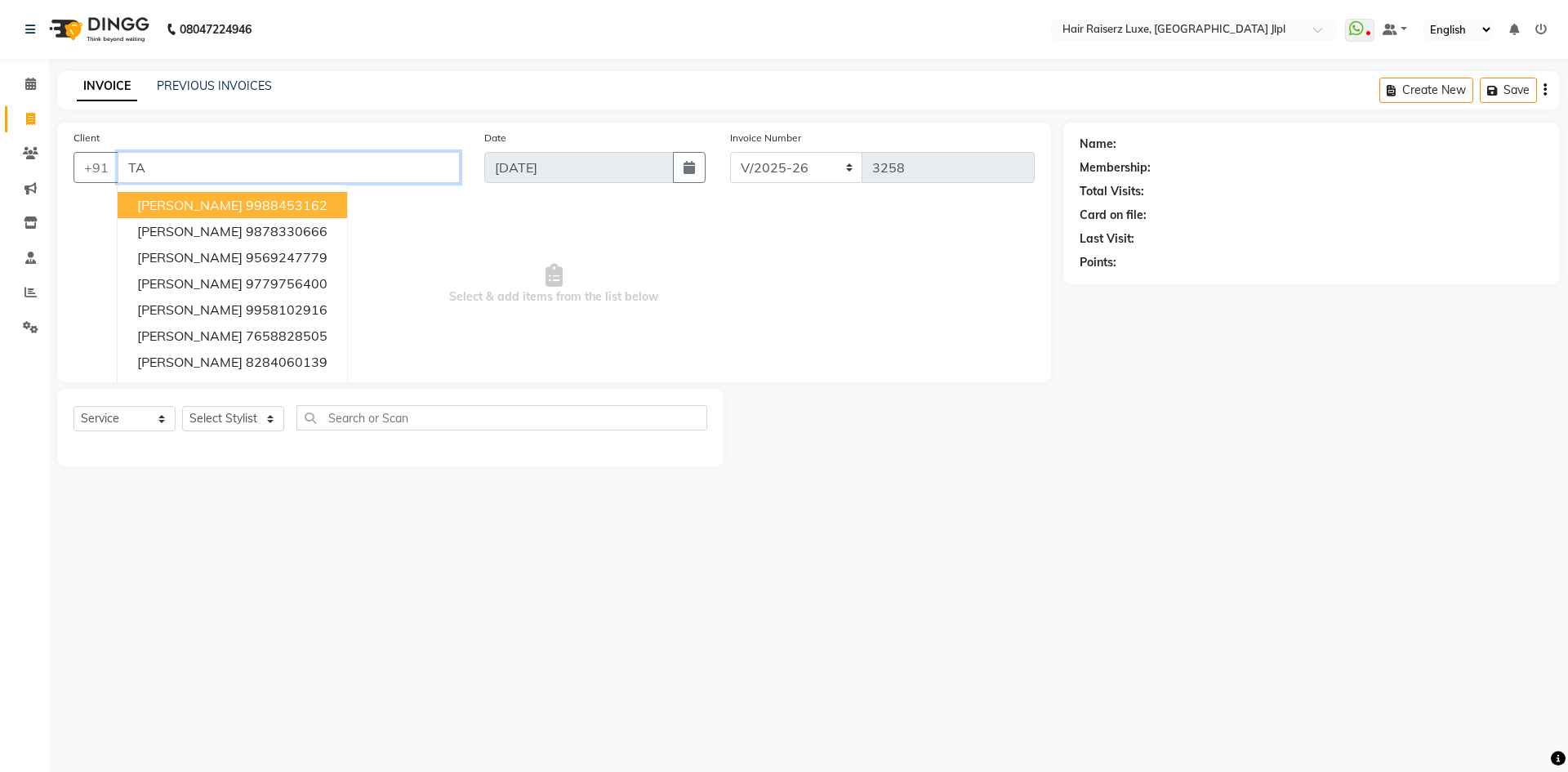
type input "T"
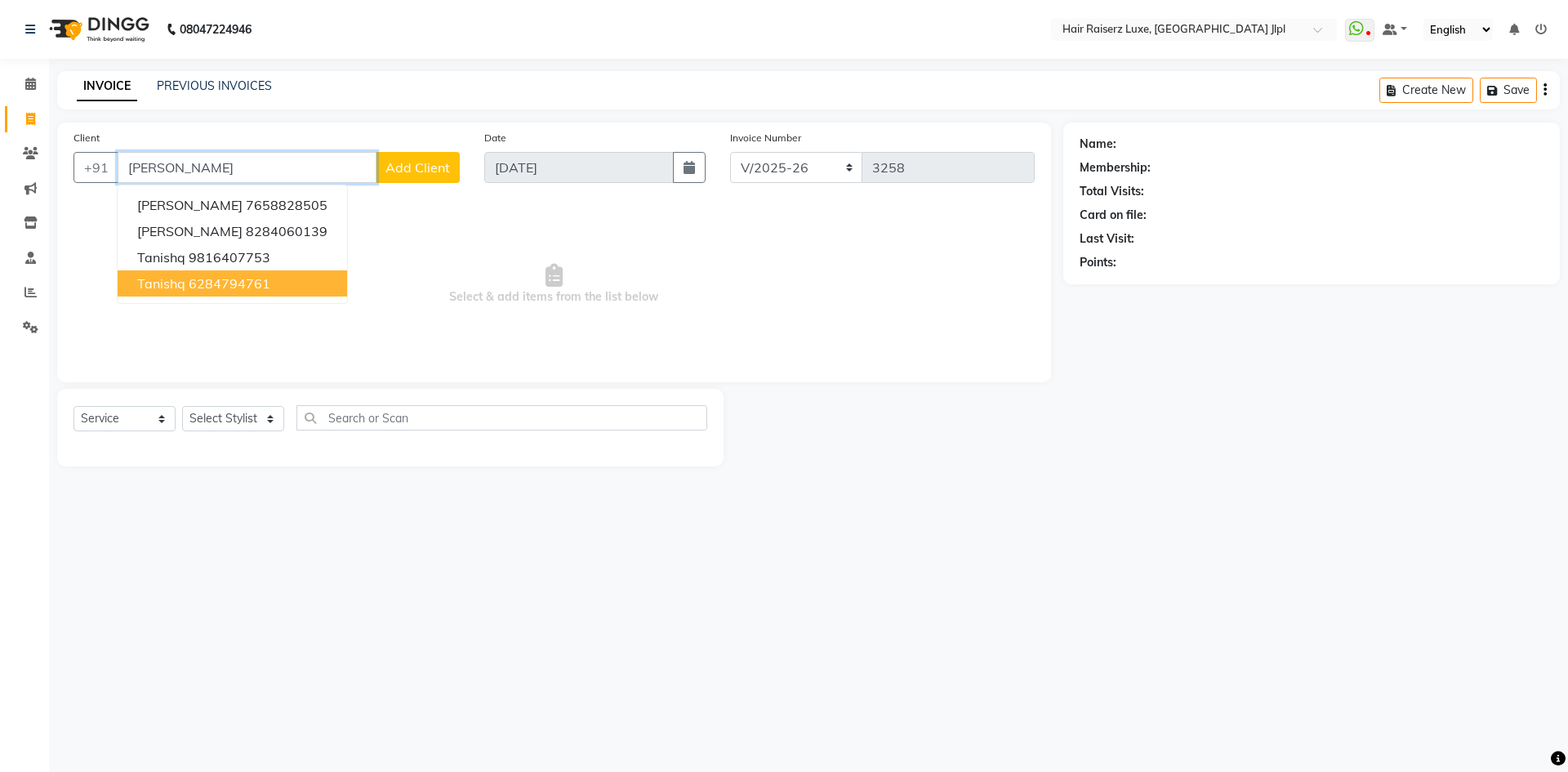
click at [248, 283] on ngb-highlight "6284794761" at bounding box center [230, 283] width 82 height 16
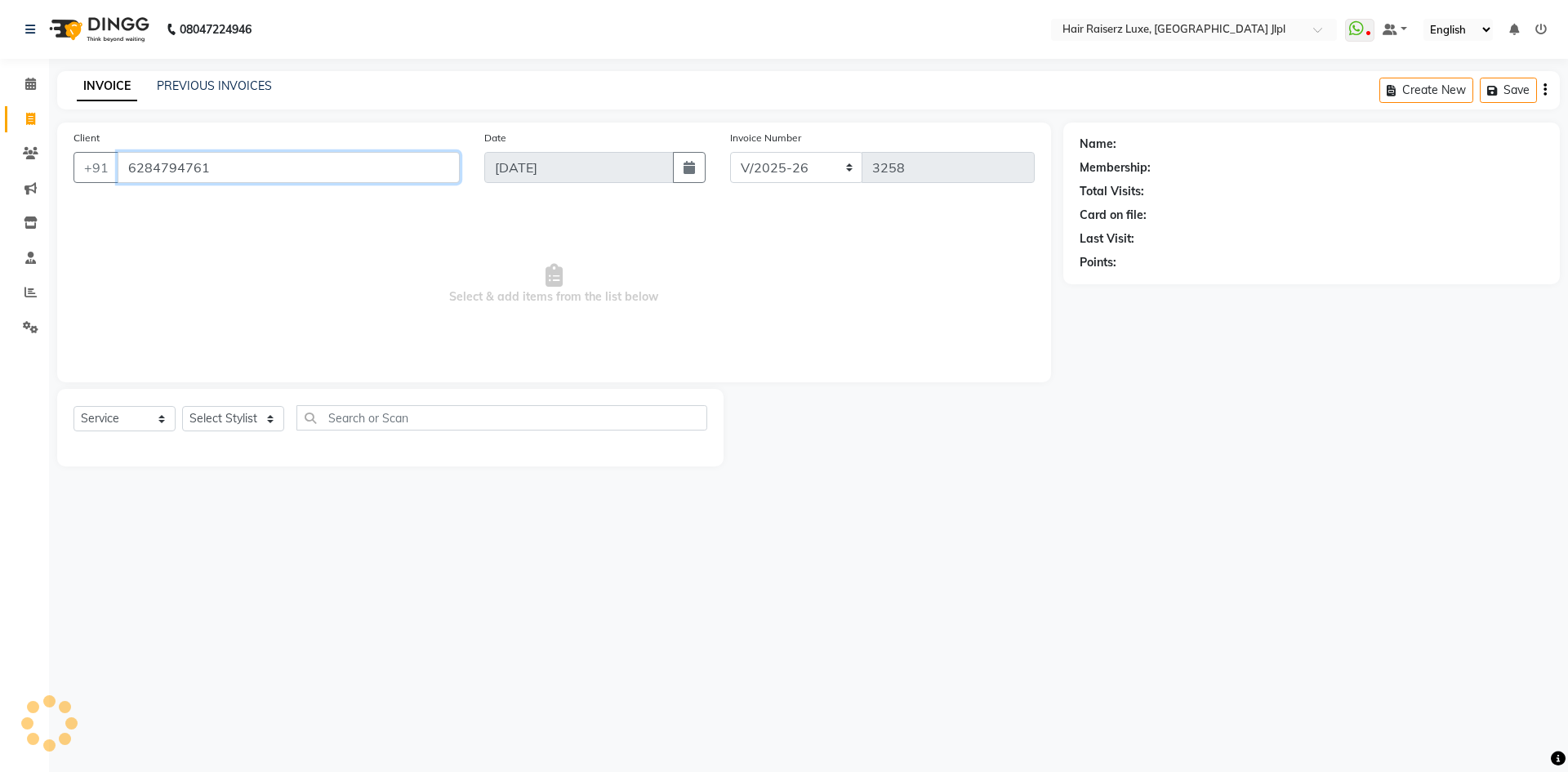
type input "6284794761"
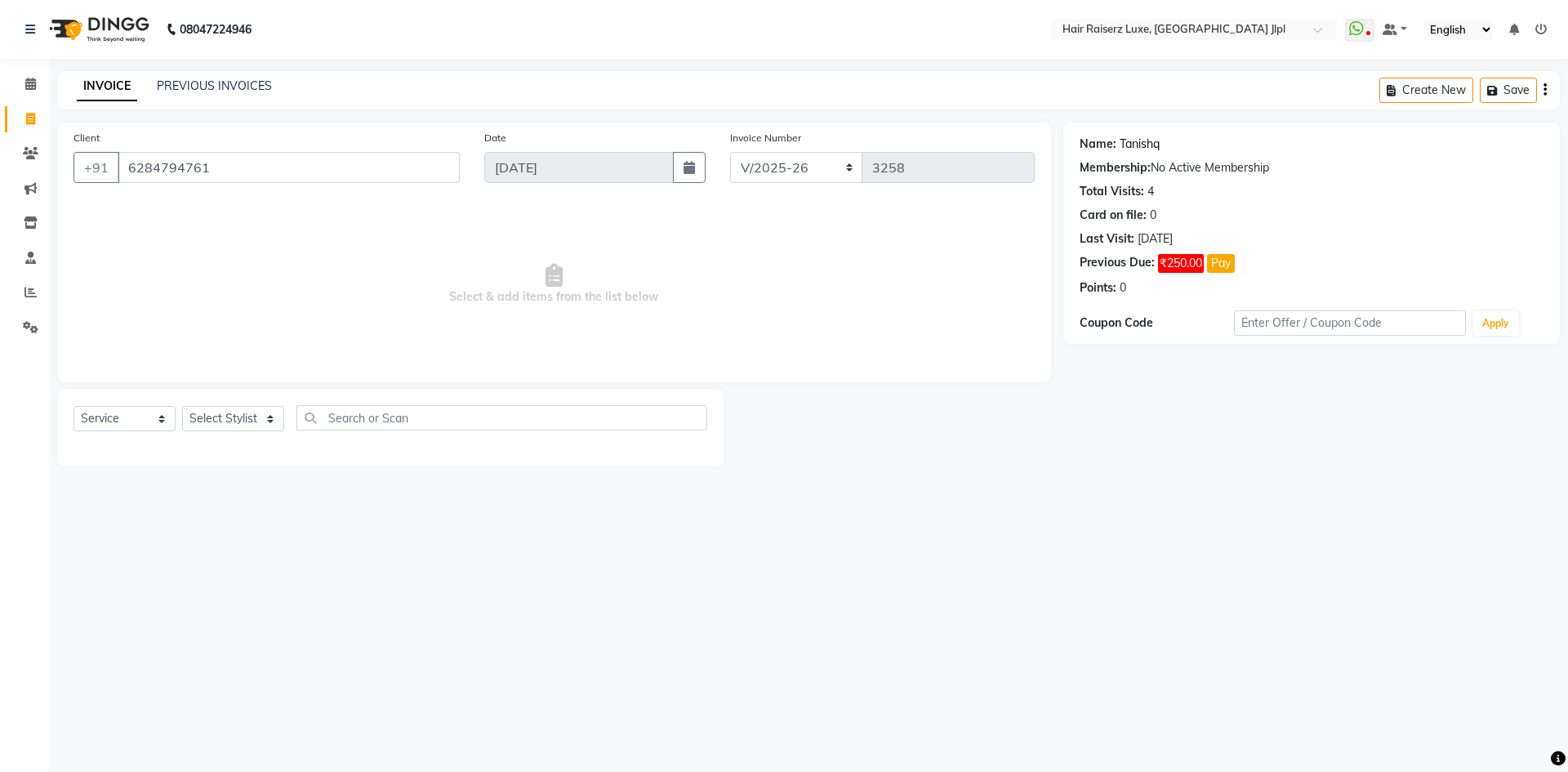
click at [1129, 152] on link "Tanishq" at bounding box center [1140, 144] width 40 height 17
click at [267, 162] on input "6284794761" at bounding box center [289, 167] width 342 height 31
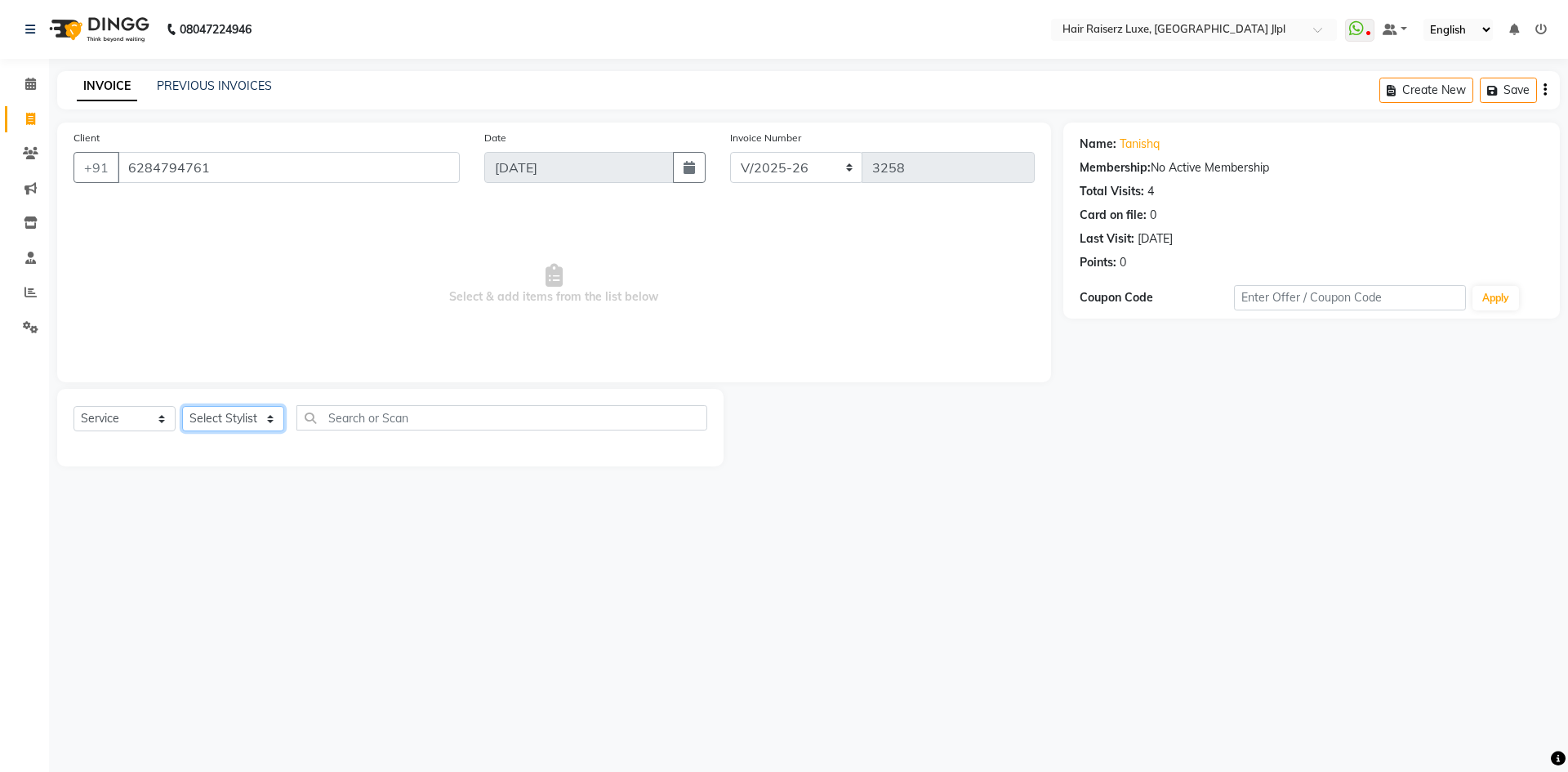
click at [208, 417] on select "Select Stylist [PERSON_NAME] [PERSON_NAME] [PERSON_NAME] C&Gs Vogue [PERSON_NAM…" at bounding box center [233, 418] width 103 height 25
select select "47928"
click at [182, 406] on select "Select Stylist [PERSON_NAME] [PERSON_NAME] [PERSON_NAME] C&Gs Vogue [PERSON_NAM…" at bounding box center [233, 418] width 103 height 25
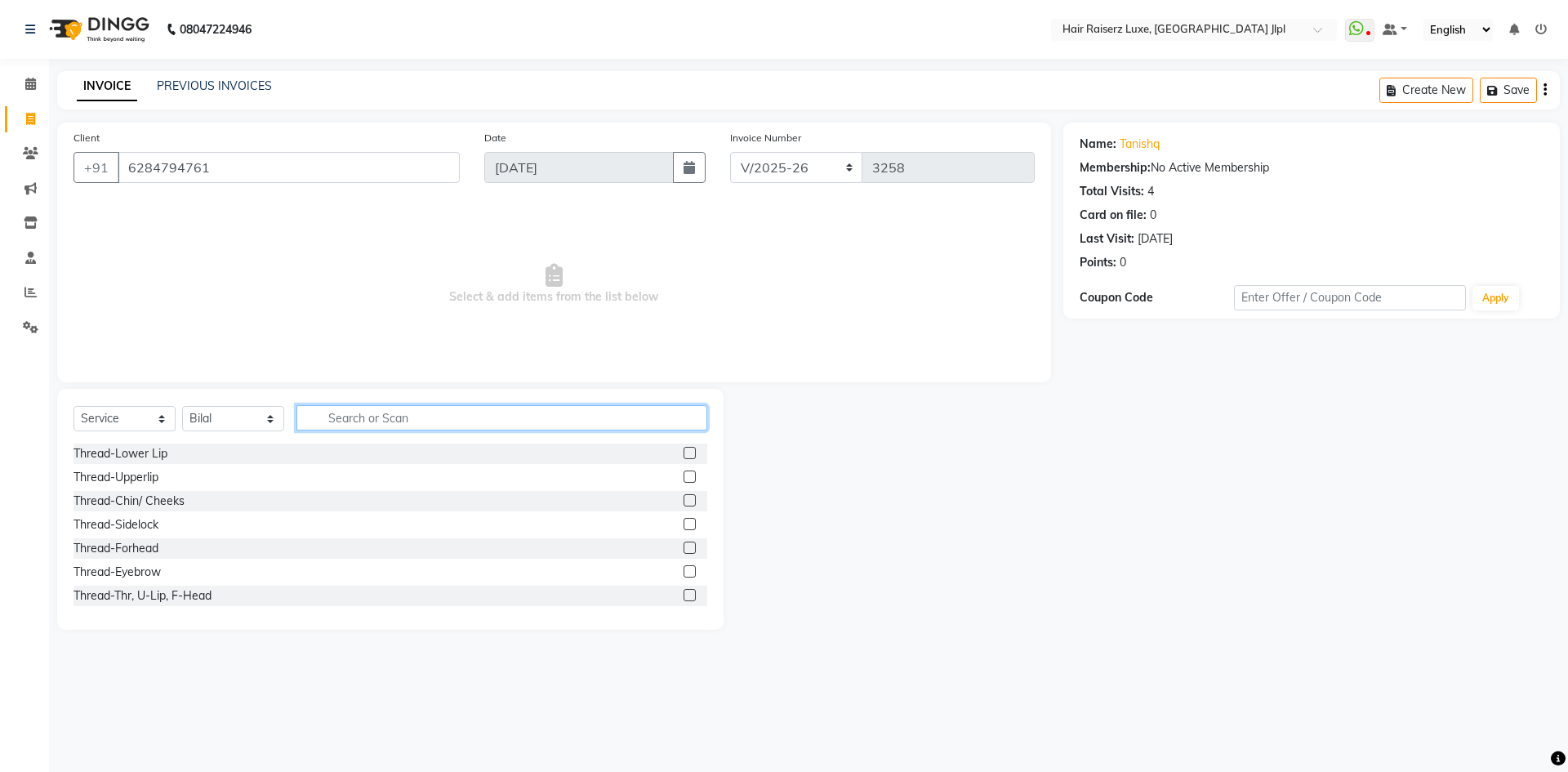
click at [357, 410] on input "text" at bounding box center [501, 418] width 411 height 25
type input "beard"
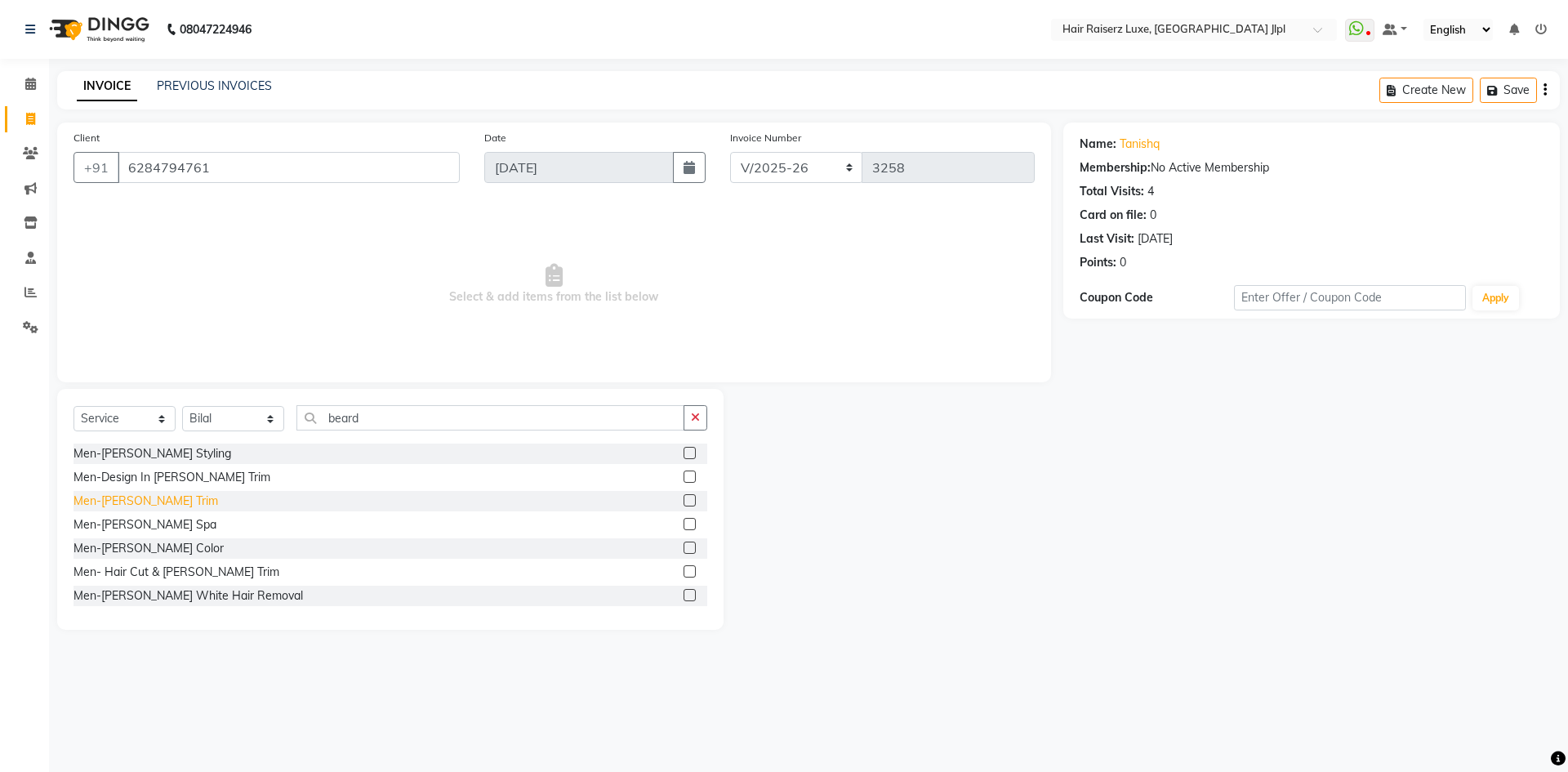
click at [119, 500] on div "Men-[PERSON_NAME] Trim" at bounding box center [146, 501] width 145 height 17
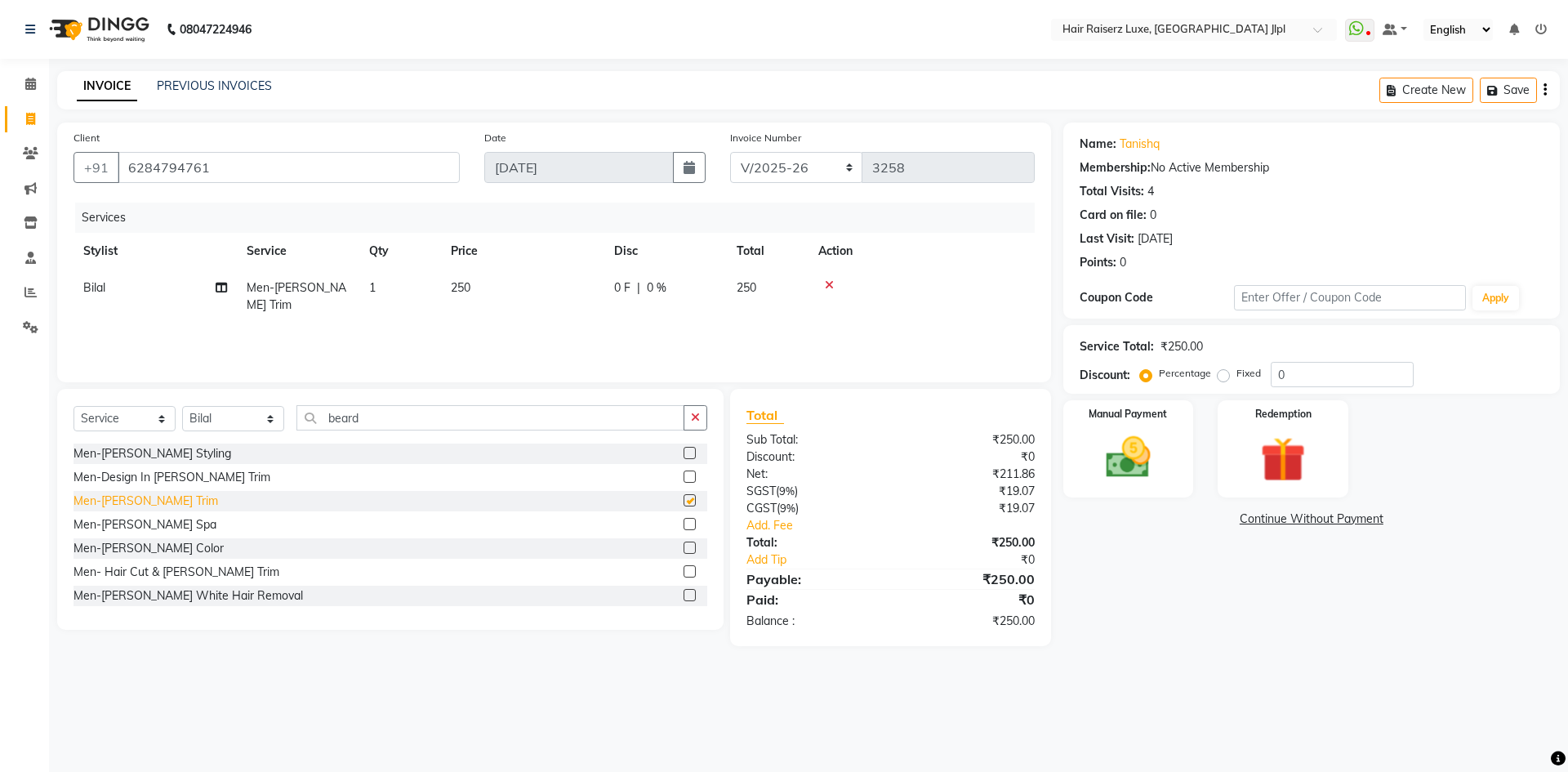
checkbox input "false"
click at [357, 422] on input "beard" at bounding box center [490, 418] width 388 height 25
click at [235, 419] on select "Select Stylist [PERSON_NAME] [PERSON_NAME] [PERSON_NAME] C&Gs Vogue [PERSON_NAM…" at bounding box center [233, 418] width 103 height 25
select select "84148"
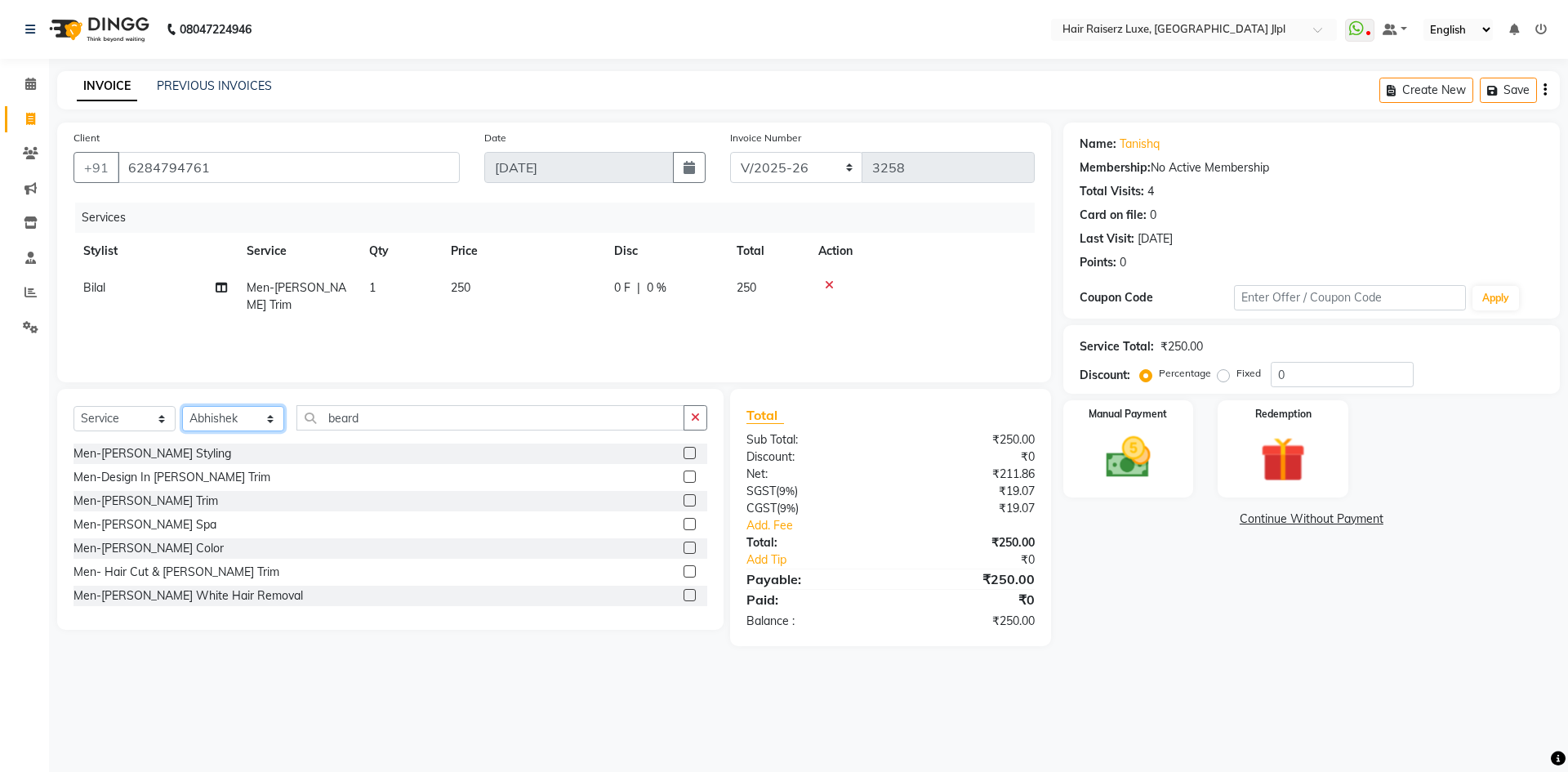
click at [182, 406] on select "Select Stylist [PERSON_NAME] [PERSON_NAME] [PERSON_NAME] C&Gs Vogue [PERSON_NAM…" at bounding box center [233, 418] width 103 height 25
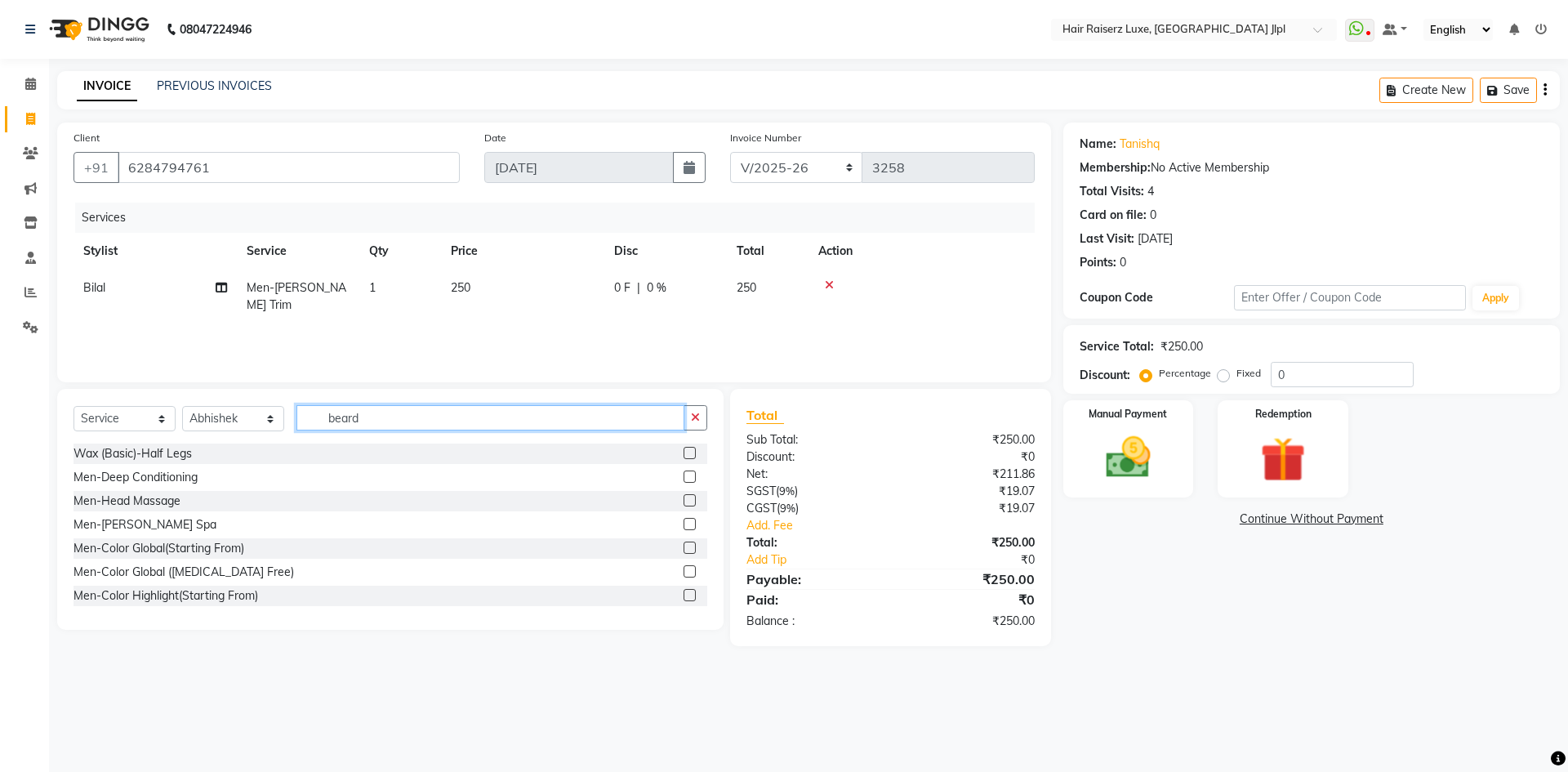
click at [352, 419] on input "beard" at bounding box center [490, 418] width 388 height 25
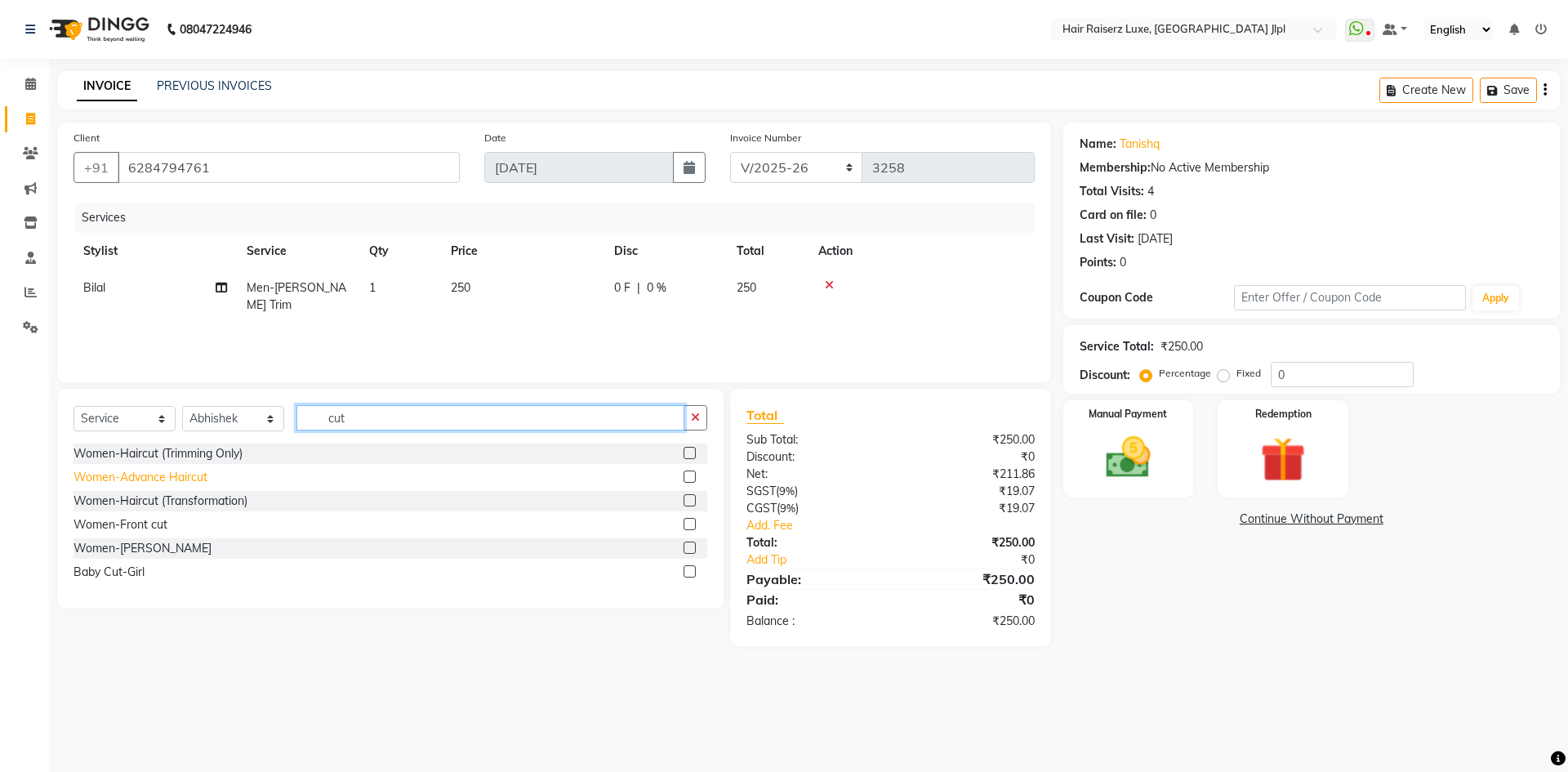
type input "cut"
click at [184, 475] on div "Women-Advance Haircut" at bounding box center [140, 478] width 134 height 17
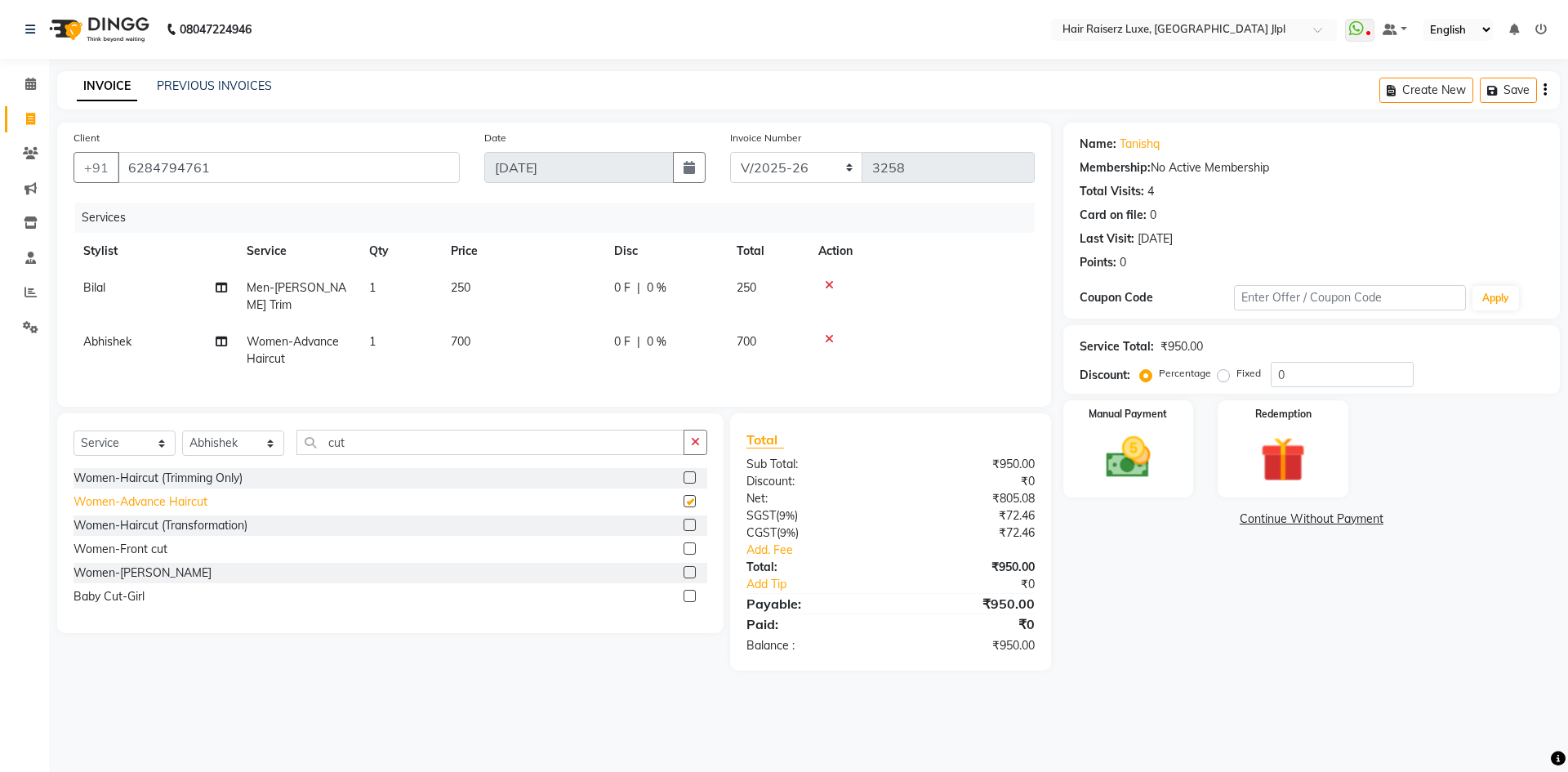
checkbox input "false"
click at [453, 334] on span "700" at bounding box center [460, 341] width 20 height 15
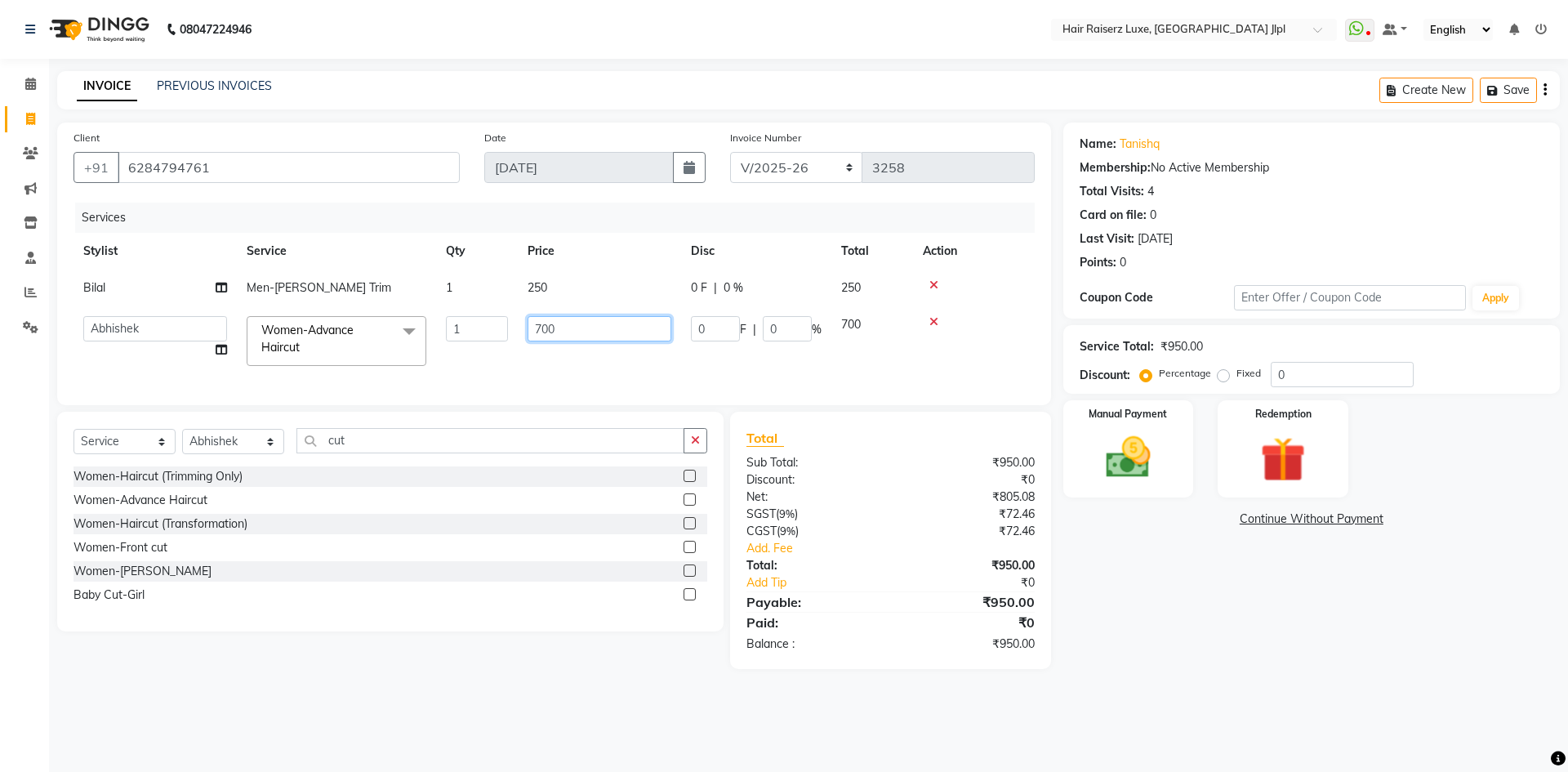
drag, startPoint x: 546, startPoint y: 329, endPoint x: 469, endPoint y: 329, distance: 77.0
click at [469, 329] on tr "[PERSON_NAME] [PERSON_NAME] [PERSON_NAME] C&Gs Vogue [PERSON_NAME] Duati [PERSO…" at bounding box center [554, 341] width 961 height 70
type input "850"
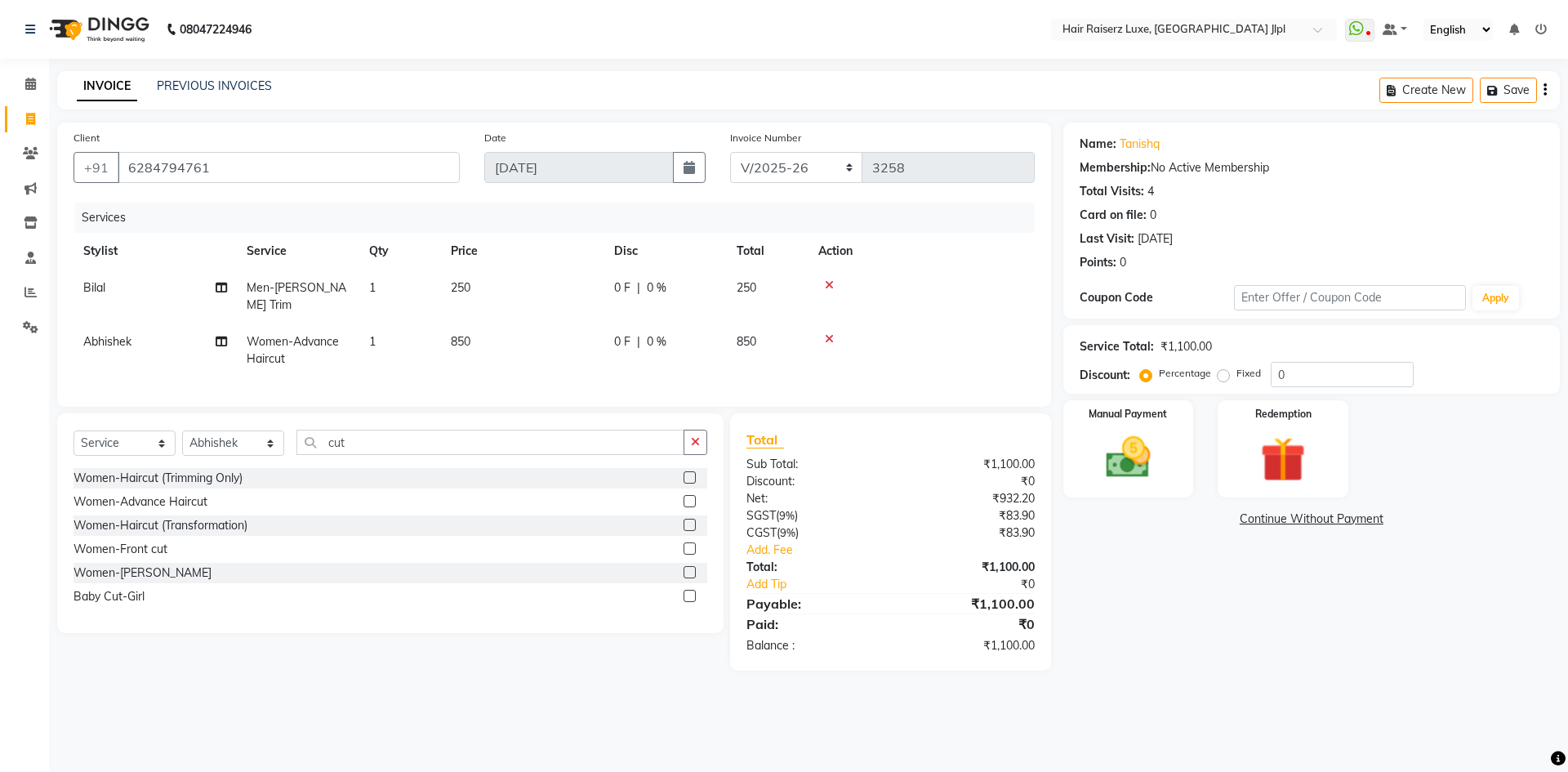
click at [1155, 642] on div "Name: Tanishq Membership: No Active Membership Total Visits: 4 Card on file: 0 …" at bounding box center [1318, 396] width 509 height 548
click at [830, 174] on select "FF/2025-26 PreP/2025-26 BANK/2025-26 Paytm/2025-26 CASH/2025-26 V/2025-26" at bounding box center [797, 167] width 134 height 31
click at [968, 302] on td at bounding box center [922, 296] width 227 height 54
click at [1132, 451] on img at bounding box center [1128, 457] width 76 height 54
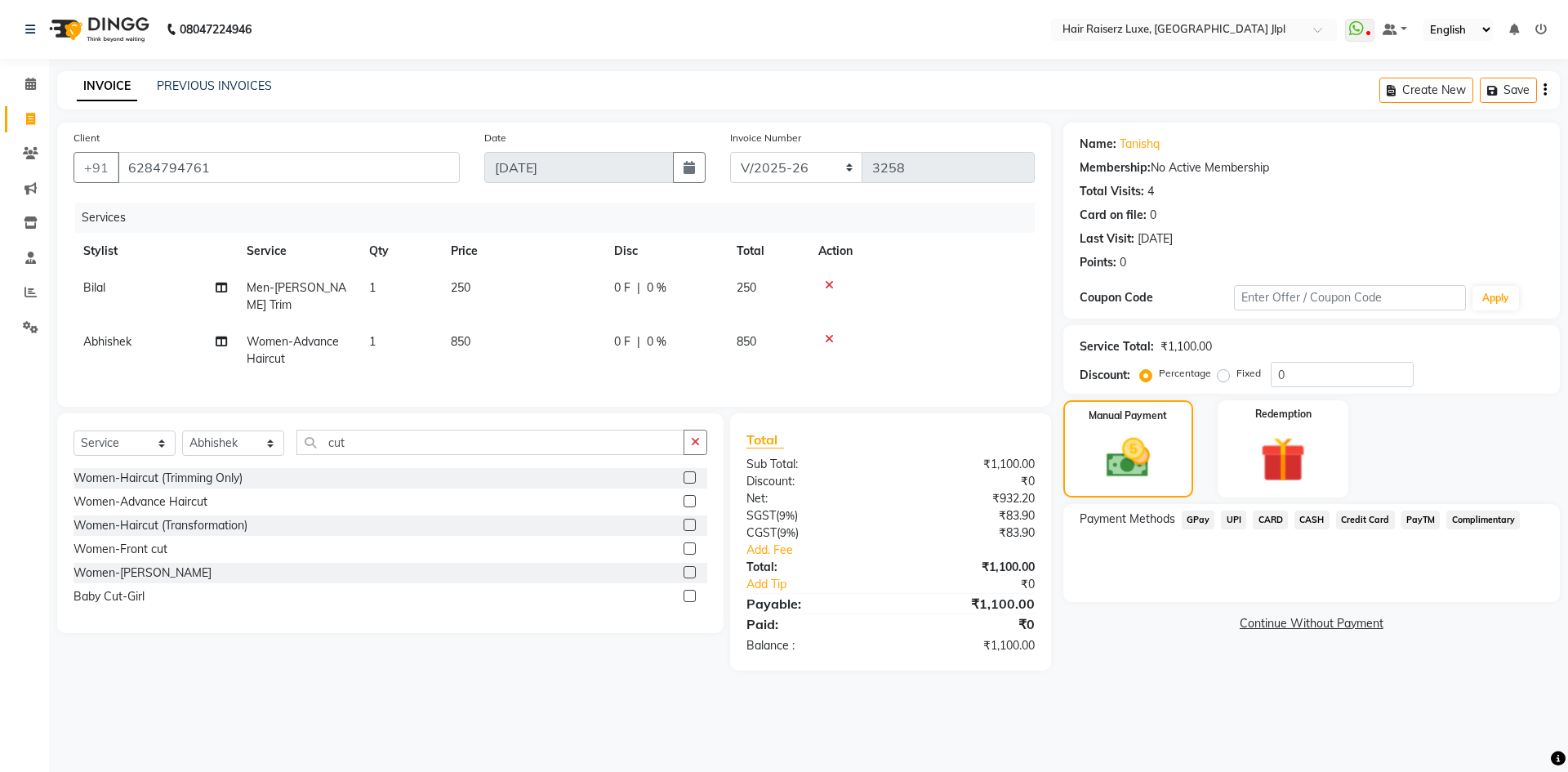
click at [1236, 514] on span "UPI" at bounding box center [1233, 520] width 25 height 19
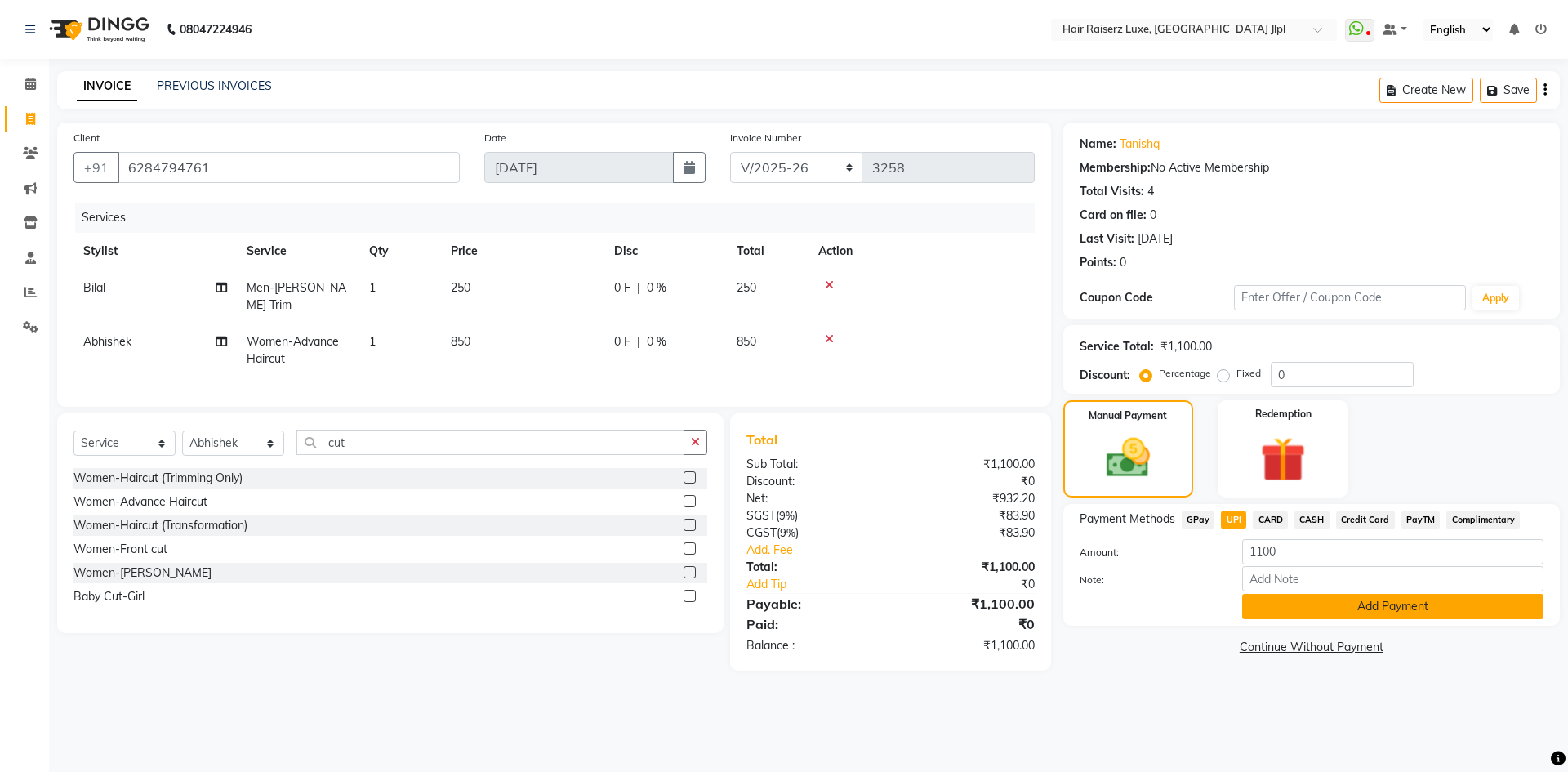
click at [1273, 615] on button "Add Payment" at bounding box center [1393, 606] width 301 height 25
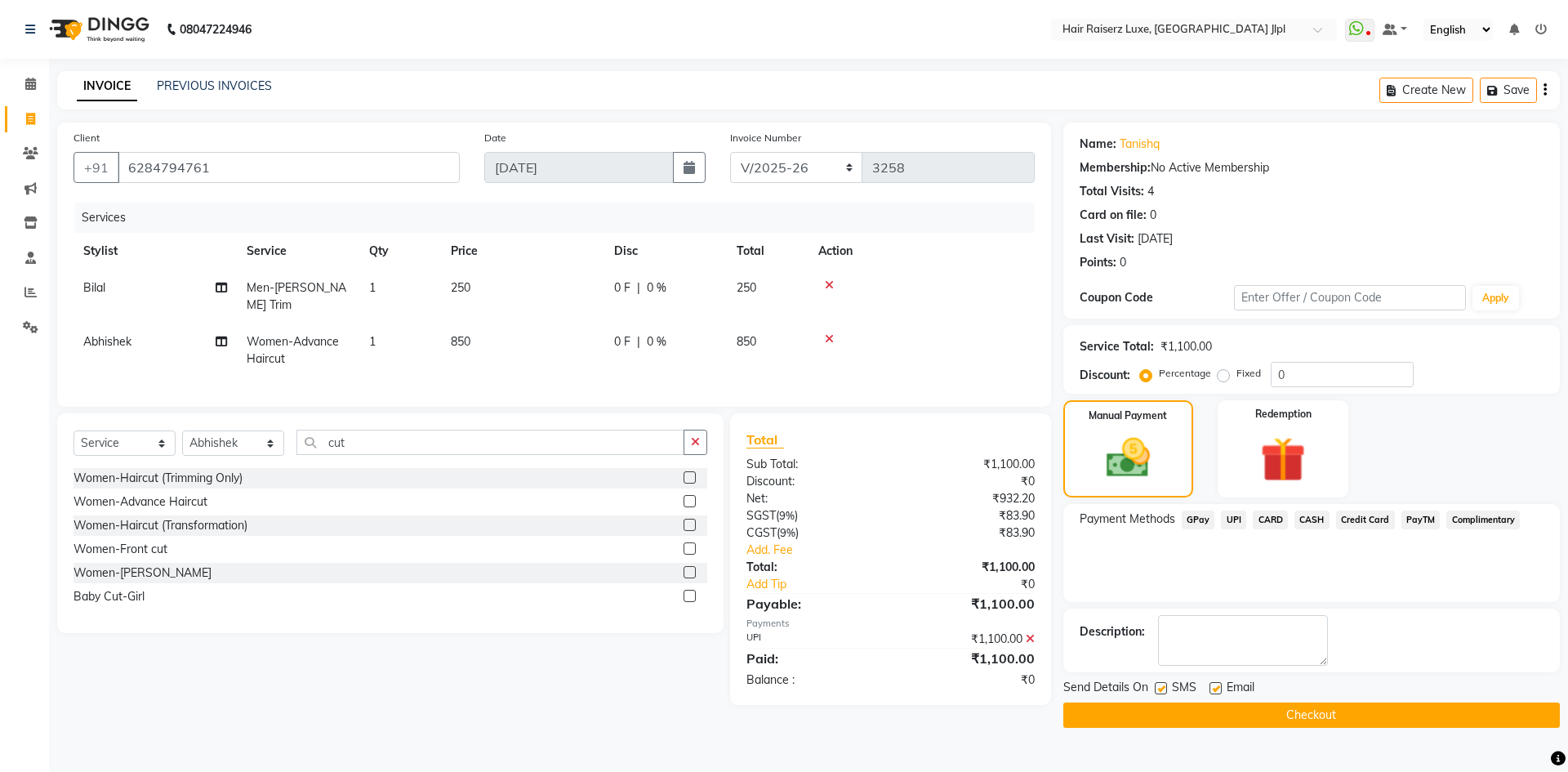
click at [1249, 720] on button "Checkout" at bounding box center [1312, 715] width 497 height 25
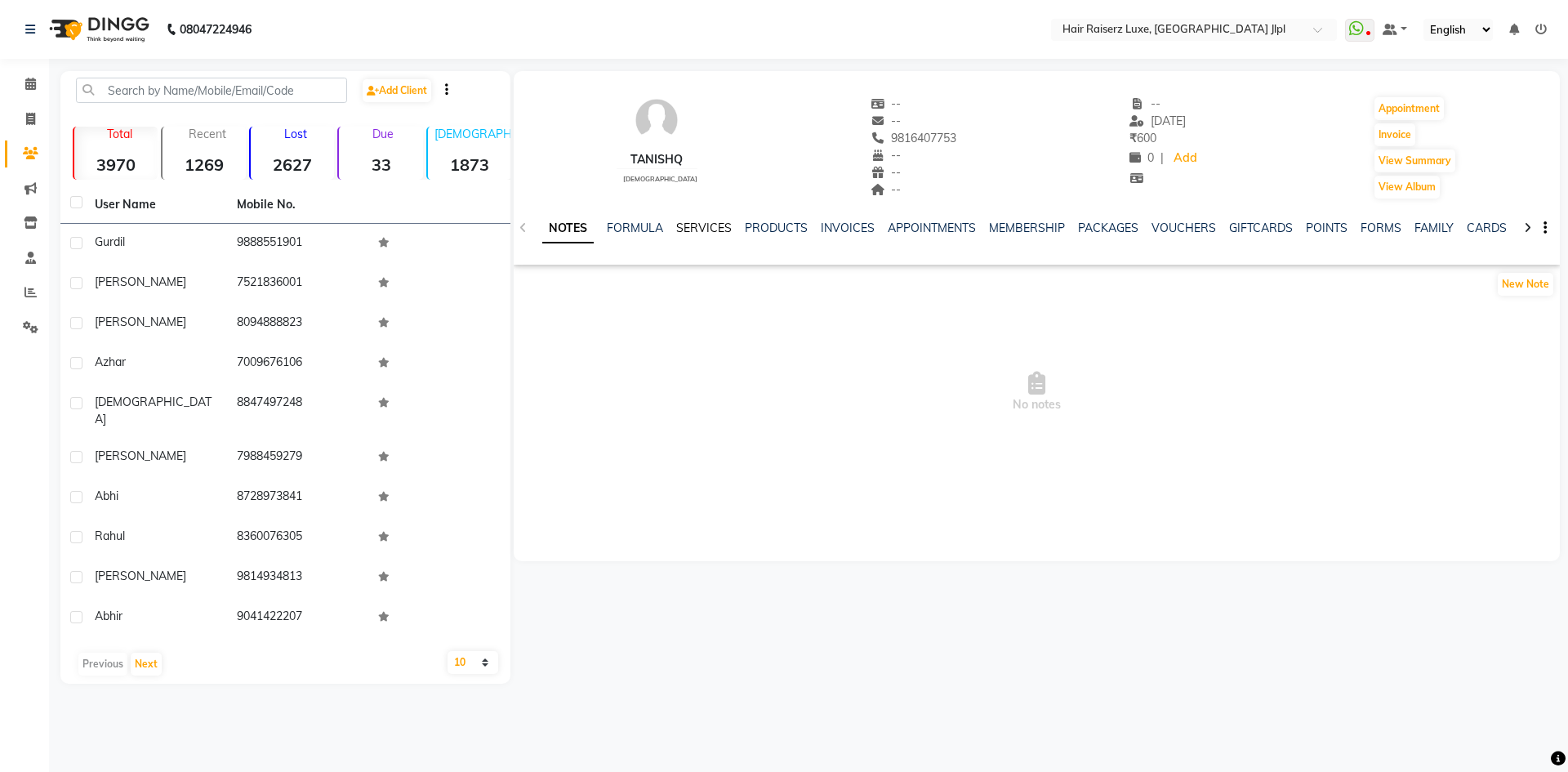
click at [723, 227] on link "SERVICES" at bounding box center [704, 228] width 55 height 15
click at [713, 231] on link "SERVICES" at bounding box center [704, 232] width 55 height 15
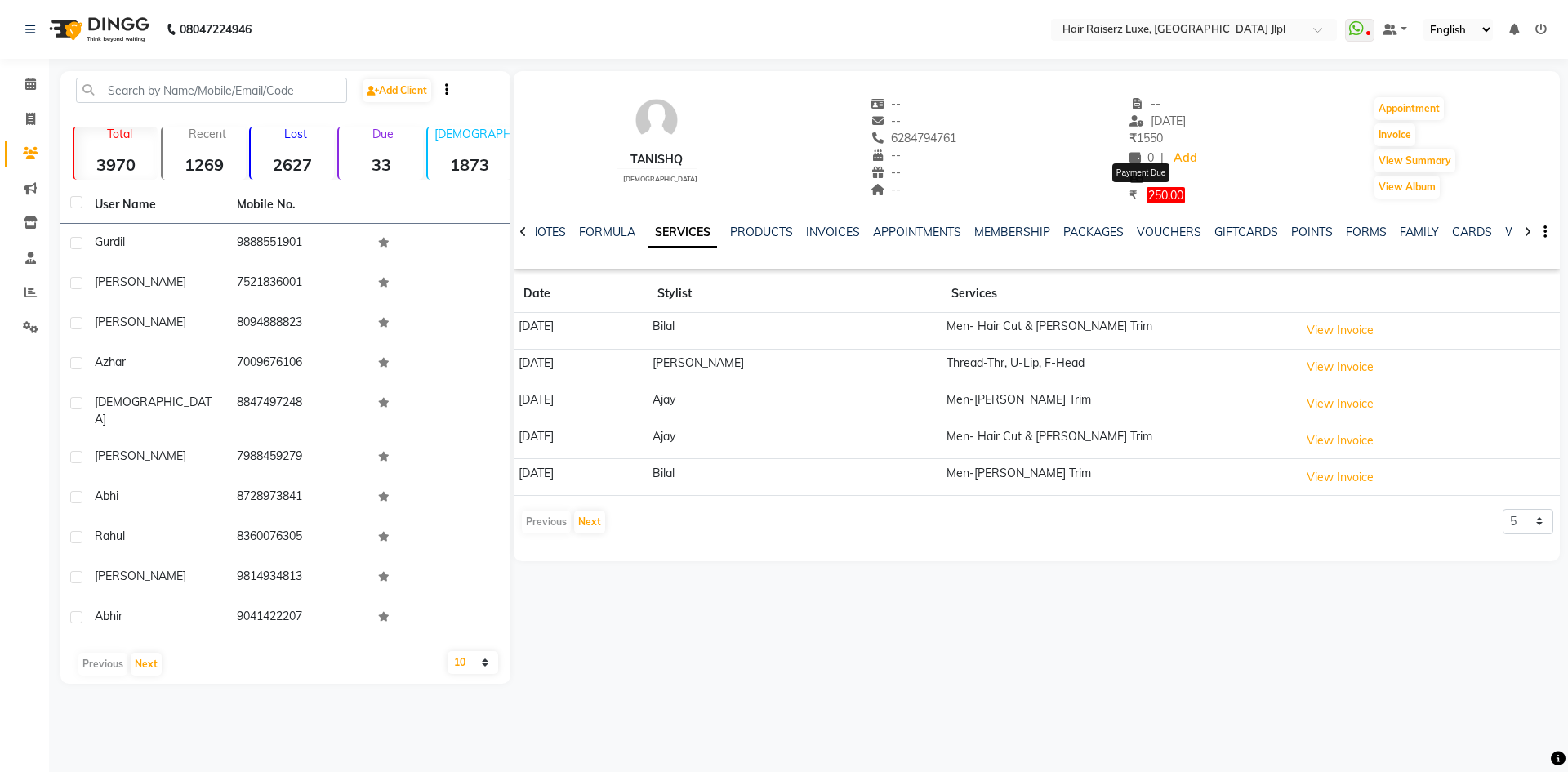
click at [1150, 197] on span "250.00" at bounding box center [1165, 195] width 39 height 16
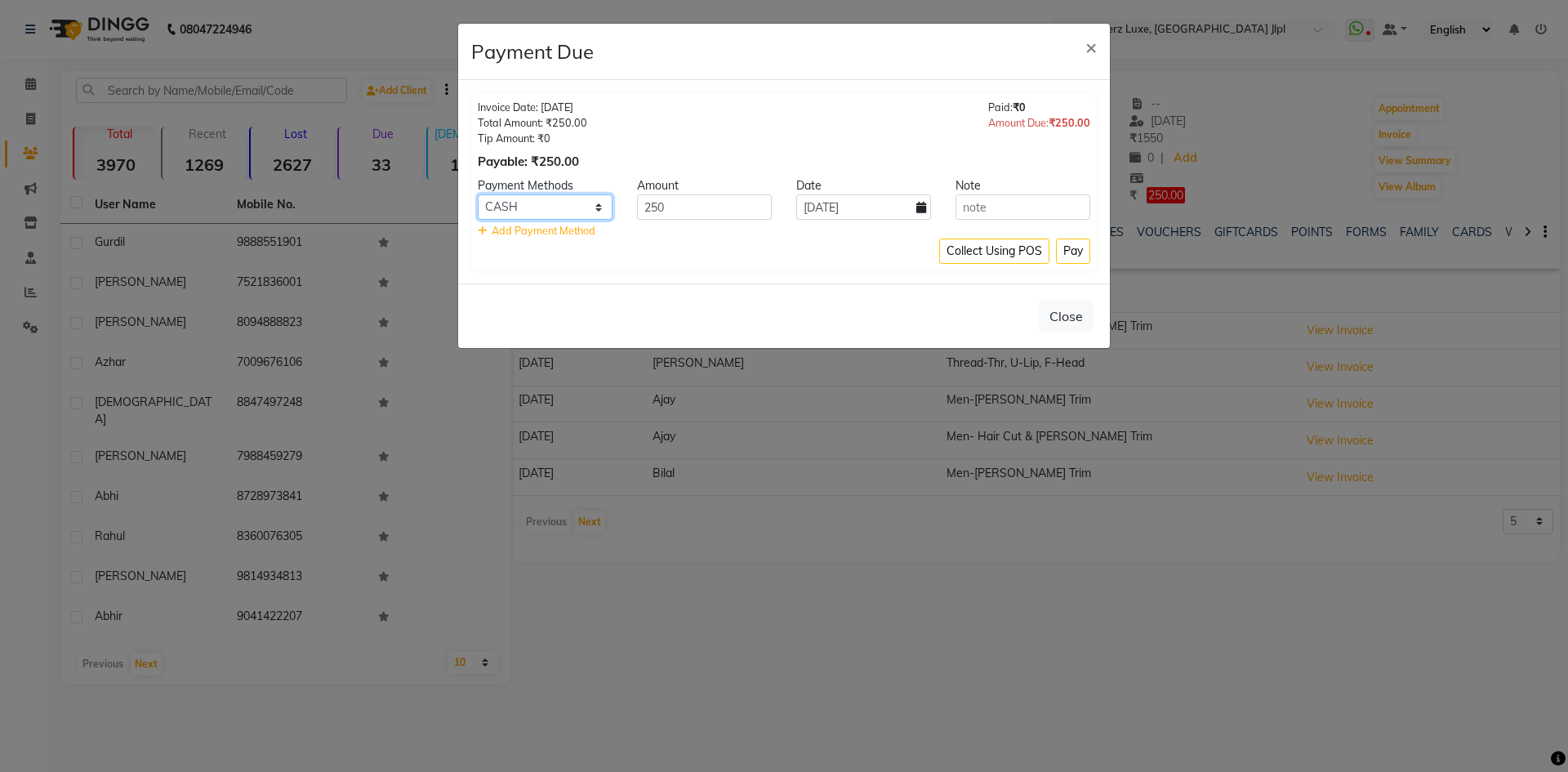
click at [562, 210] on select "GPay UPI CARD CASH Credit Card PayTM Complimentary" at bounding box center [545, 207] width 135 height 25
select select "52"
click at [478, 195] on select "GPay UPI CARD CASH Credit Card PayTM Complimentary" at bounding box center [545, 207] width 135 height 25
click at [1006, 206] on input "text" at bounding box center [1022, 207] width 135 height 25
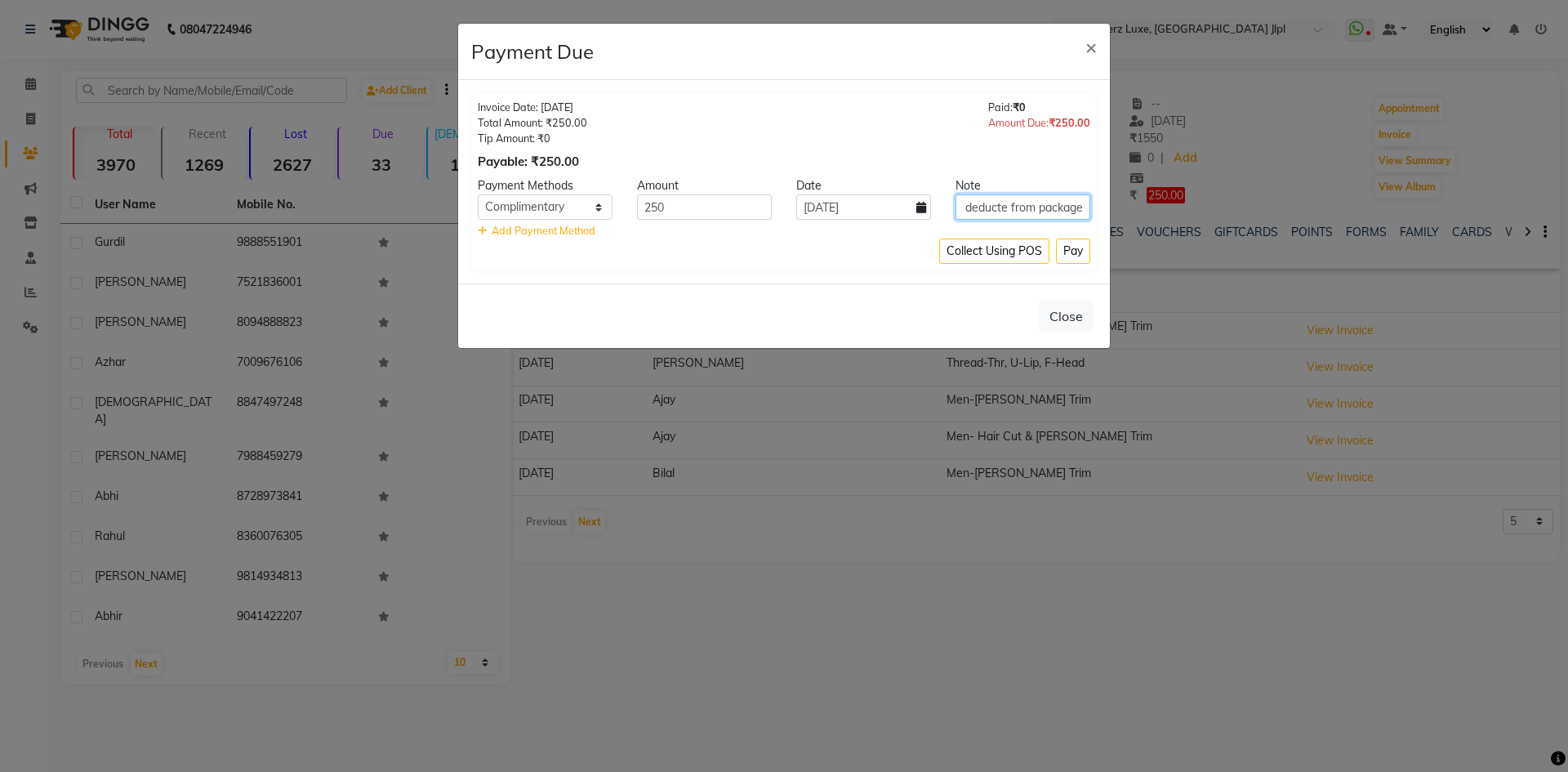
click at [1000, 207] on input "*as deducte from package" at bounding box center [1022, 207] width 135 height 25
type input "*as deduct from package"
click at [1073, 247] on button "Pay" at bounding box center [1073, 251] width 34 height 25
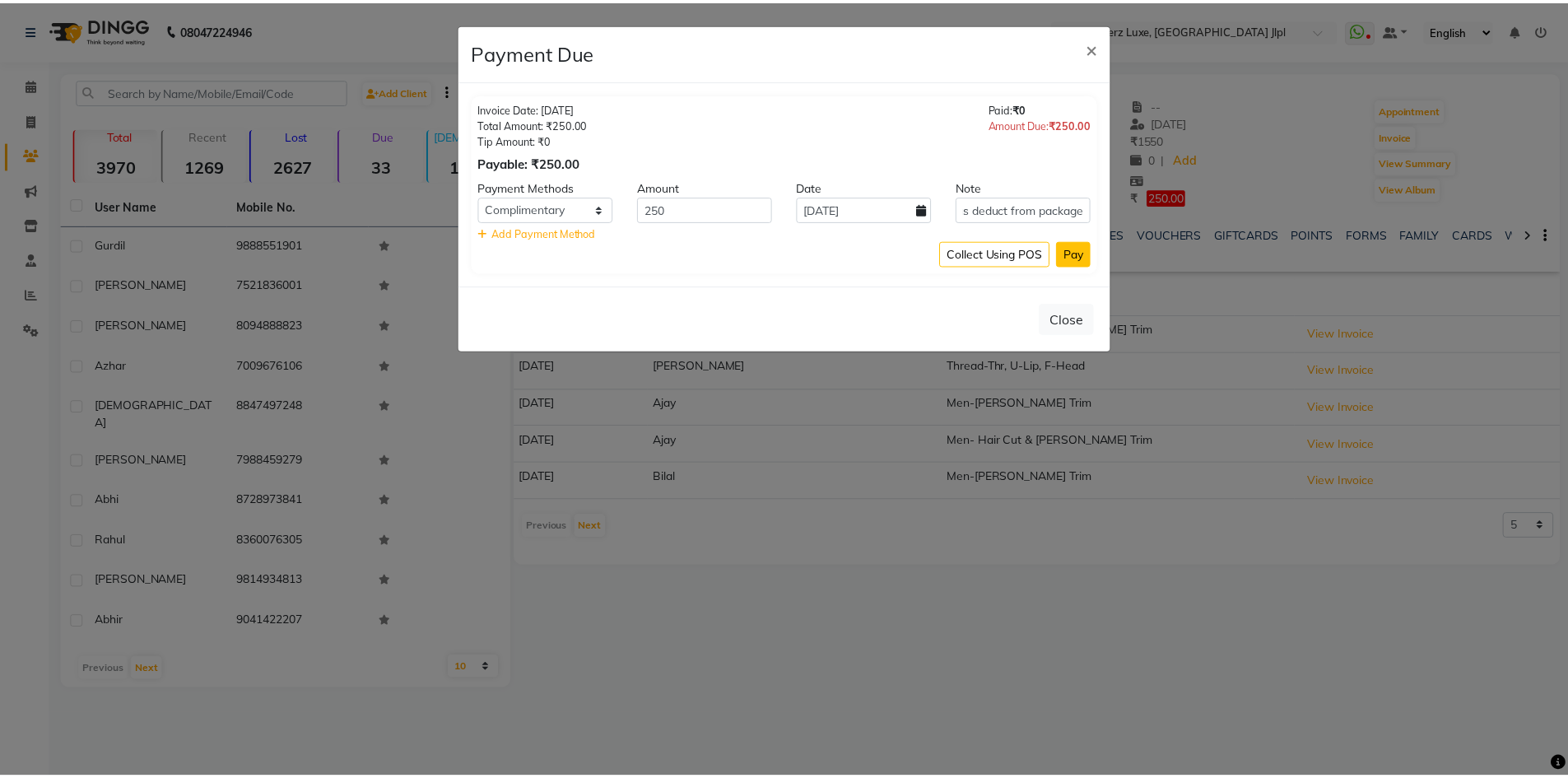
scroll to position [0, 0]
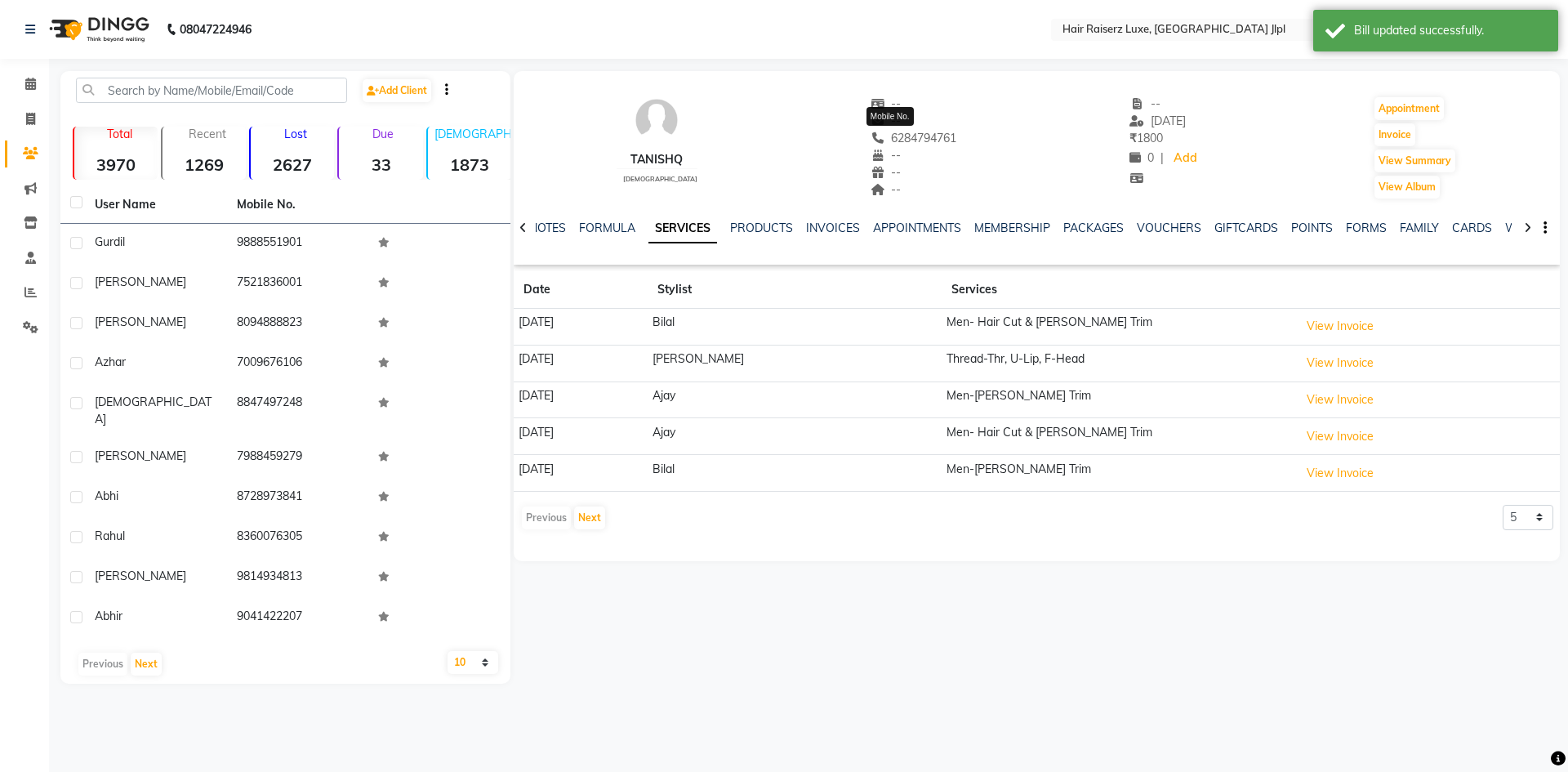
click at [894, 139] on span "6284794761" at bounding box center [914, 138] width 87 height 15
copy span "6284794761"
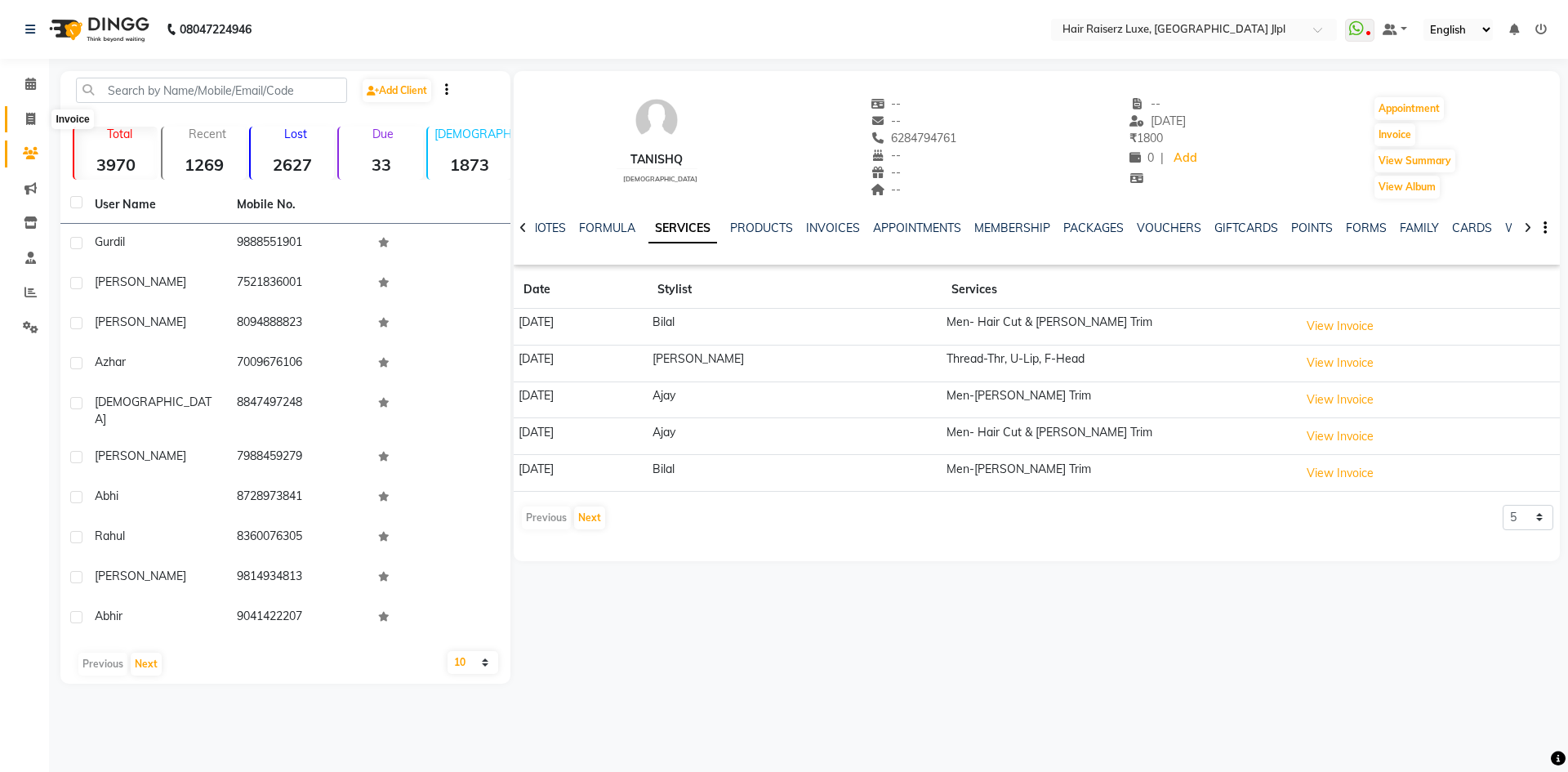
click at [22, 124] on span at bounding box center [30, 119] width 28 height 19
select select "service"
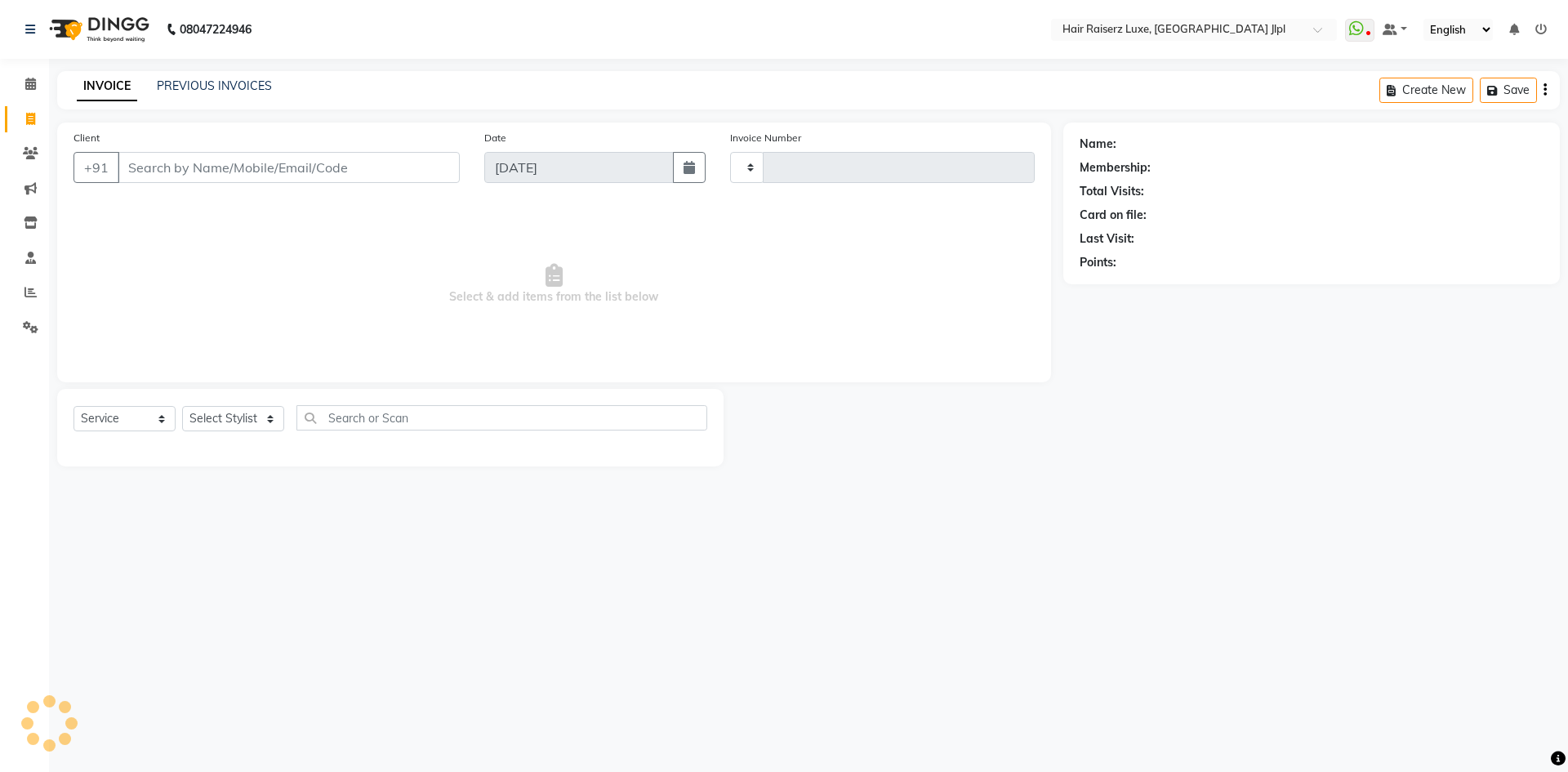
type input "3258"
select select "5409"
click at [199, 90] on link "PREVIOUS INVOICES" at bounding box center [214, 86] width 115 height 15
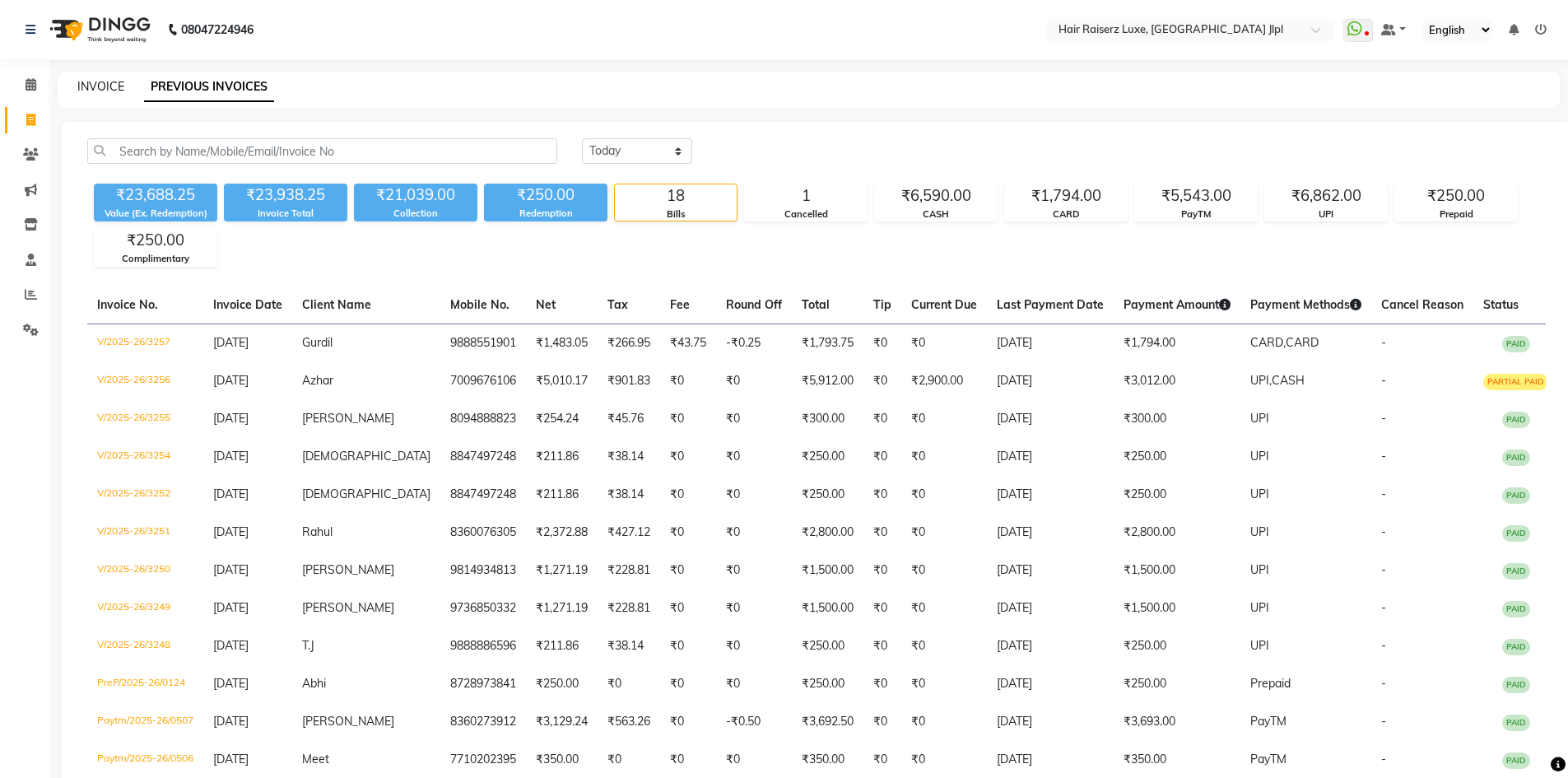
click at [100, 86] on link "INVOICE" at bounding box center [101, 86] width 47 height 15
select select "service"
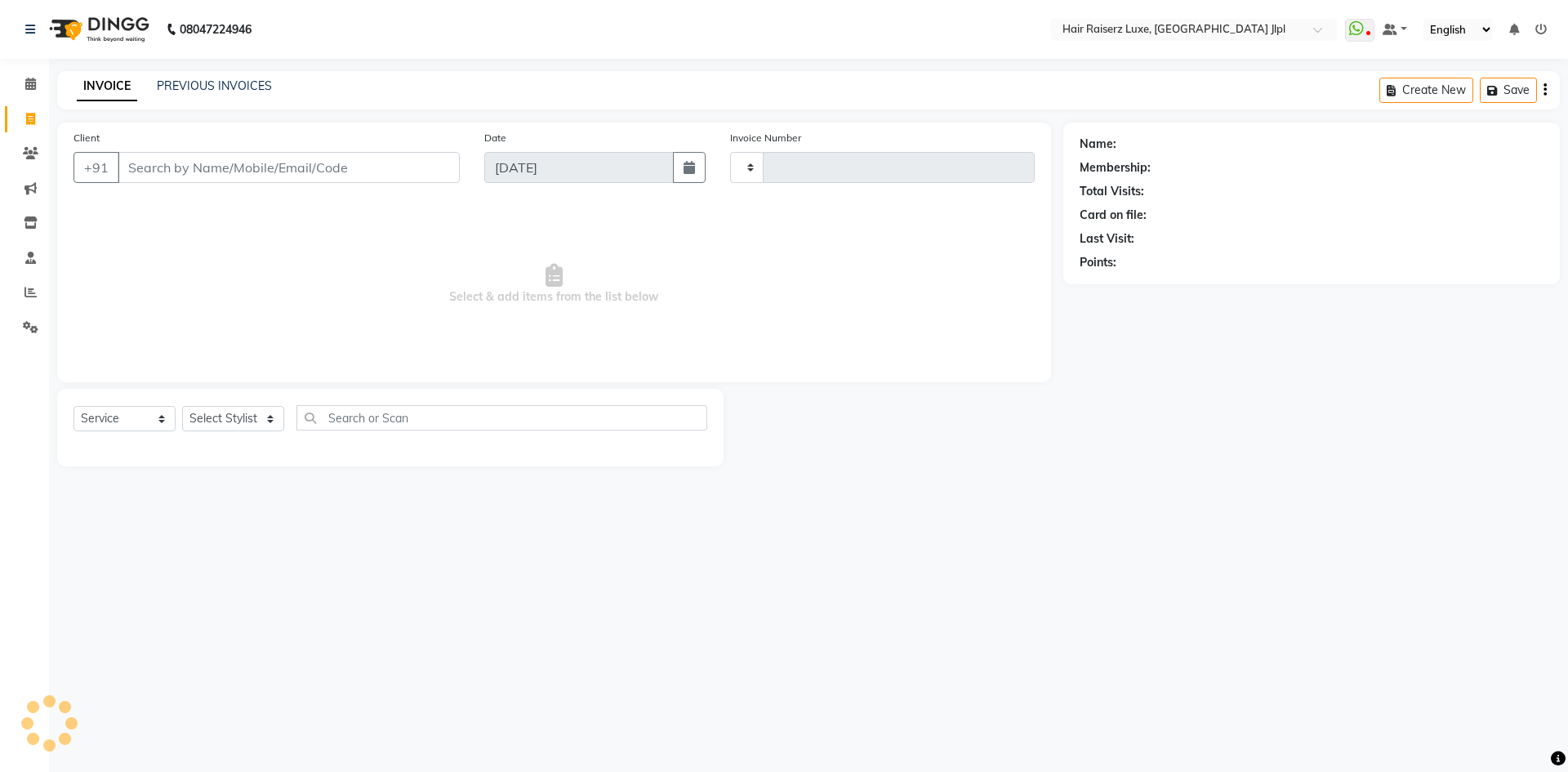
type input "3258"
select select "5409"
click at [245, 82] on link "PREVIOUS INVOICES" at bounding box center [214, 86] width 115 height 15
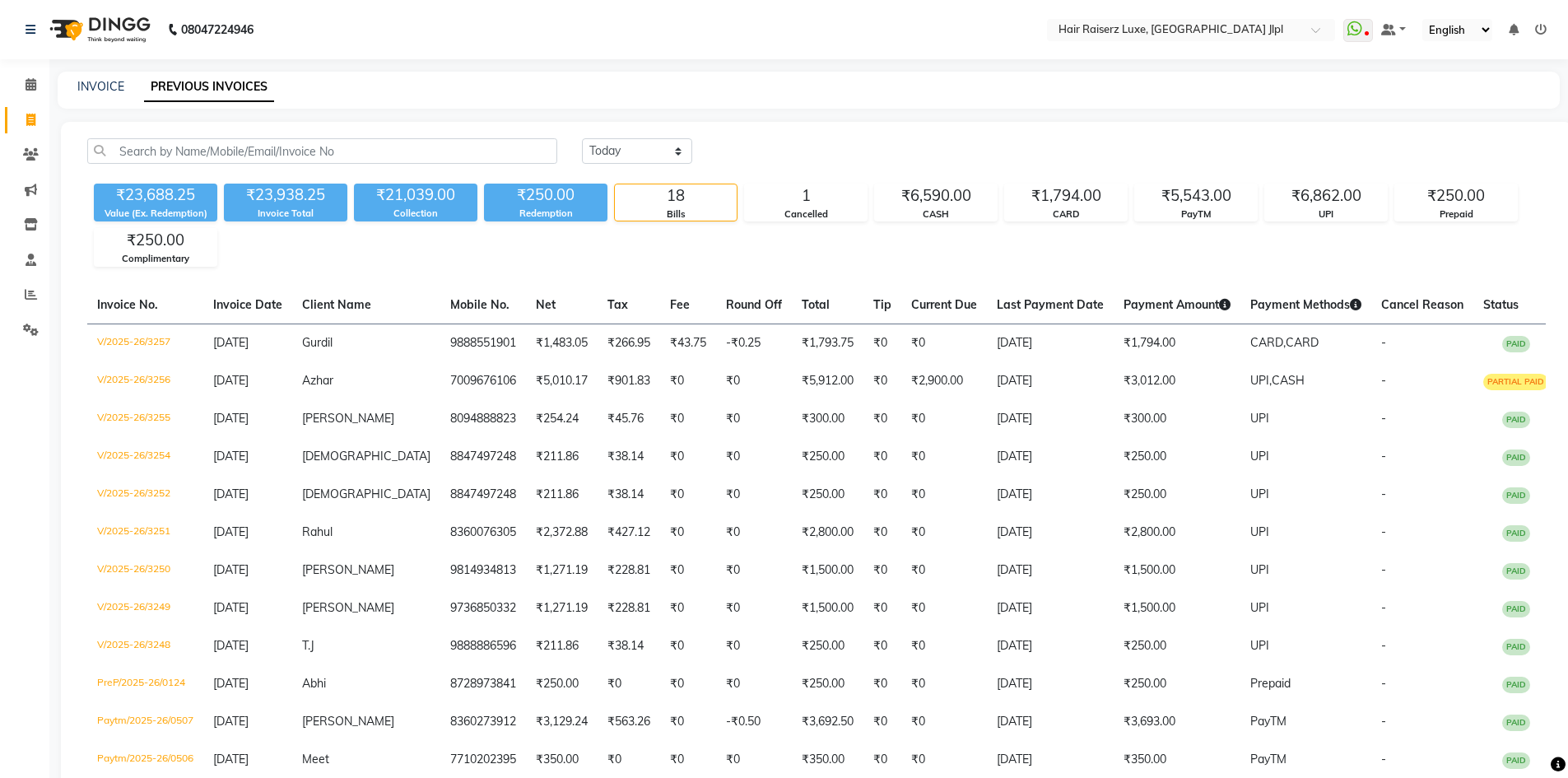
click at [101, 95] on div "INVOICE" at bounding box center [101, 87] width 47 height 17
click at [97, 86] on link "INVOICE" at bounding box center [101, 86] width 47 height 15
select select "service"
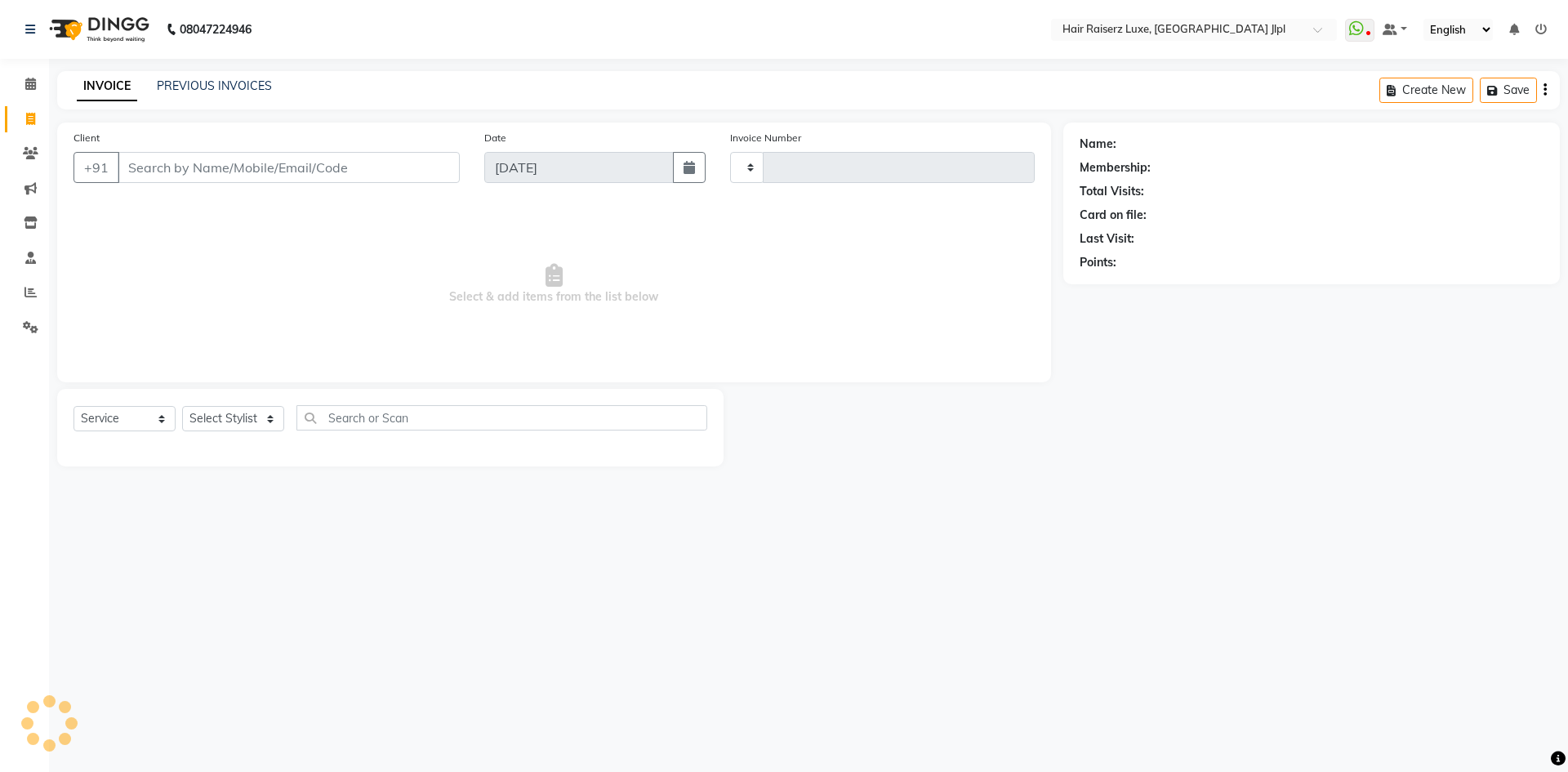
type input "3258"
select select "5409"
click at [177, 164] on input "Client" at bounding box center [289, 167] width 342 height 31
type input "9872015911"
click at [422, 173] on span "Add Client" at bounding box center [418, 166] width 65 height 16
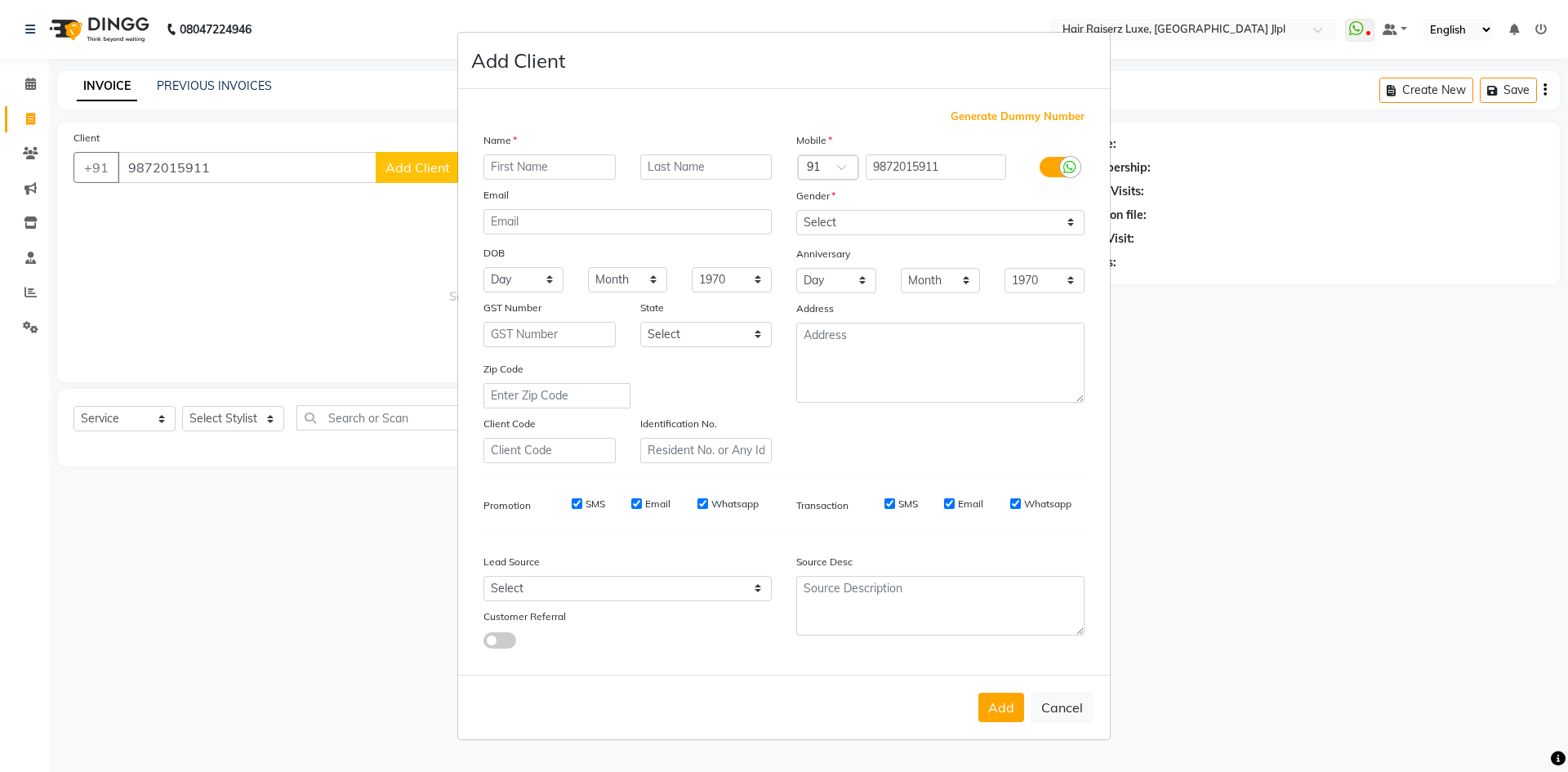
click at [515, 173] on input "text" at bounding box center [549, 166] width 133 height 25
type input "HARPREET"
click at [888, 226] on select "Select [DEMOGRAPHIC_DATA] [DEMOGRAPHIC_DATA] Other Prefer Not To Say" at bounding box center [941, 222] width 289 height 25
select select "[DEMOGRAPHIC_DATA]"
click at [797, 210] on select "Select [DEMOGRAPHIC_DATA] [DEMOGRAPHIC_DATA] Other Prefer Not To Say" at bounding box center [941, 222] width 289 height 25
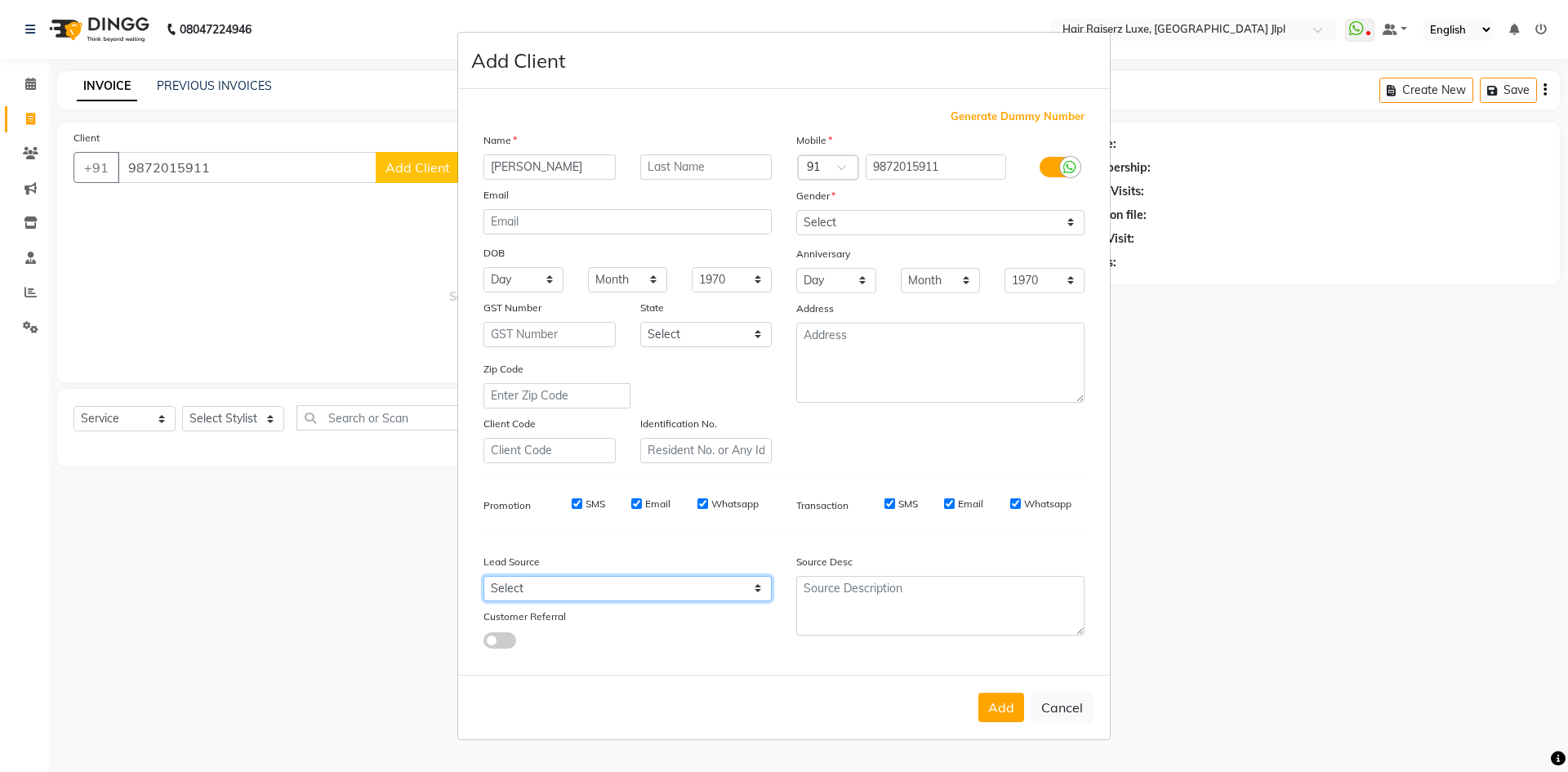
click at [512, 593] on select "Select Walk-in Referral Internet Friend Word of Mouth Advertisement Facebook Ju…" at bounding box center [627, 588] width 289 height 25
select select "35138"
click at [483, 575] on select "Select Walk-in Referral Internet Friend Word of Mouth Advertisement Facebook Ju…" at bounding box center [627, 588] width 289 height 25
click at [1017, 710] on button "Add" at bounding box center [1001, 706] width 46 height 29
select select
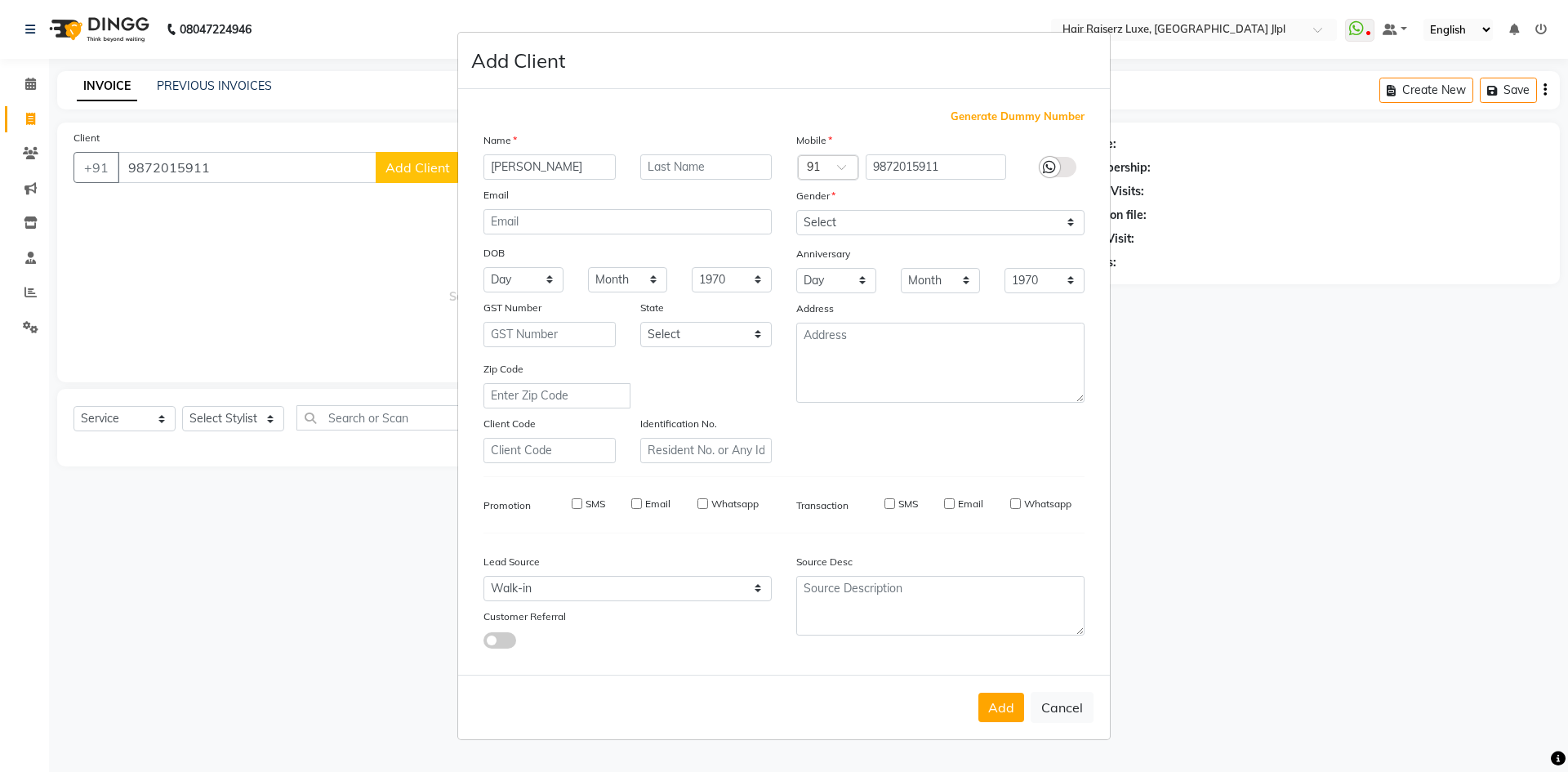
select select
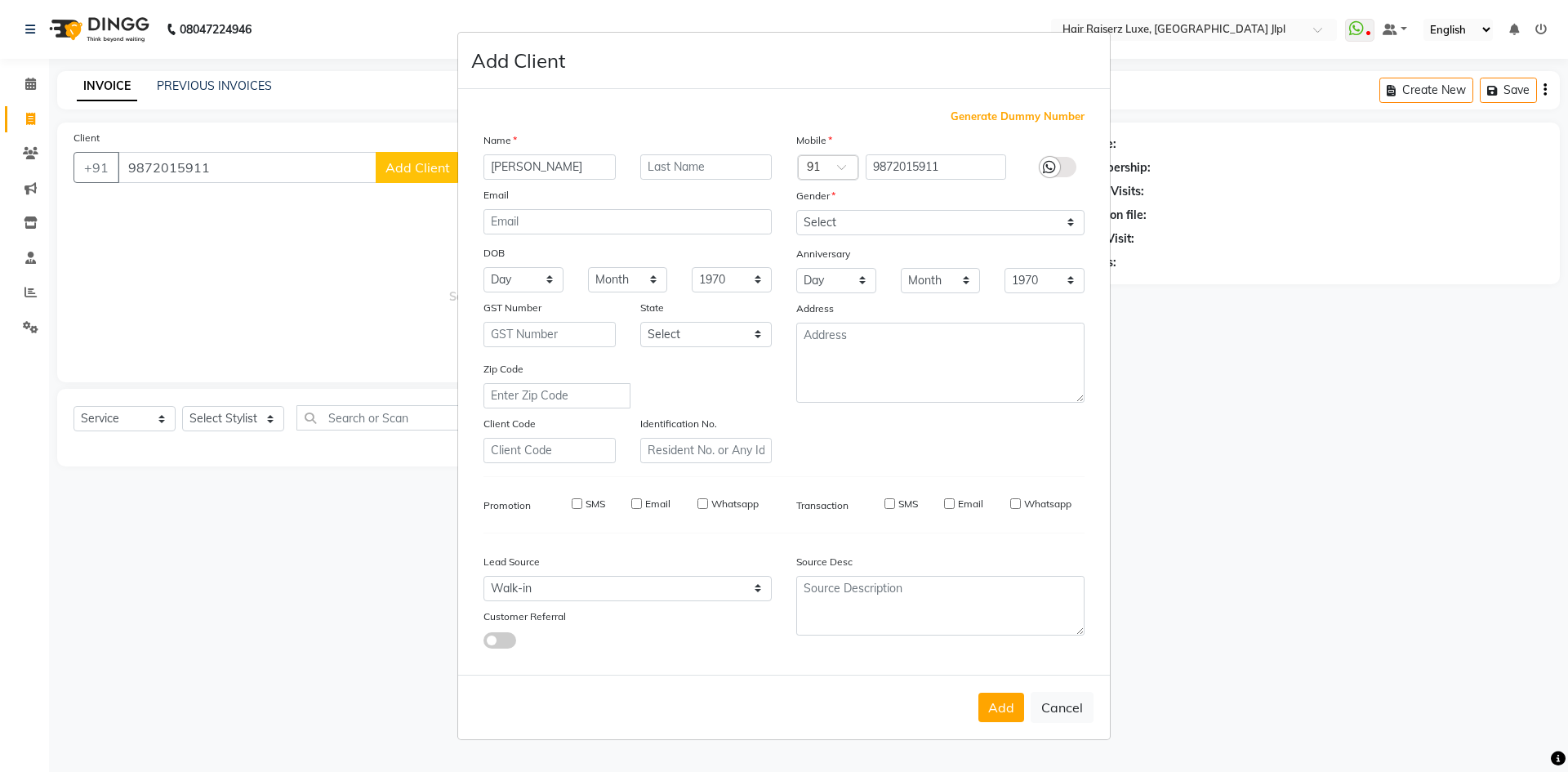
select select
checkbox input "false"
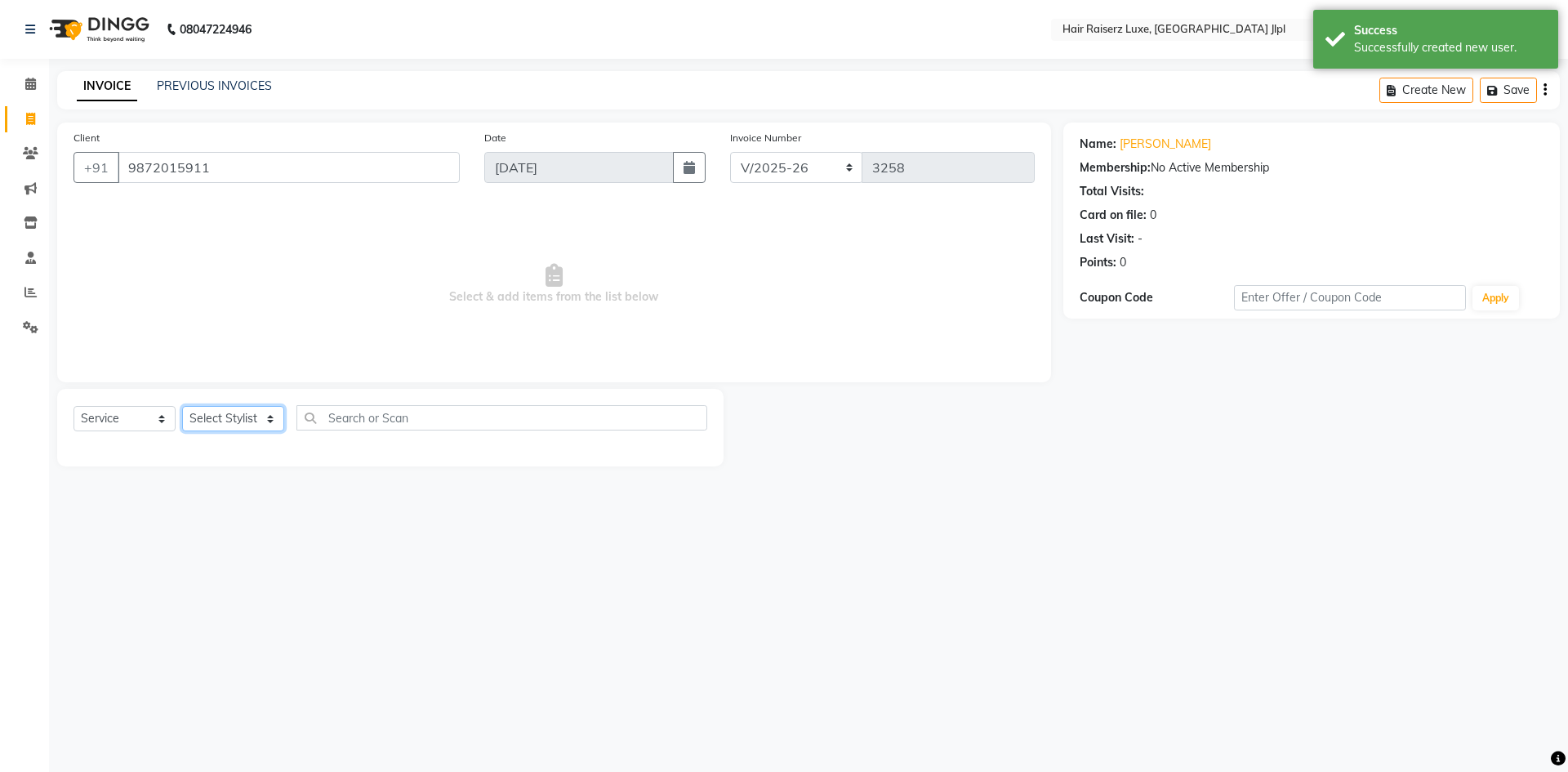
click at [217, 418] on select "Select Stylist [PERSON_NAME] [PERSON_NAME] [PERSON_NAME] C&Gs Vogue [PERSON_NAM…" at bounding box center [233, 418] width 103 height 25
select select "65657"
click at [182, 406] on select "Select Stylist [PERSON_NAME] [PERSON_NAME] [PERSON_NAME] C&Gs Vogue [PERSON_NAM…" at bounding box center [233, 418] width 103 height 25
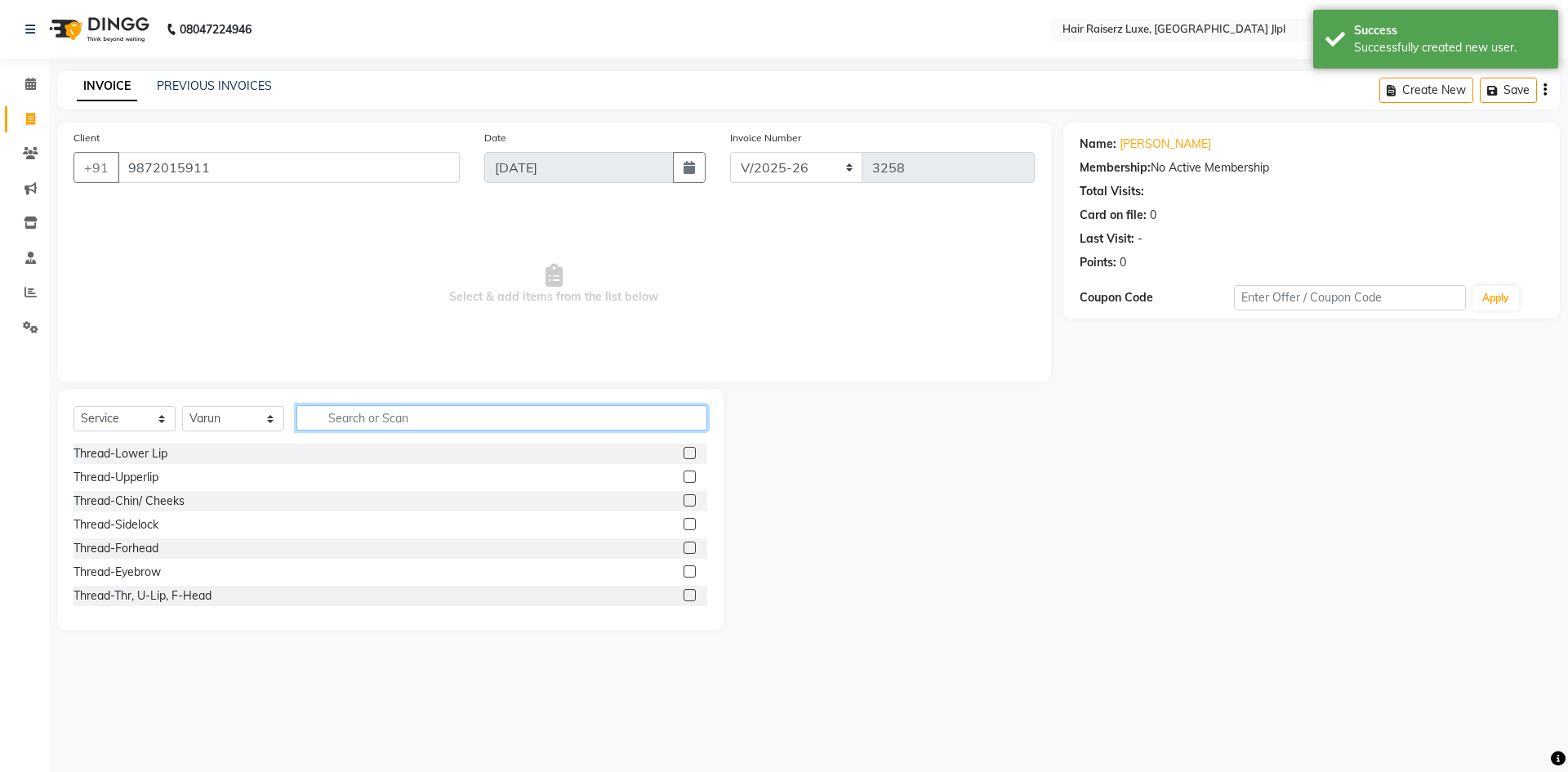
click at [351, 419] on input "text" at bounding box center [501, 418] width 411 height 25
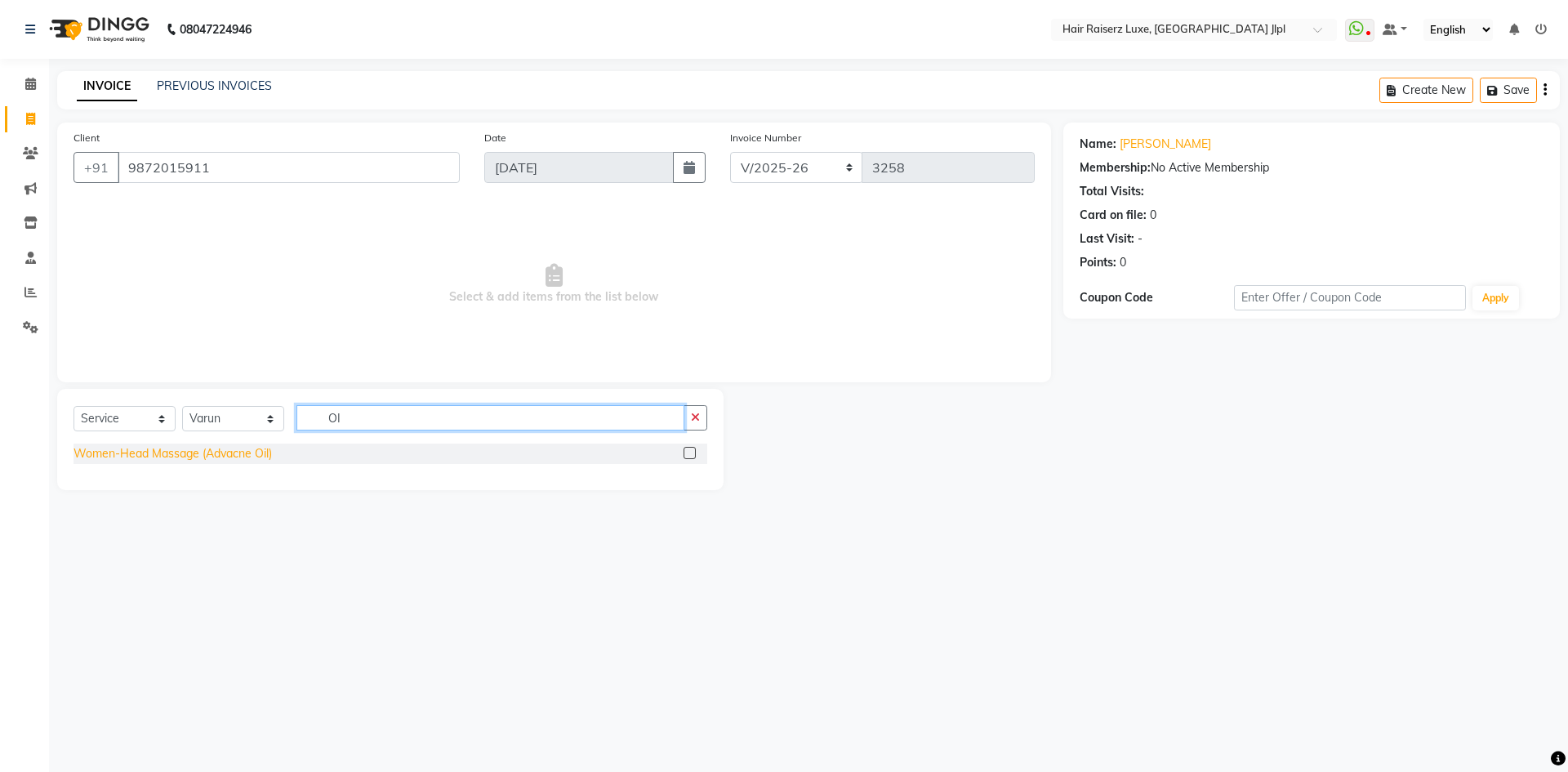
type input "O"
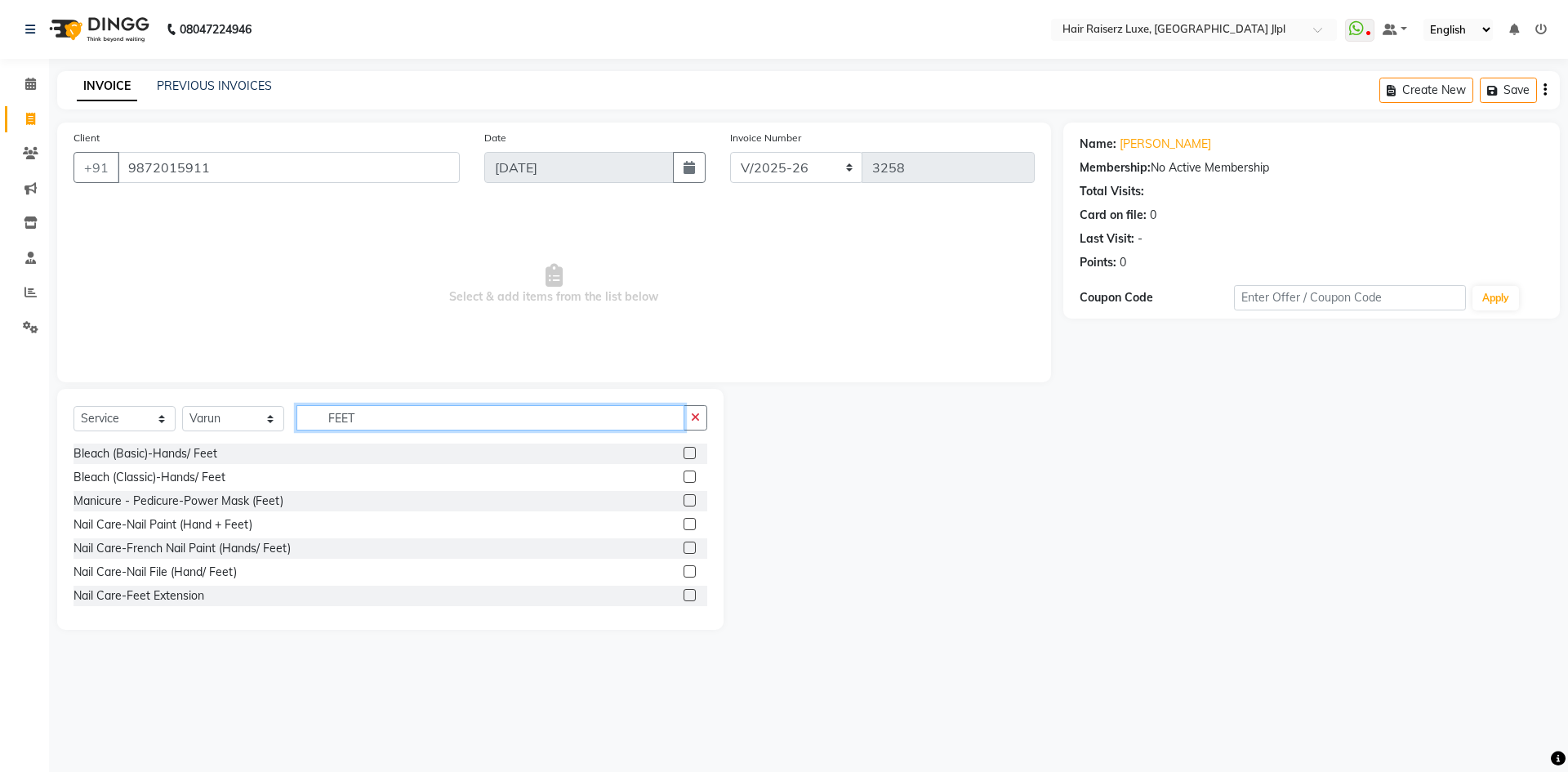
click at [461, 425] on input "FEET" at bounding box center [490, 418] width 388 height 25
type input "FOOT"
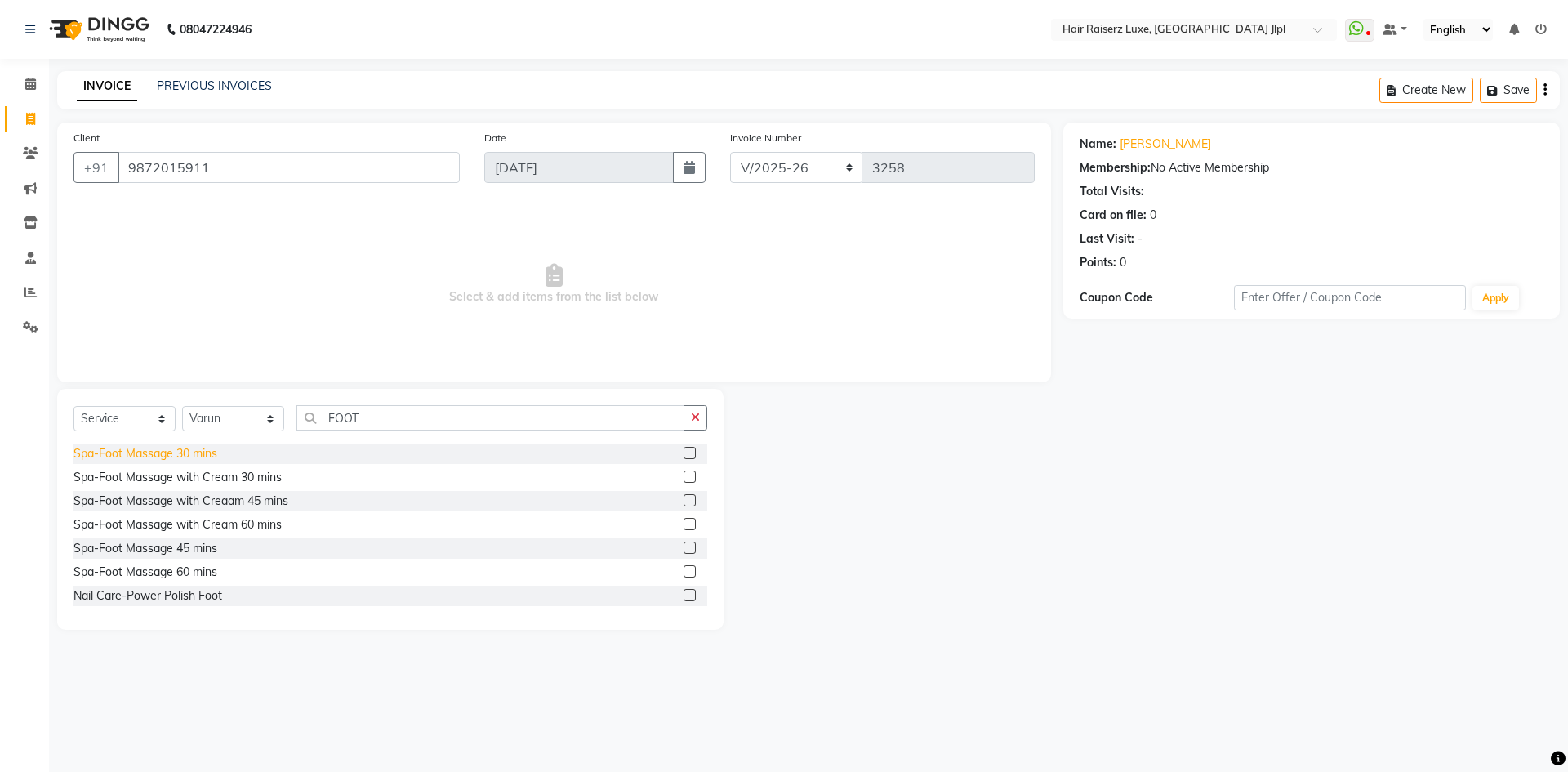
click at [138, 447] on div "Spa-Foot Massage 30 mins" at bounding box center [145, 453] width 144 height 17
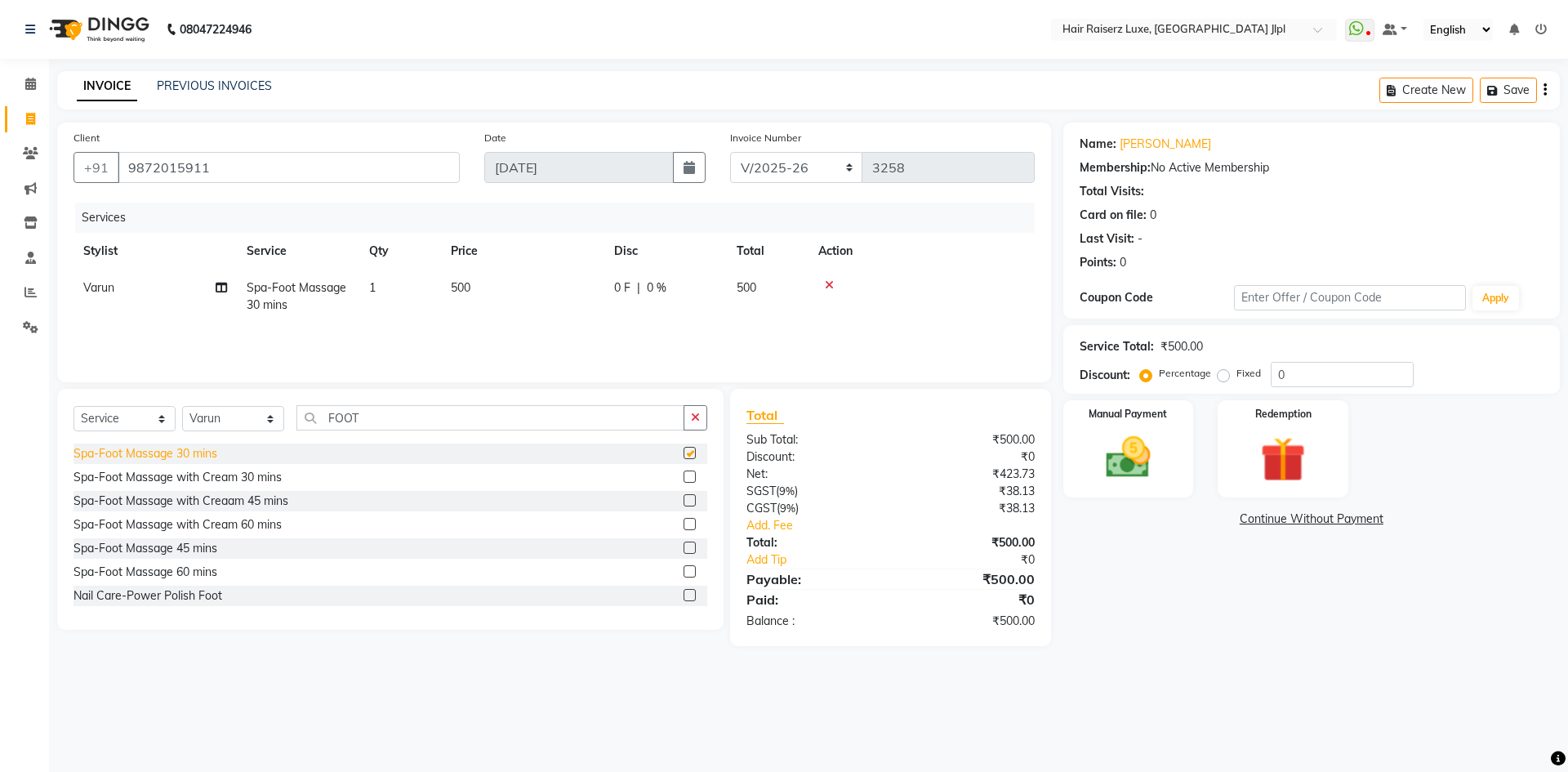
checkbox input "false"
click at [1545, 90] on icon "button" at bounding box center [1544, 90] width 3 height 1
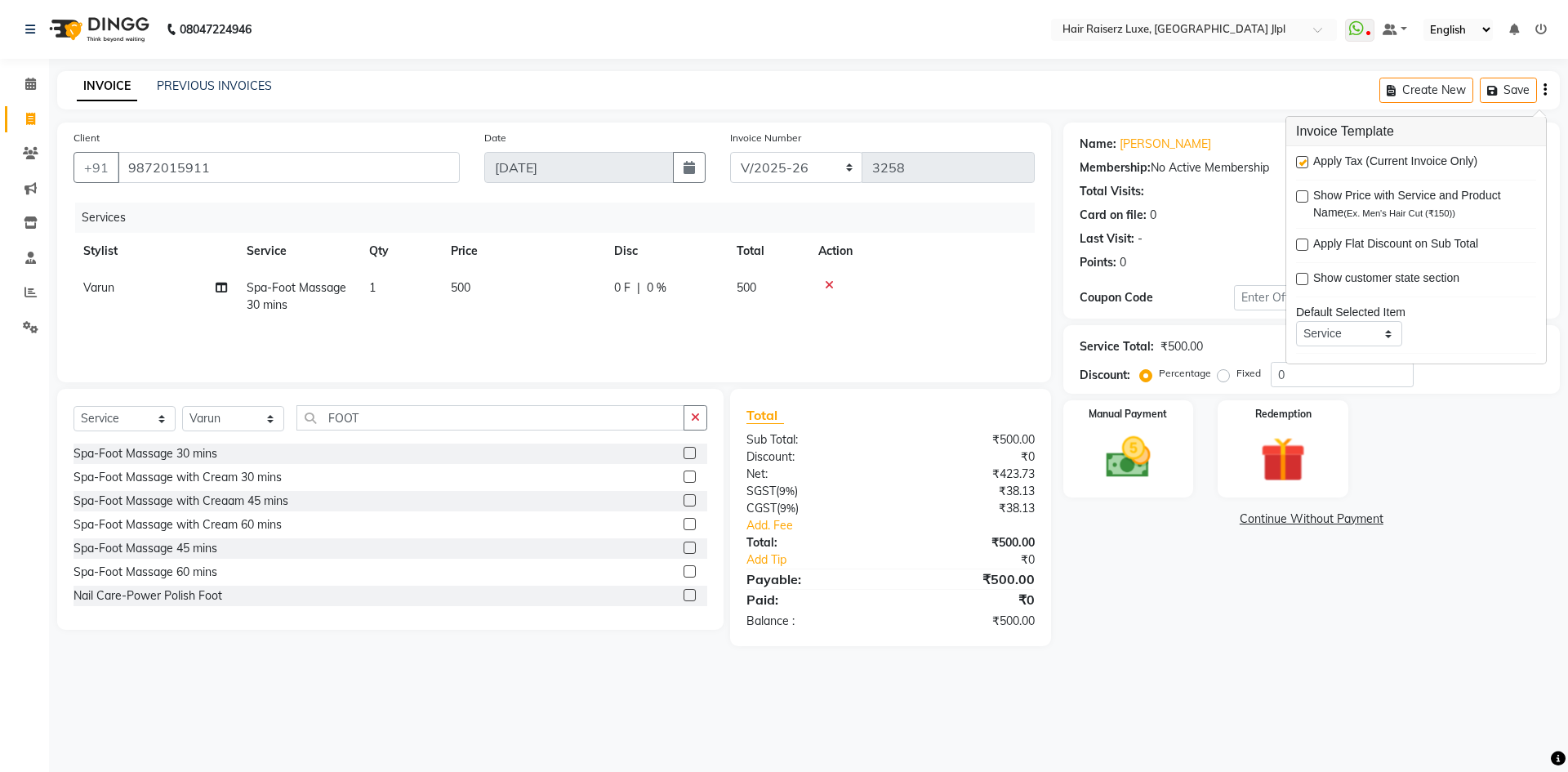
click at [1444, 561] on div "Name: Harpreet Membership: No Active Membership Total Visits: Card on file: 0 L…" at bounding box center [1318, 384] width 509 height 524
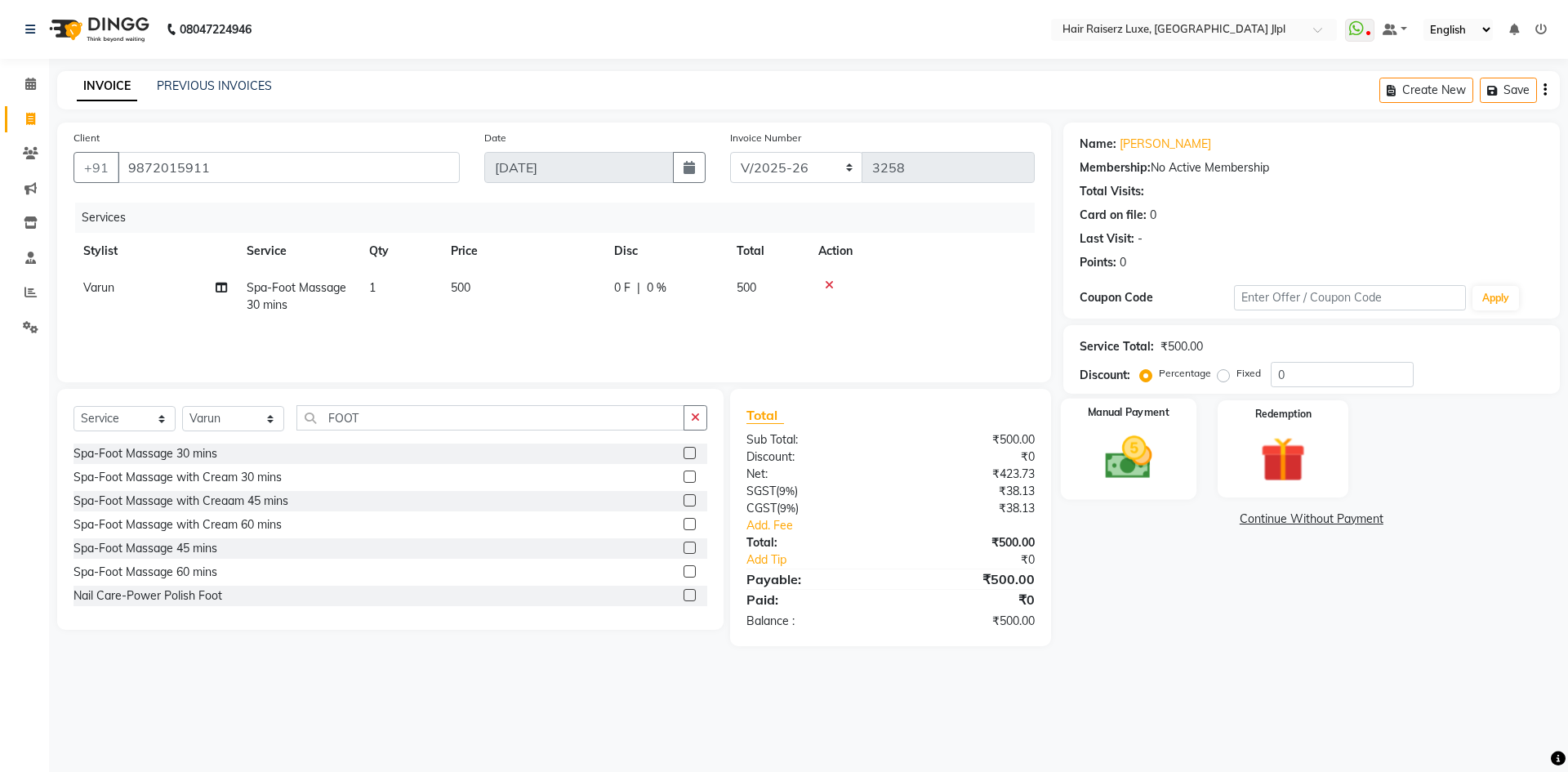
click at [1085, 456] on div "Manual Payment" at bounding box center [1128, 449] width 135 height 101
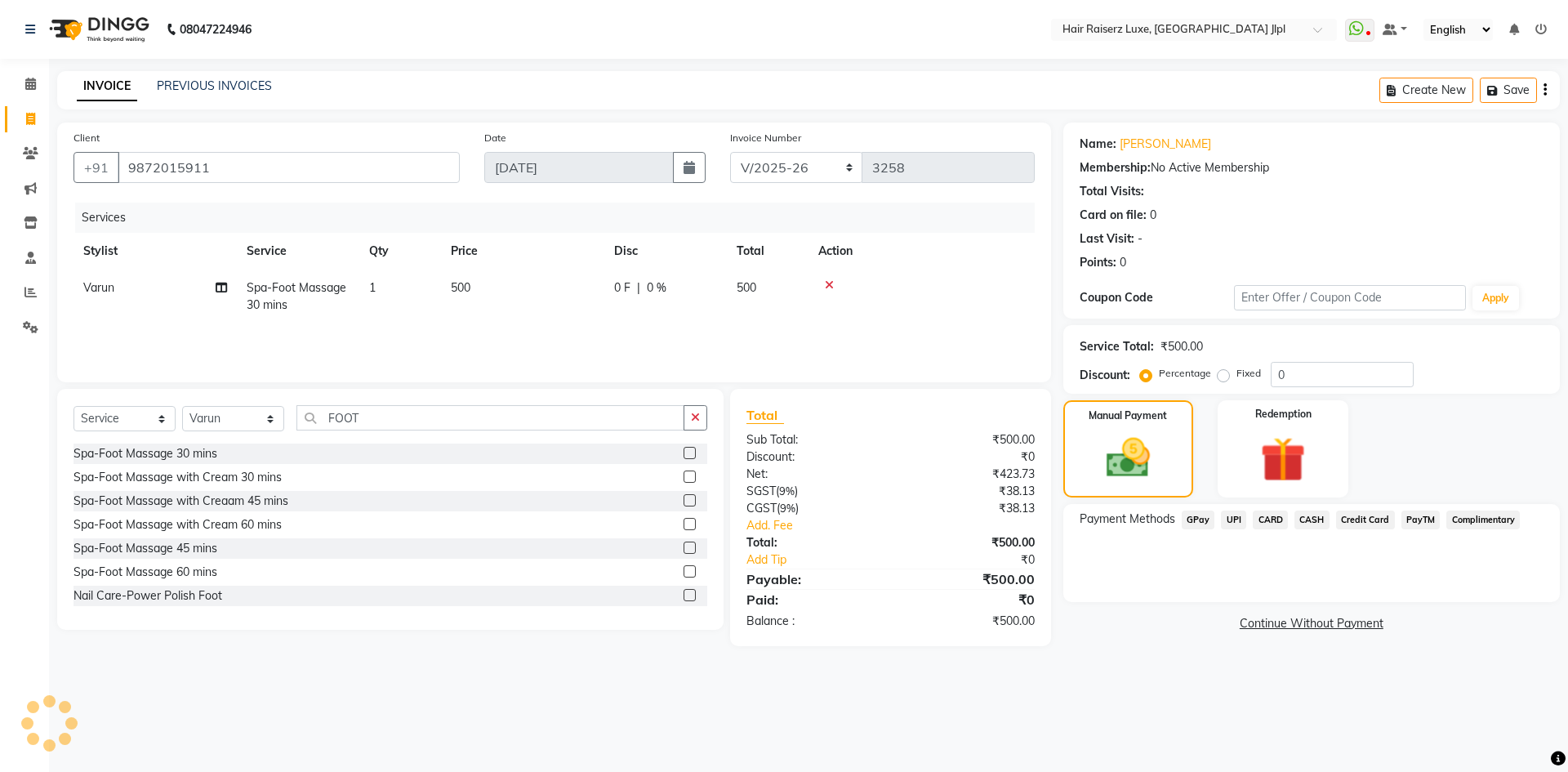
click at [1238, 523] on span "UPI" at bounding box center [1233, 520] width 25 height 19
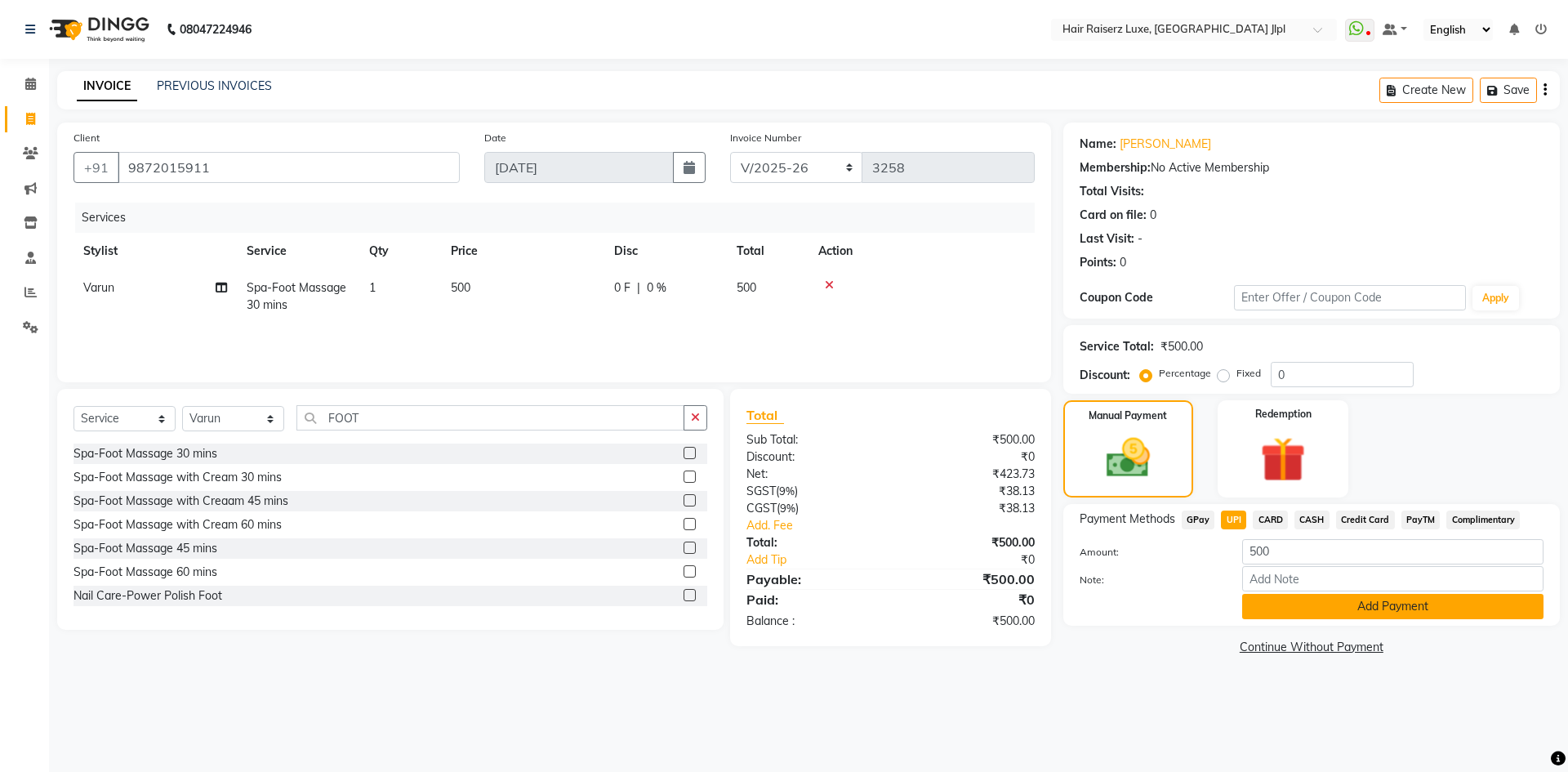
click at [1270, 606] on button "Add Payment" at bounding box center [1393, 606] width 301 height 25
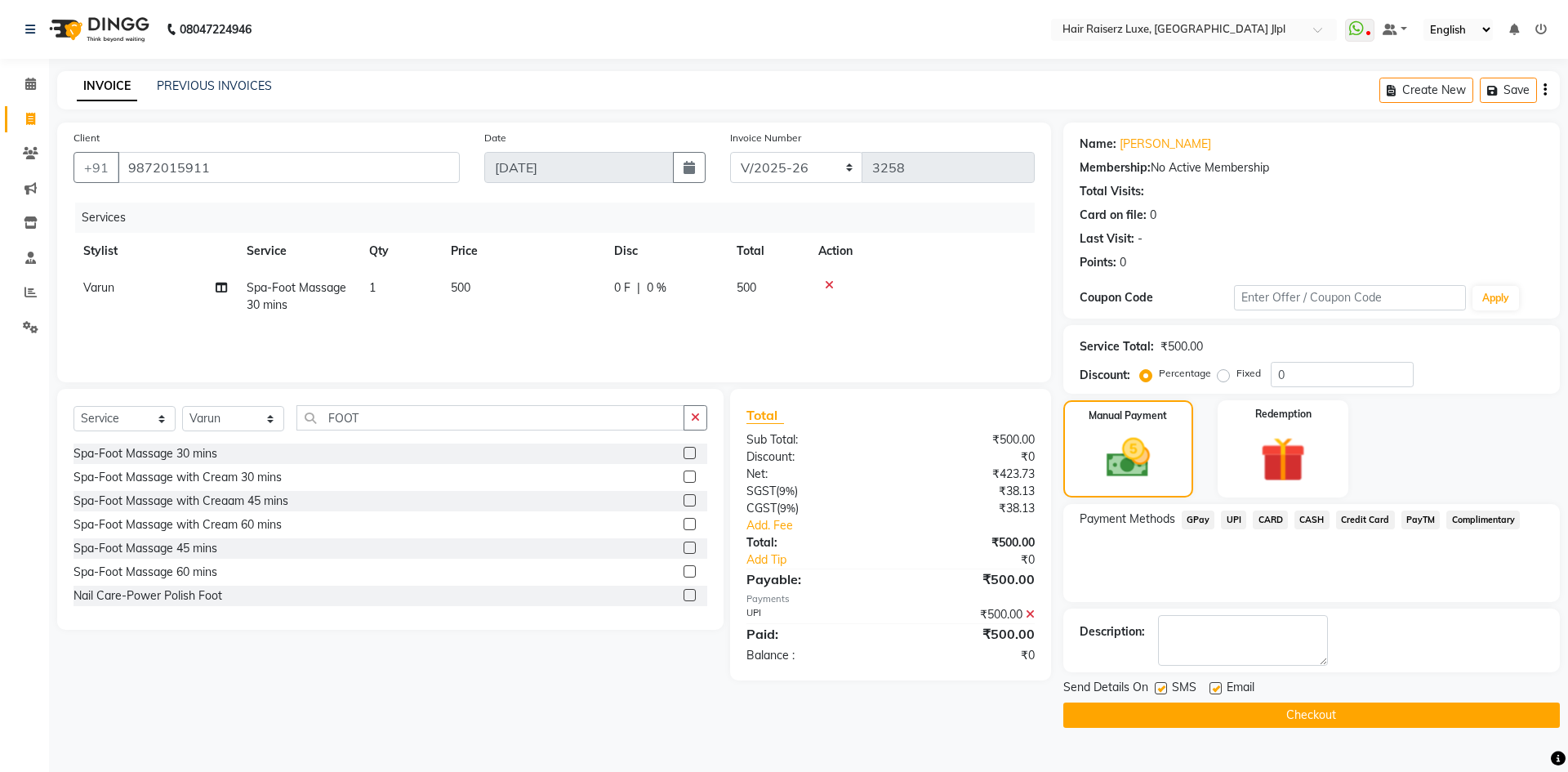
click at [1213, 695] on div at bounding box center [1214, 690] width 10 height 17
click at [1214, 687] on label at bounding box center [1215, 687] width 12 height 12
click at [1214, 687] on input "checkbox" at bounding box center [1214, 688] width 10 height 10
checkbox input "false"
click at [1215, 717] on button "Checkout" at bounding box center [1312, 715] width 497 height 25
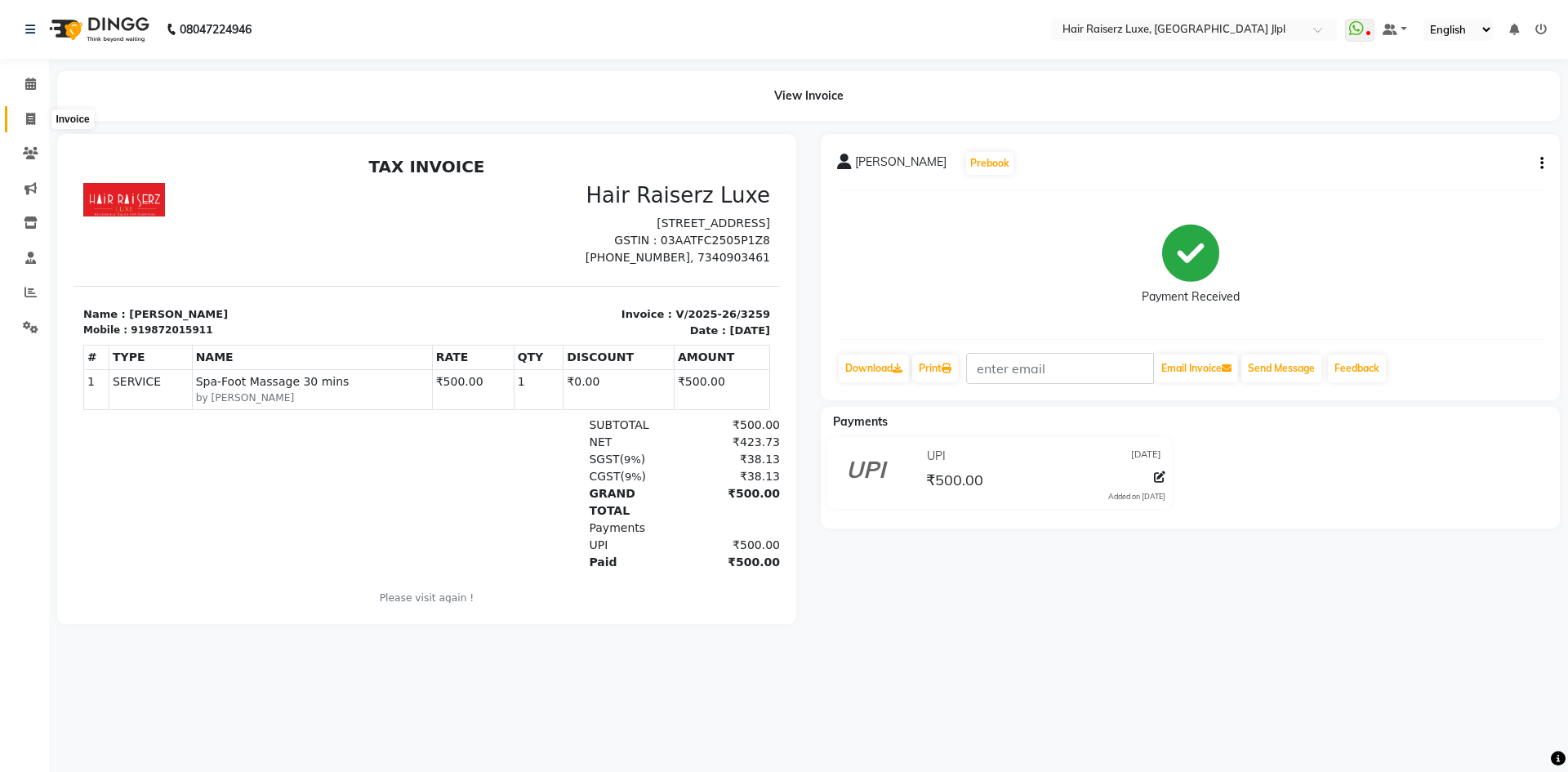
click at [16, 120] on span at bounding box center [30, 119] width 28 height 19
select select "5409"
select select "service"
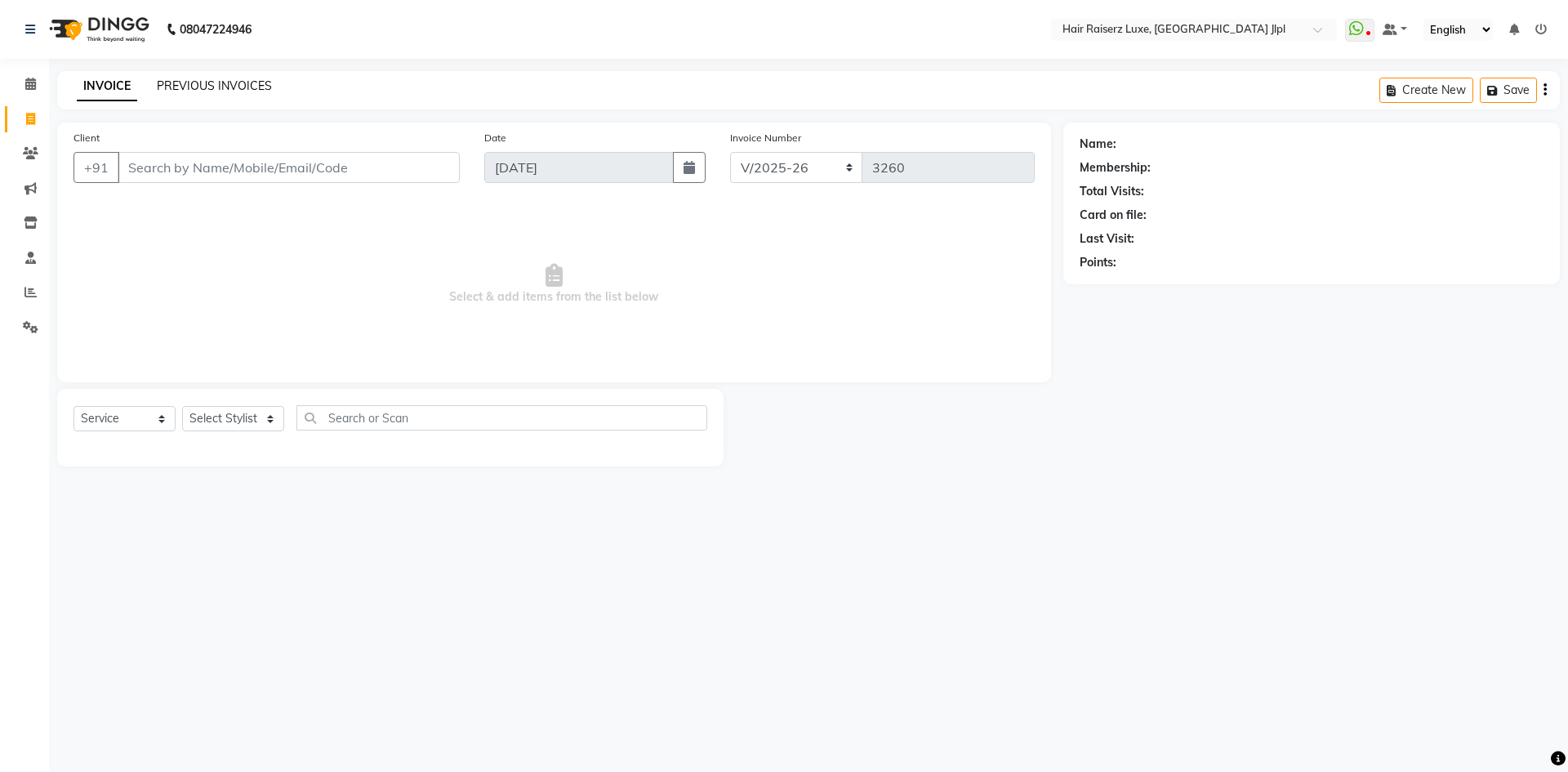
click at [223, 82] on link "PREVIOUS INVOICES" at bounding box center [214, 86] width 115 height 15
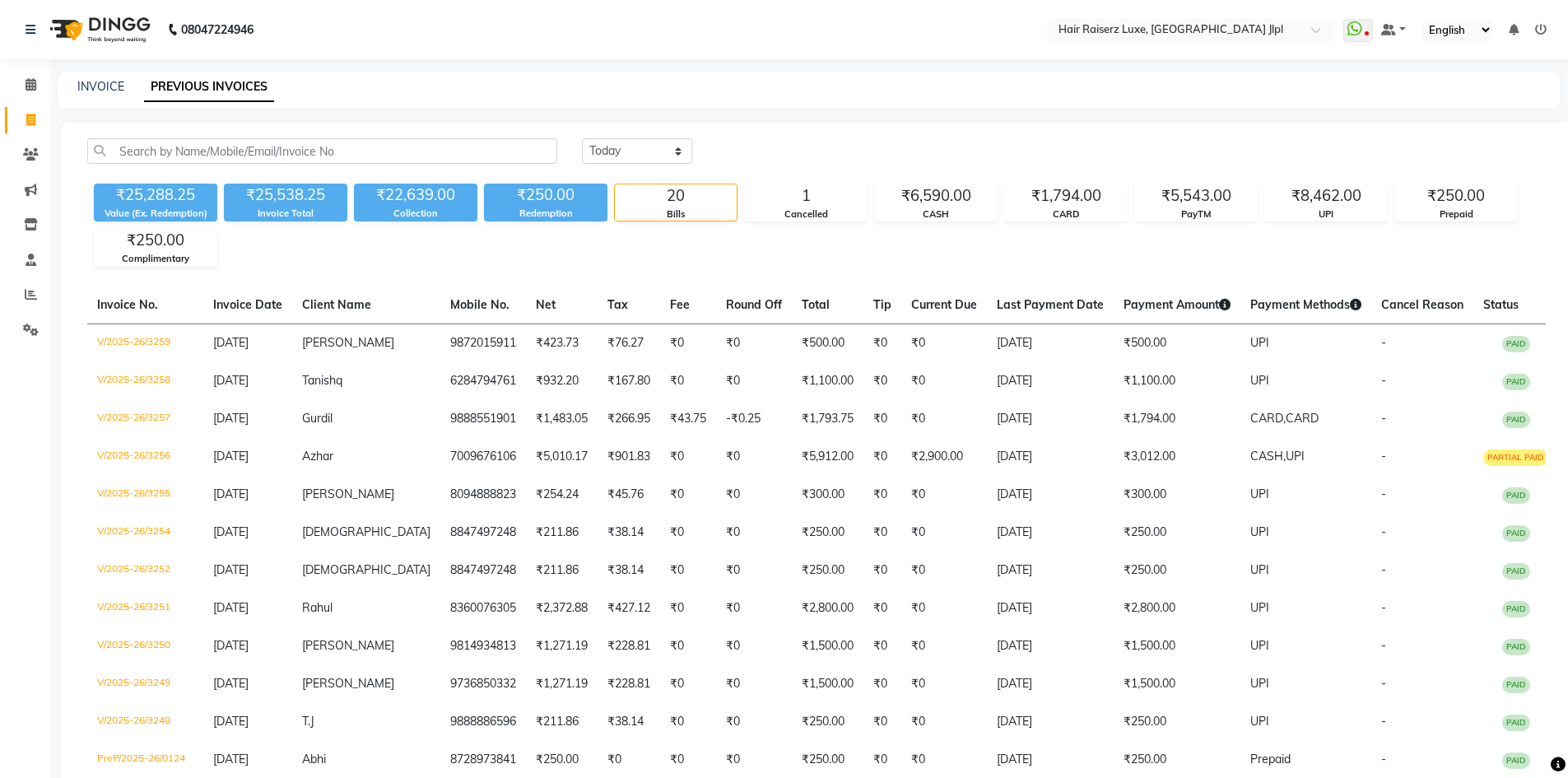
click at [616, 76] on div "INVOICE PREVIOUS INVOICES" at bounding box center [809, 90] width 1503 height 37
click at [792, 52] on nav "08047224946 Select Location × Hair Raiserz Luxe, Sector 91 Jlpl WhatsApp Status…" at bounding box center [784, 29] width 1568 height 60
